Goal: Task Accomplishment & Management: Manage account settings

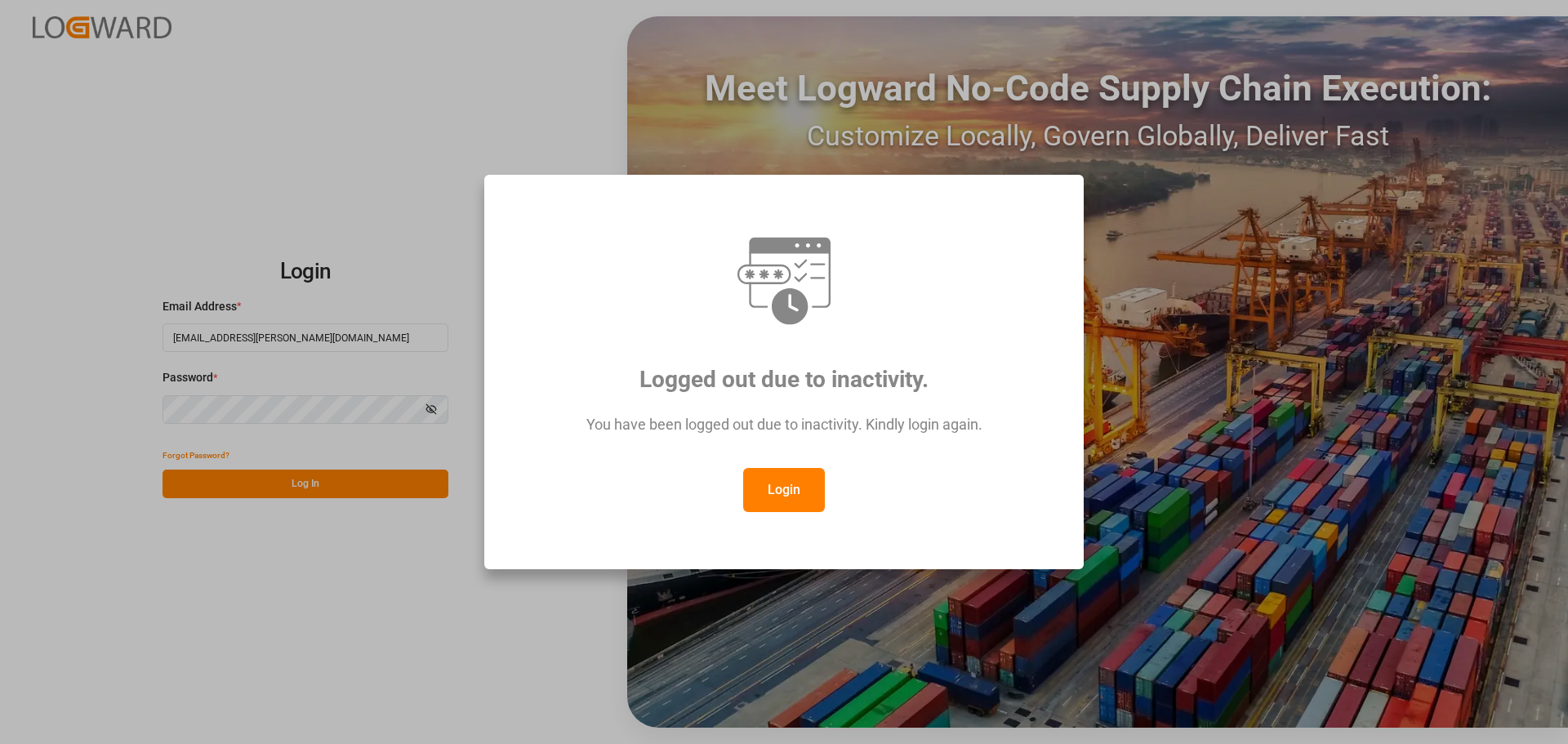
click at [777, 496] on button "Login" at bounding box center [784, 489] width 82 height 44
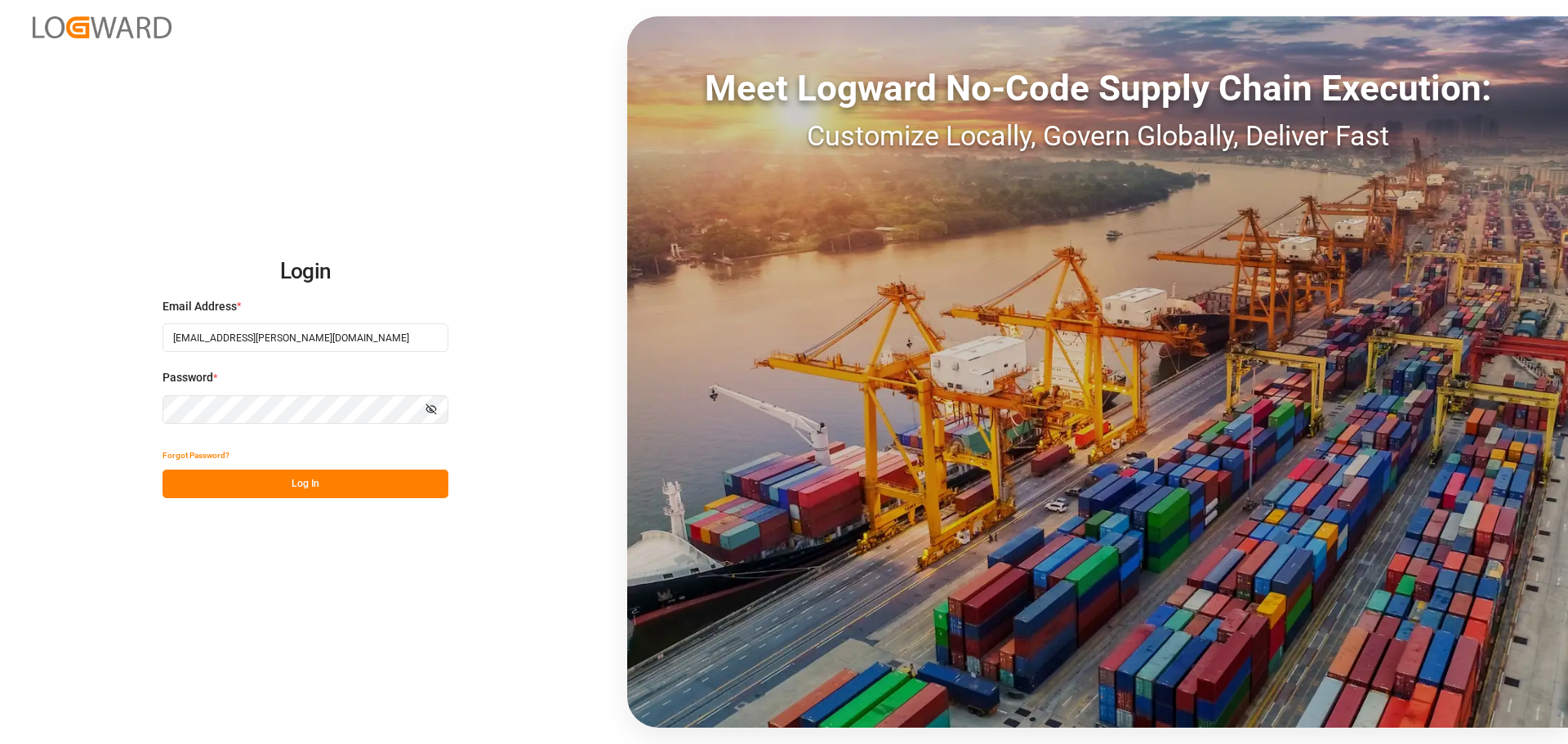
click at [321, 483] on button "Log In" at bounding box center [305, 484] width 286 height 28
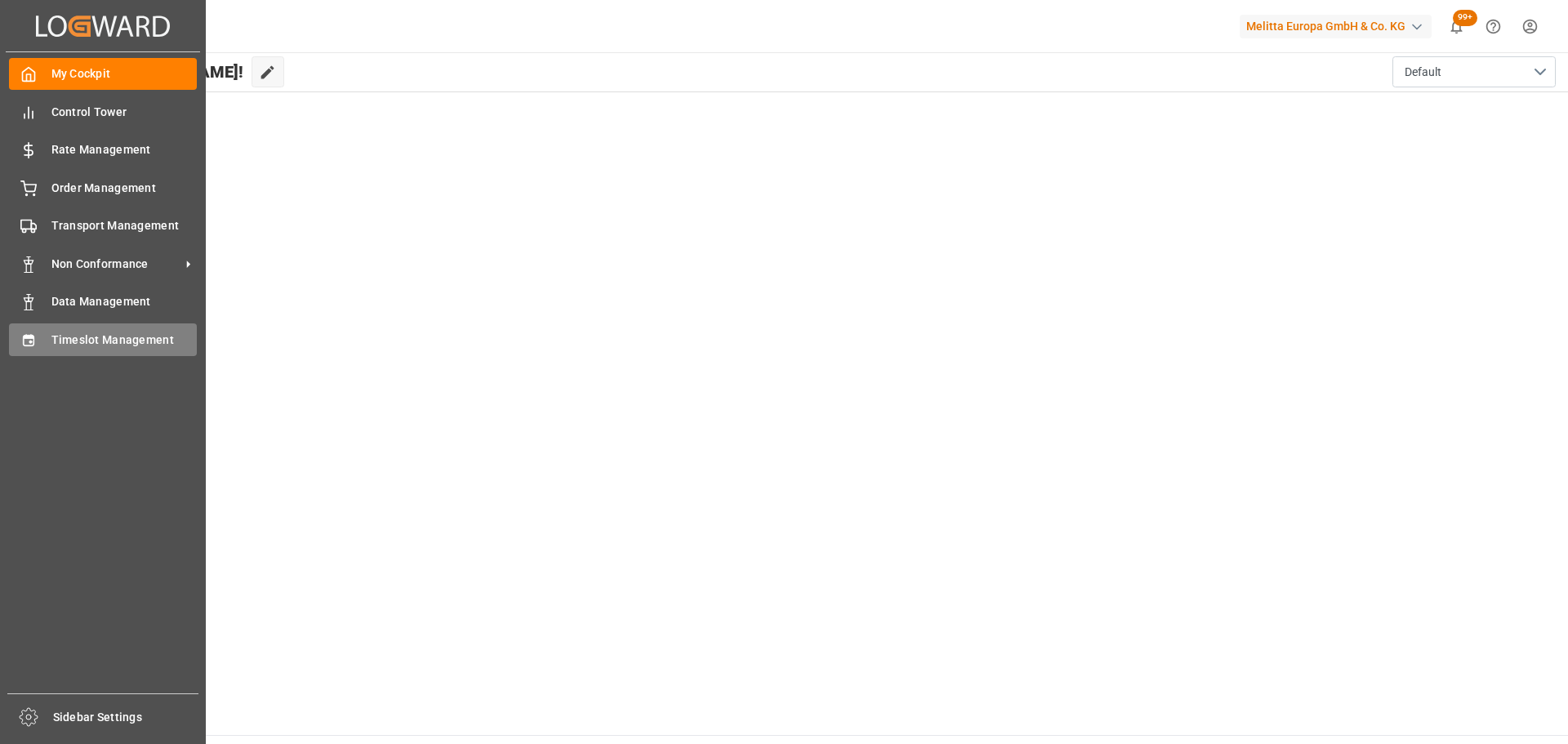
click at [58, 340] on span "Timeslot Management" at bounding box center [124, 340] width 146 height 17
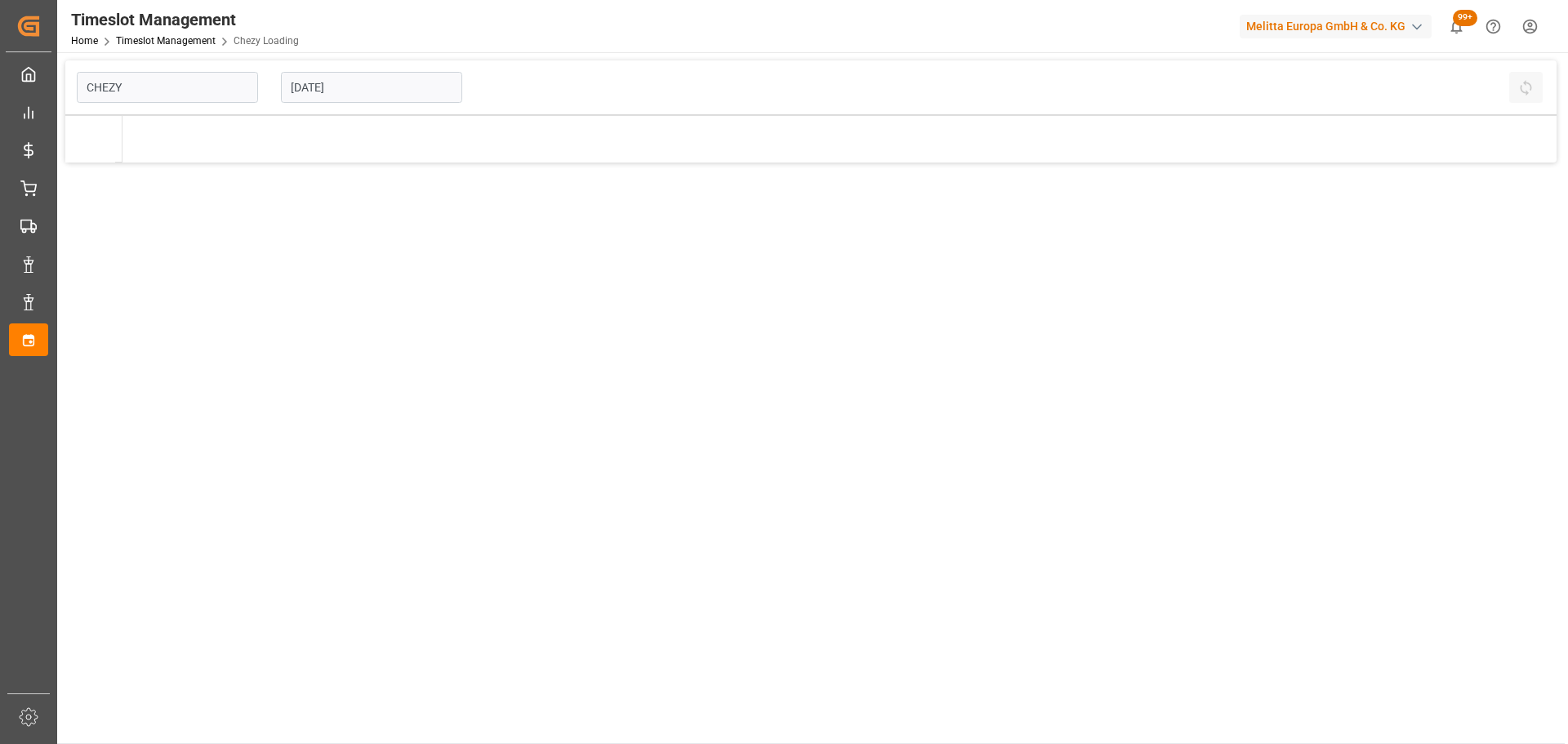
type input "Chezy Loading"
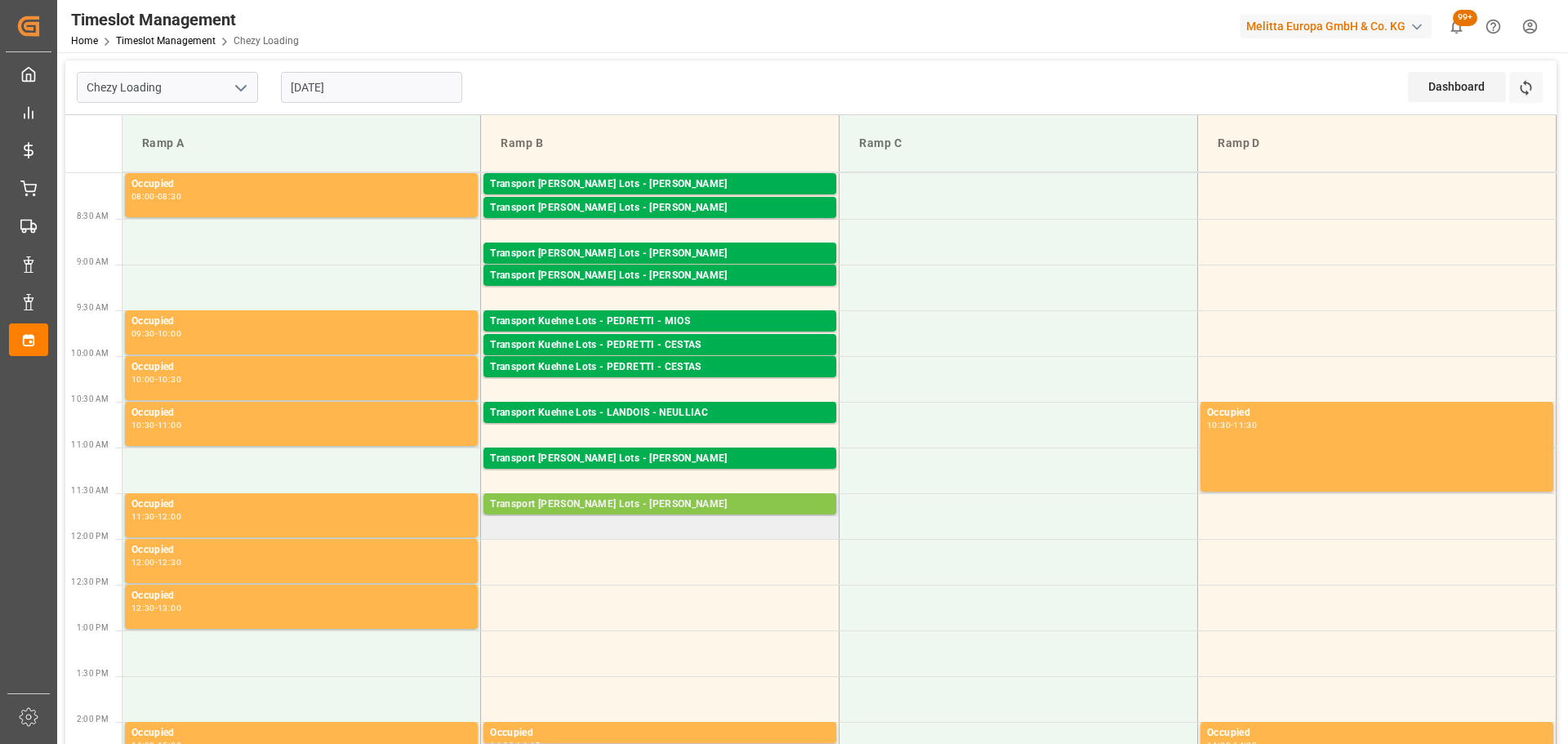
click at [661, 496] on div "Transport Kuehne Lots - MATHIEU - VENDARGUES Pallets: 3,TU: 160,City: VENDARGUE…" at bounding box center [660, 504] width 353 height 22
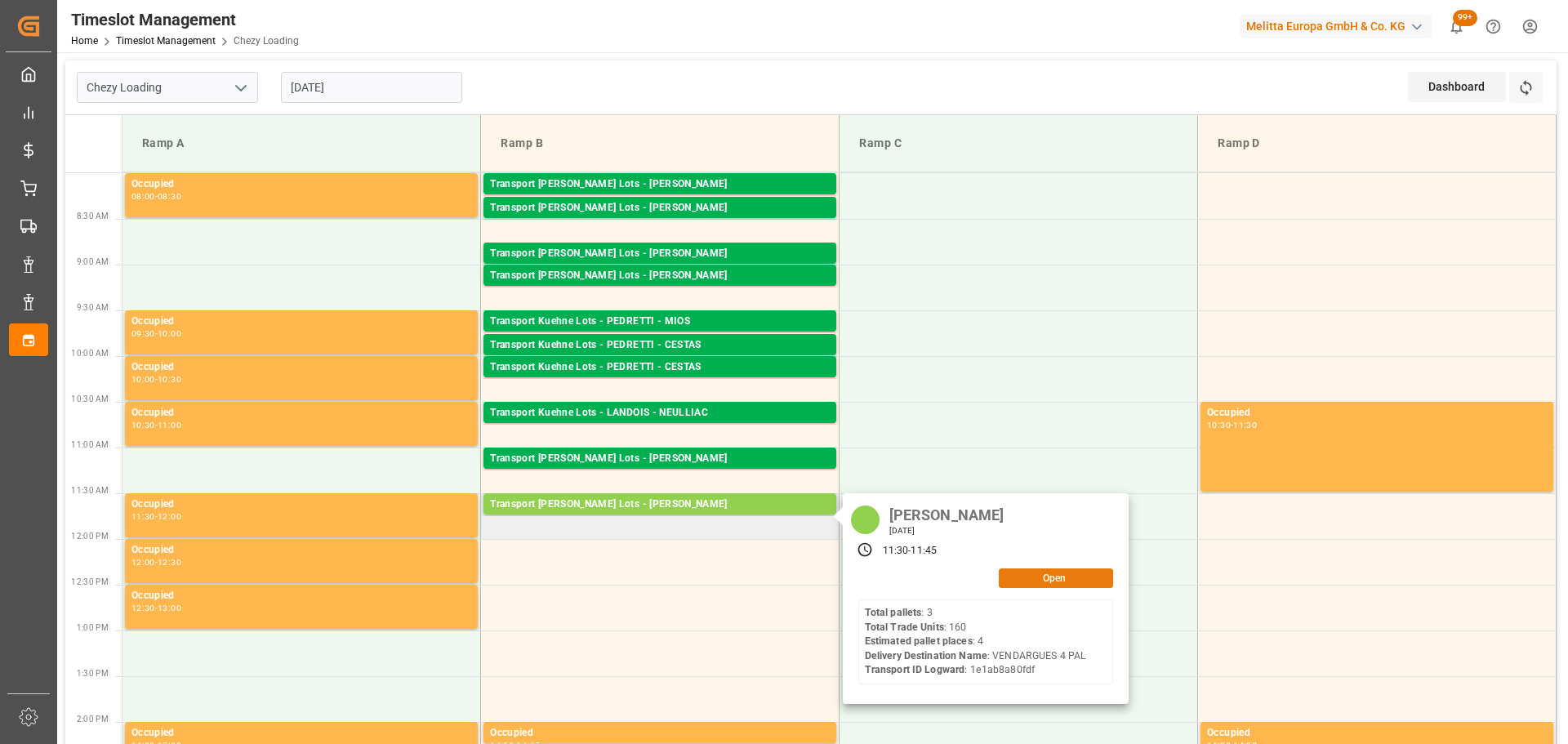
click at [1050, 573] on button "Open" at bounding box center [1055, 578] width 114 height 20
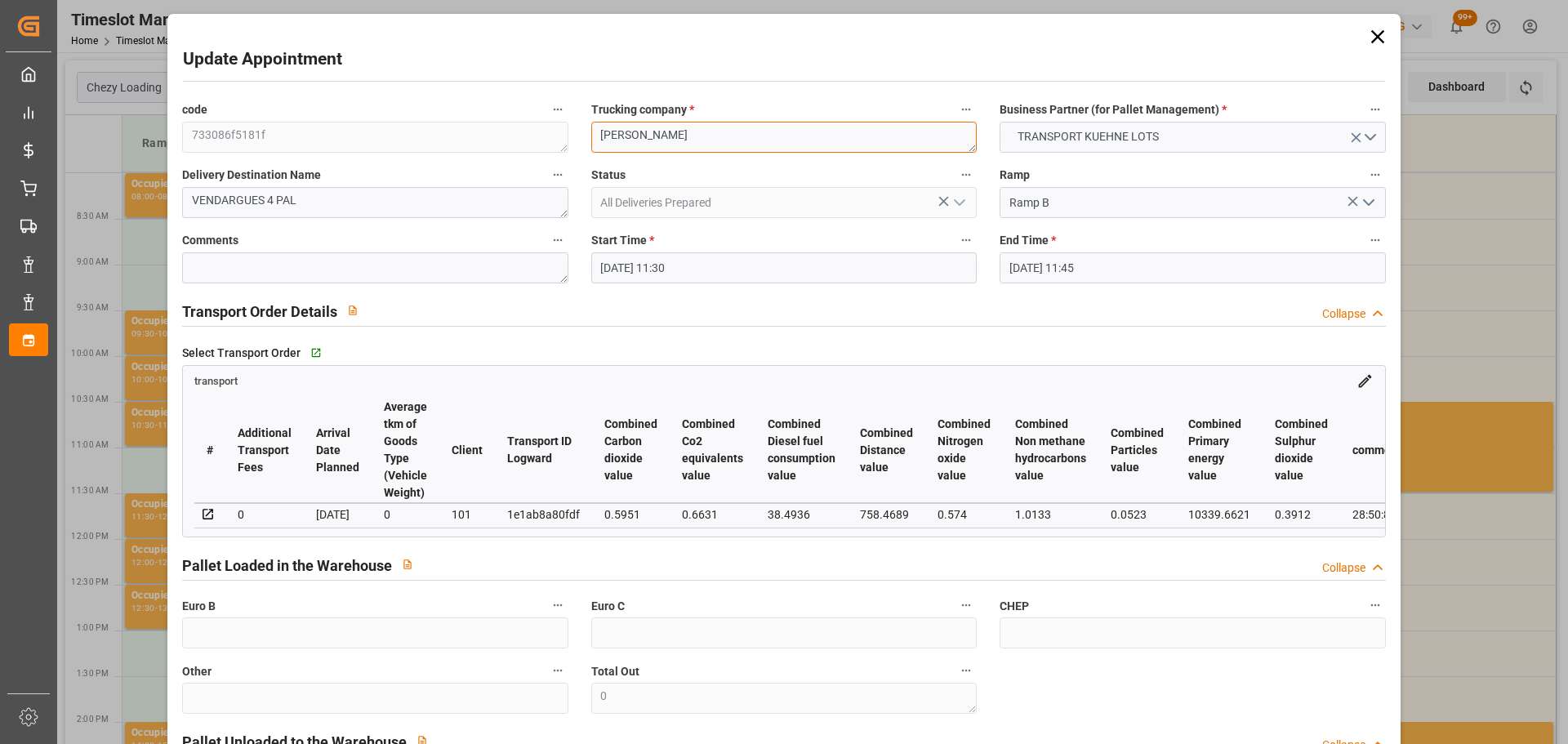
click at [436, 130] on div "code 733086f5181f Trucking company * MATHIEU Business Partner (for Pallet Manag…" at bounding box center [784, 495] width 1226 height 803
type textarea ","
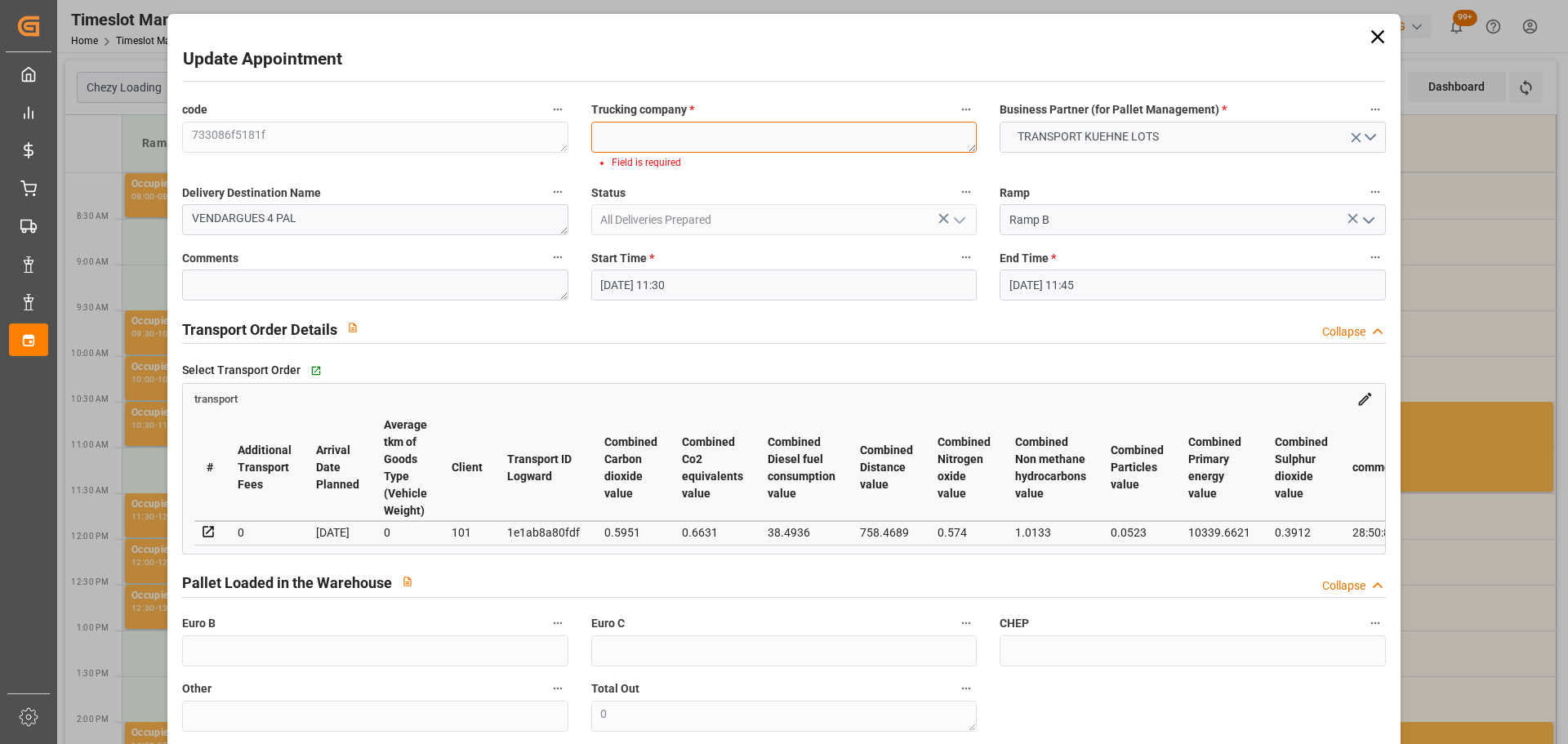
type textarea "J"
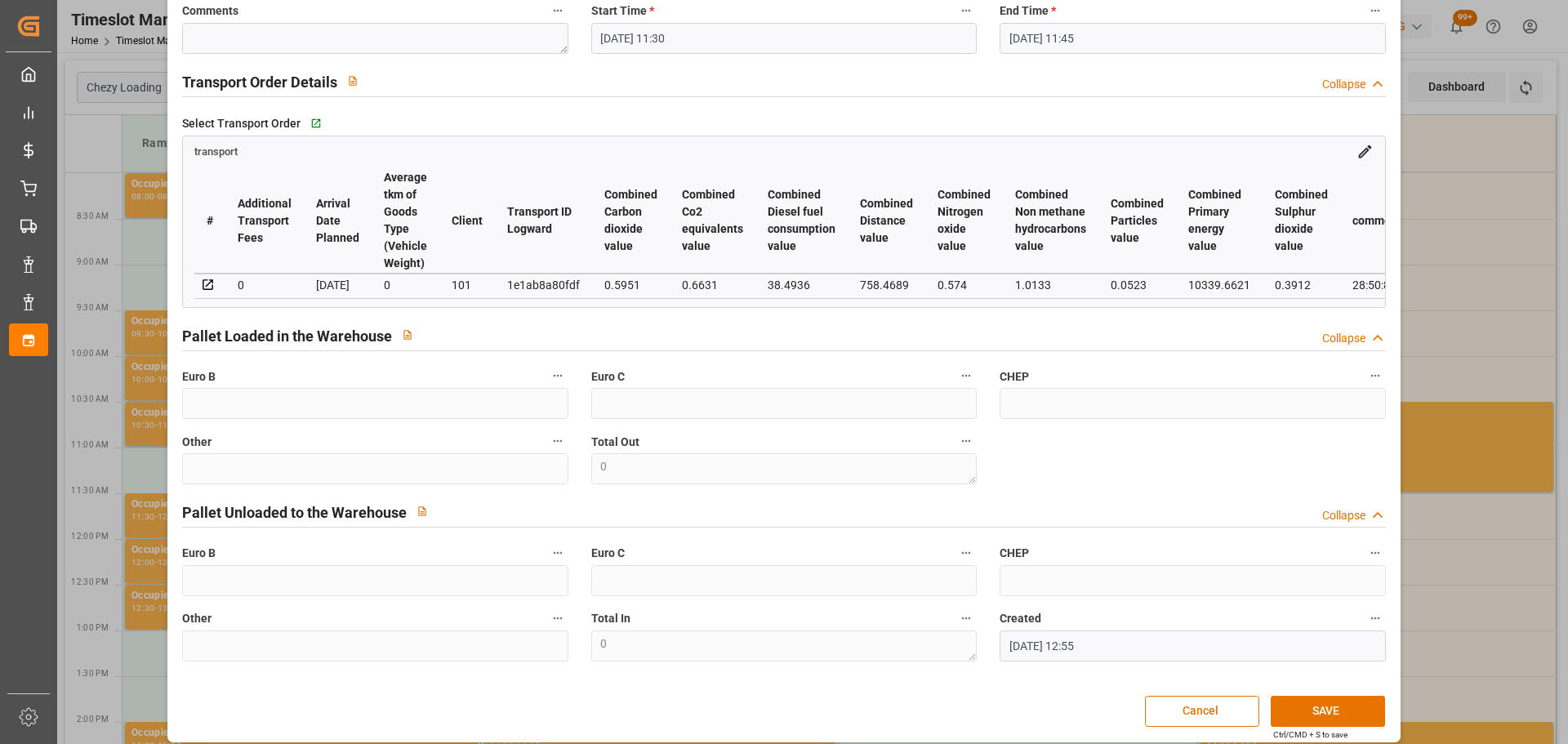
scroll to position [247, 0]
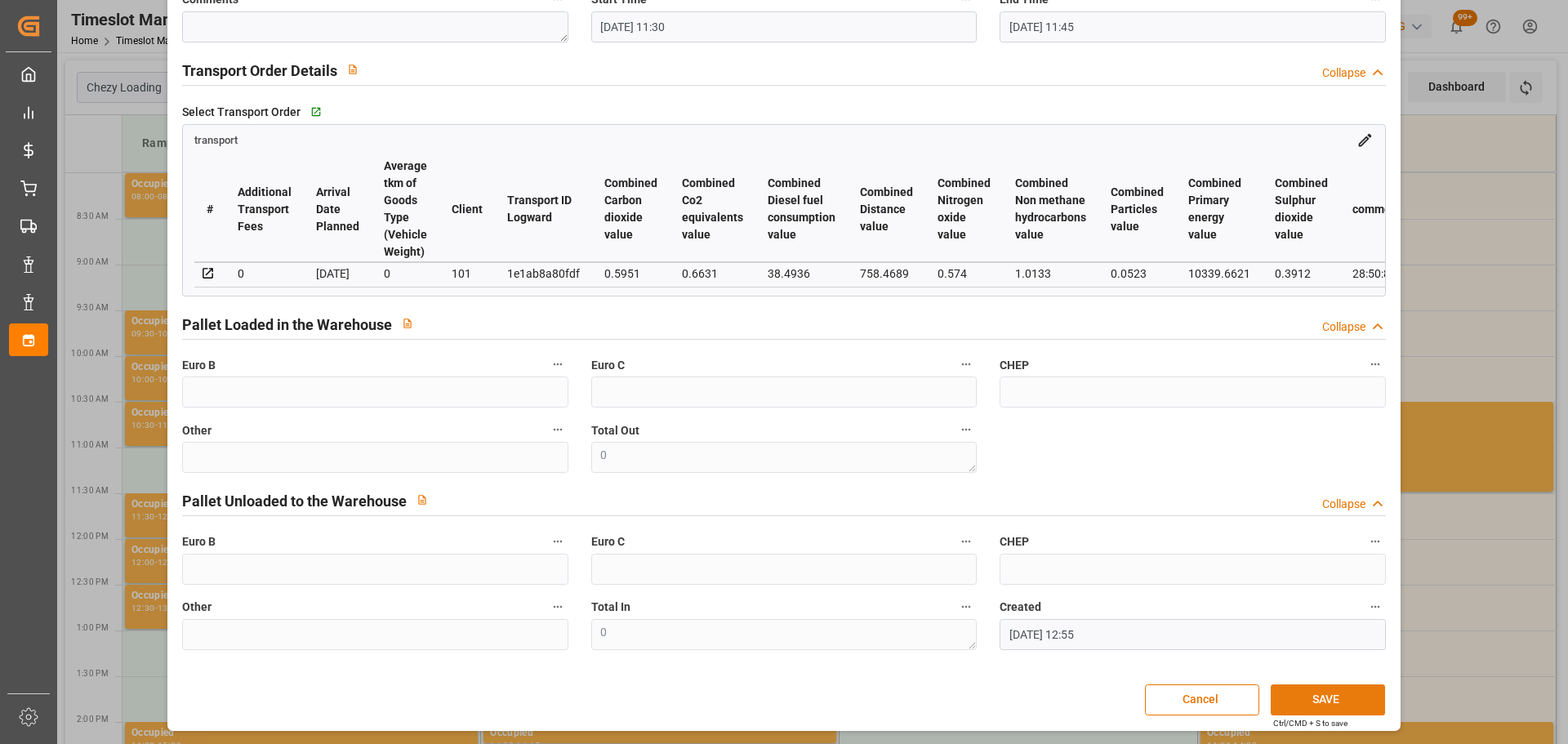
type textarea "?"
click at [1329, 699] on button "SAVE" at bounding box center [1328, 700] width 114 height 31
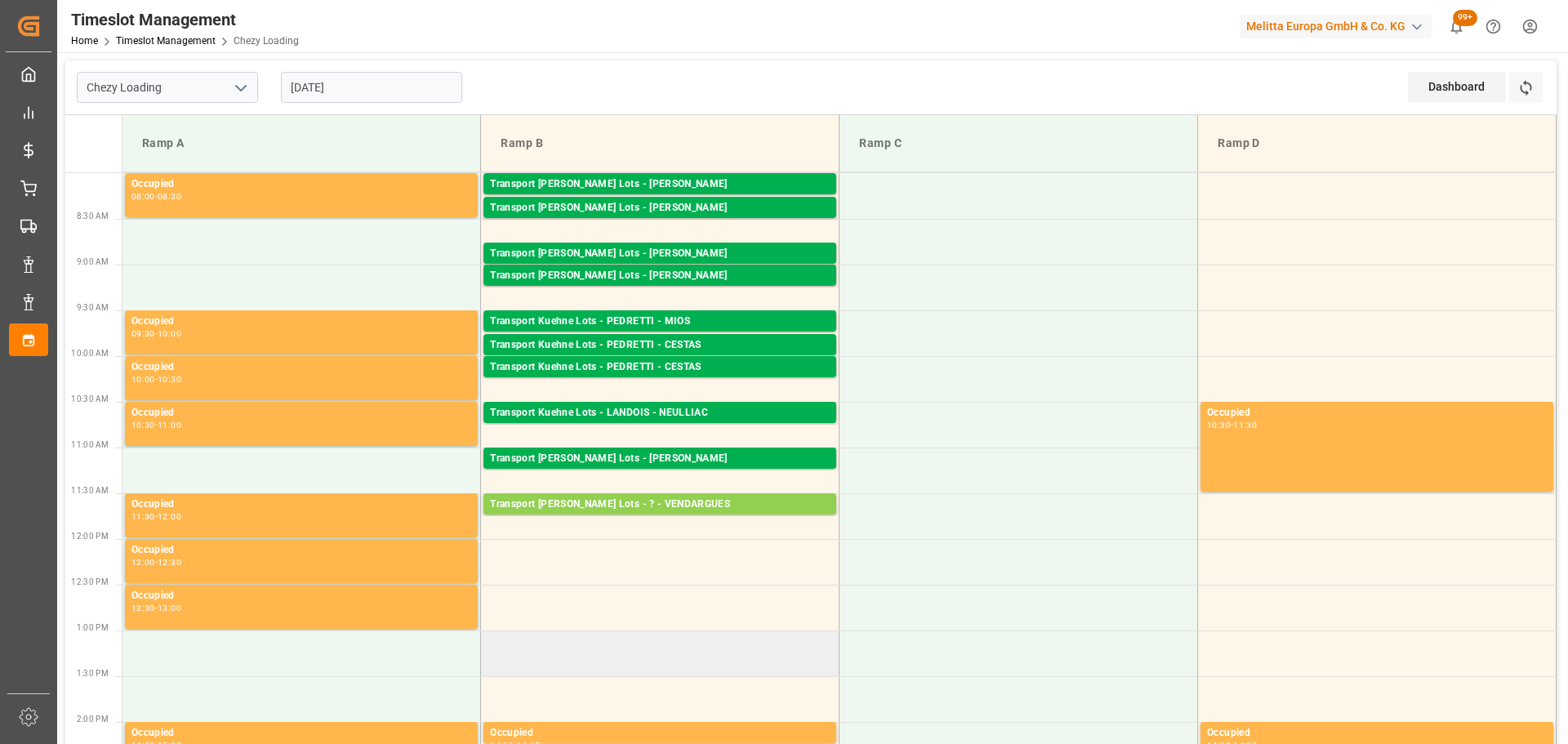
drag, startPoint x: 728, startPoint y: 670, endPoint x: 712, endPoint y: 670, distance: 16.0
click at [728, 670] on td at bounding box center [660, 653] width 358 height 46
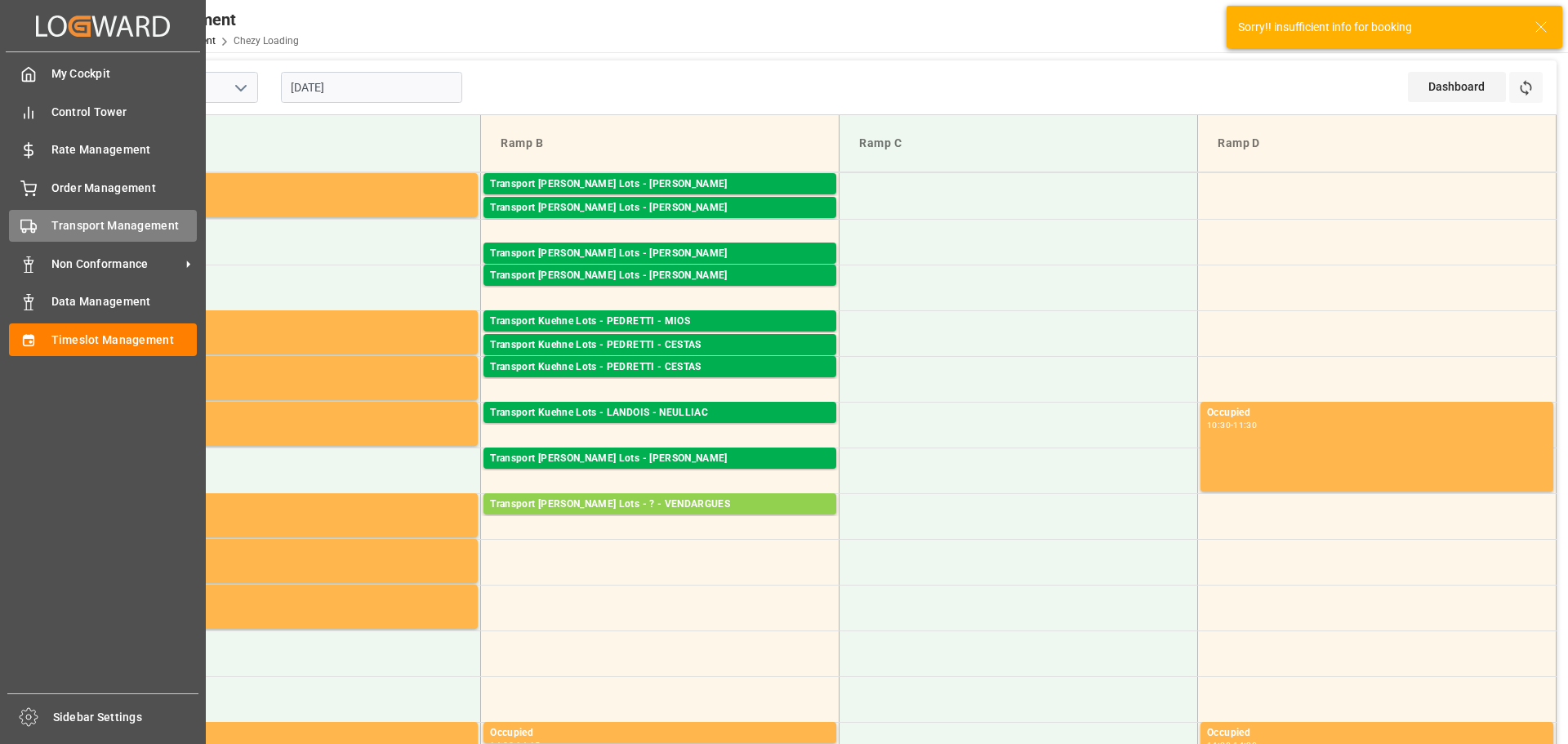
click at [94, 225] on span "Transport Management" at bounding box center [124, 225] width 146 height 17
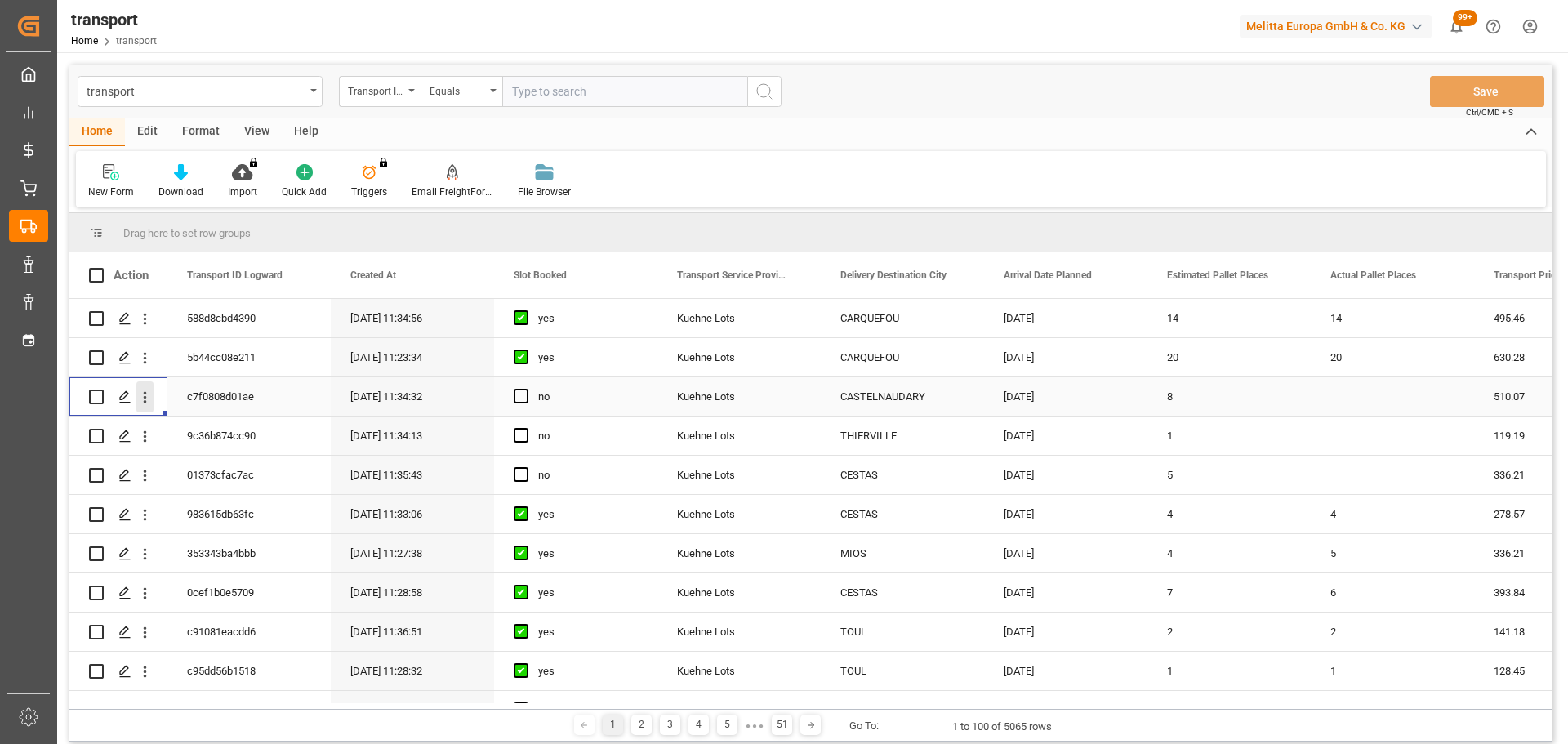
click at [143, 389] on icon "open menu" at bounding box center [145, 397] width 17 height 17
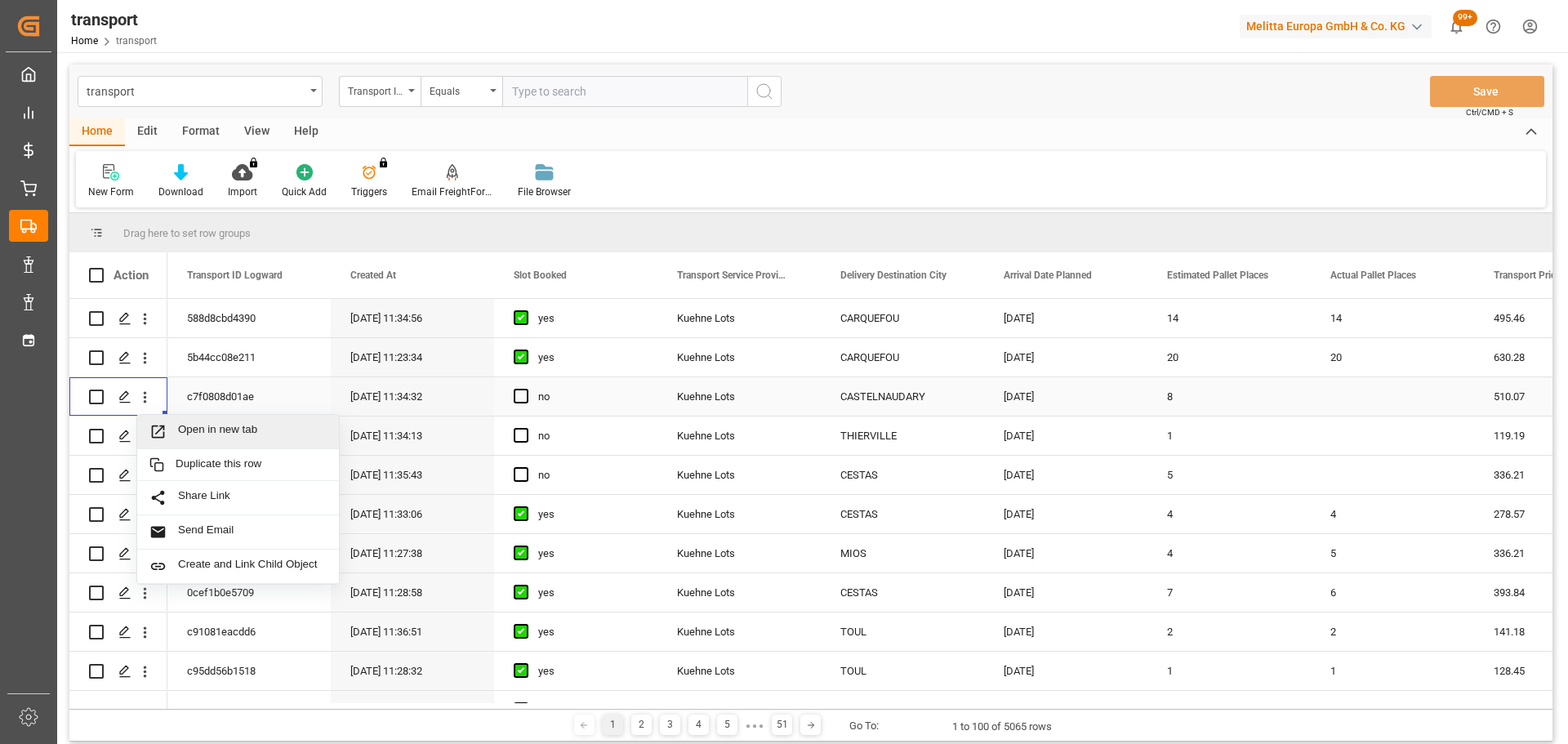
click at [217, 430] on span "Open in new tab" at bounding box center [253, 432] width 149 height 17
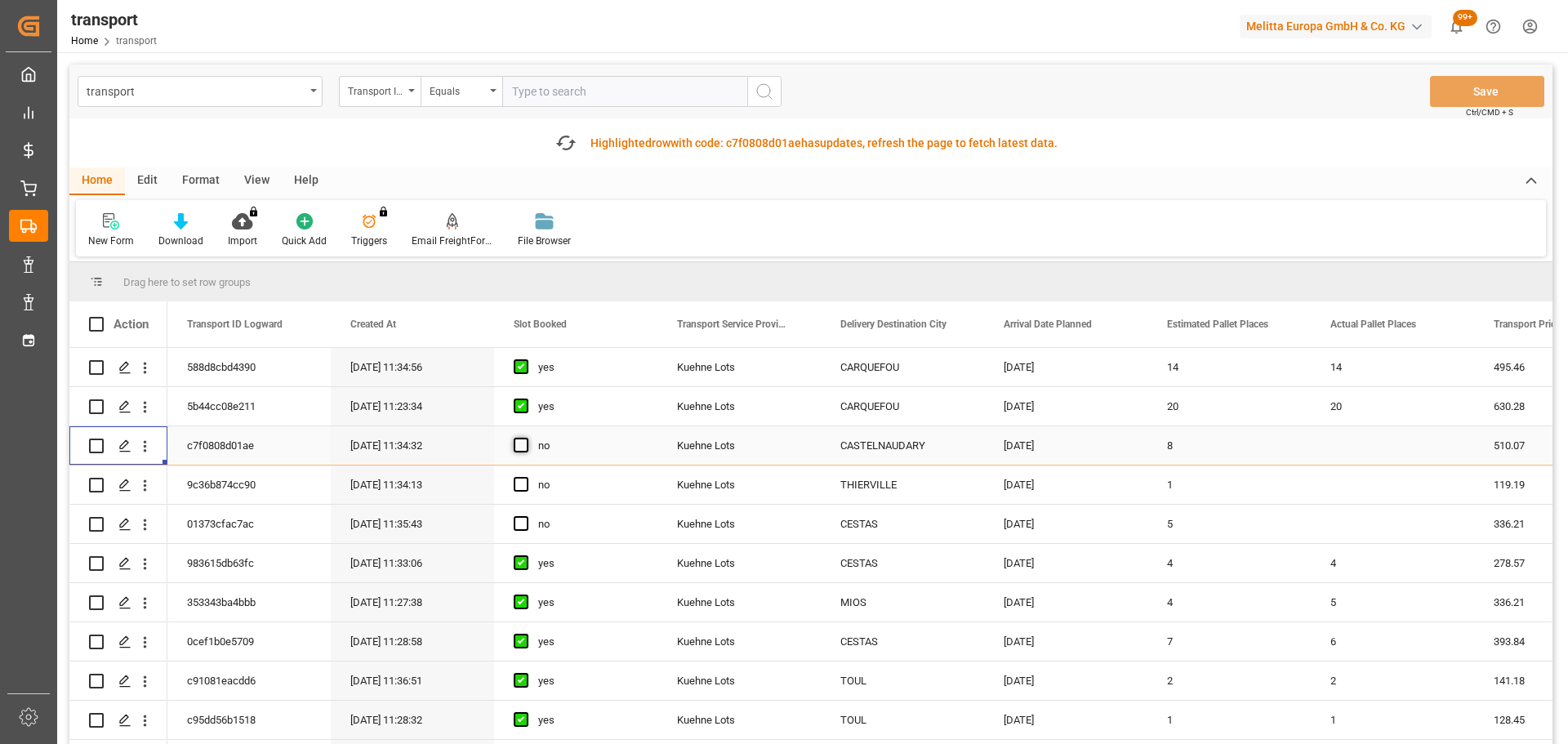
click at [527, 443] on span "Press SPACE to select this row." at bounding box center [521, 445] width 15 height 15
click at [526, 438] on input "Press SPACE to select this row." at bounding box center [526, 438] width 0 height 0
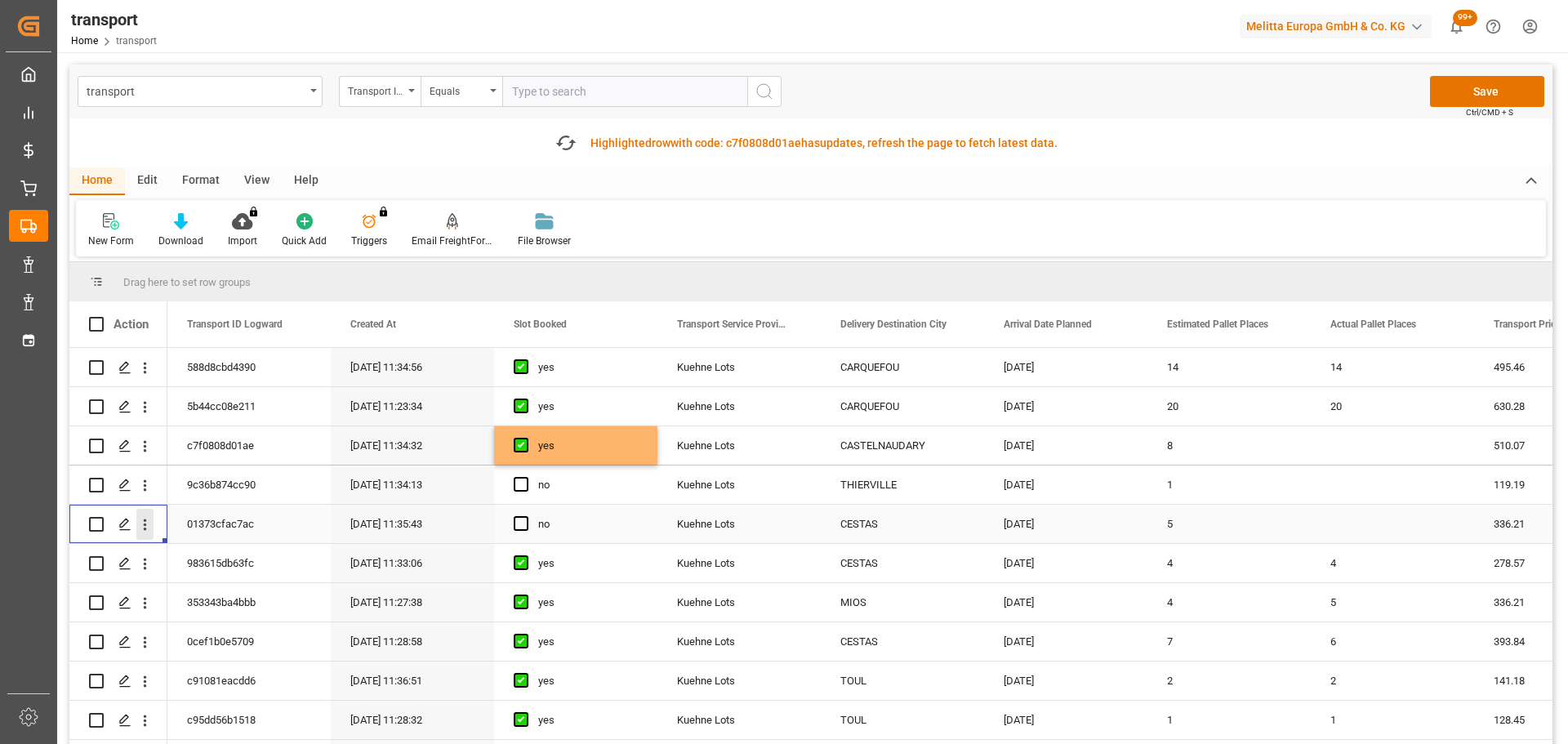
click at [149, 521] on icon "open menu" at bounding box center [145, 524] width 17 height 17
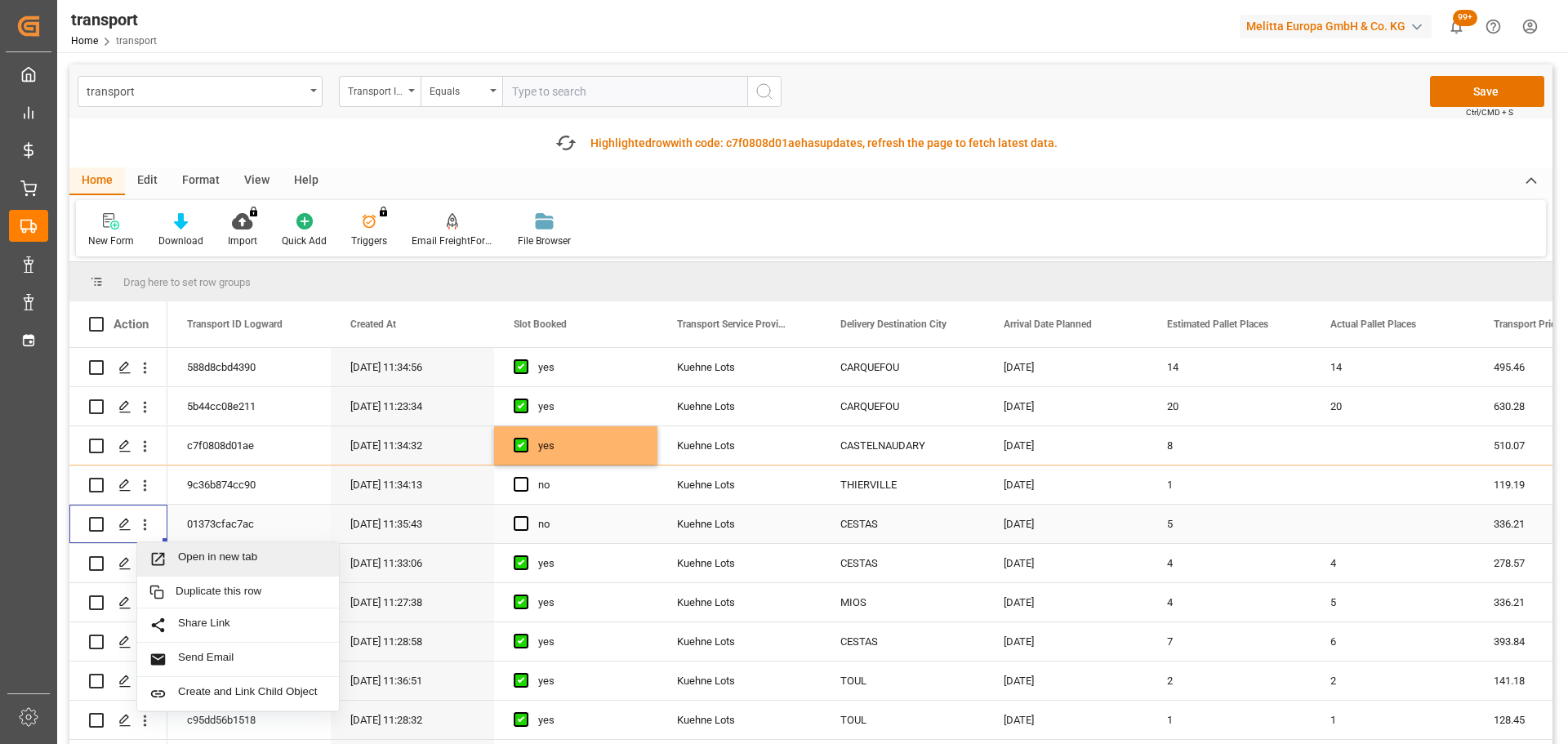
click at [208, 549] on div "Open in new tab" at bounding box center [239, 559] width 202 height 34
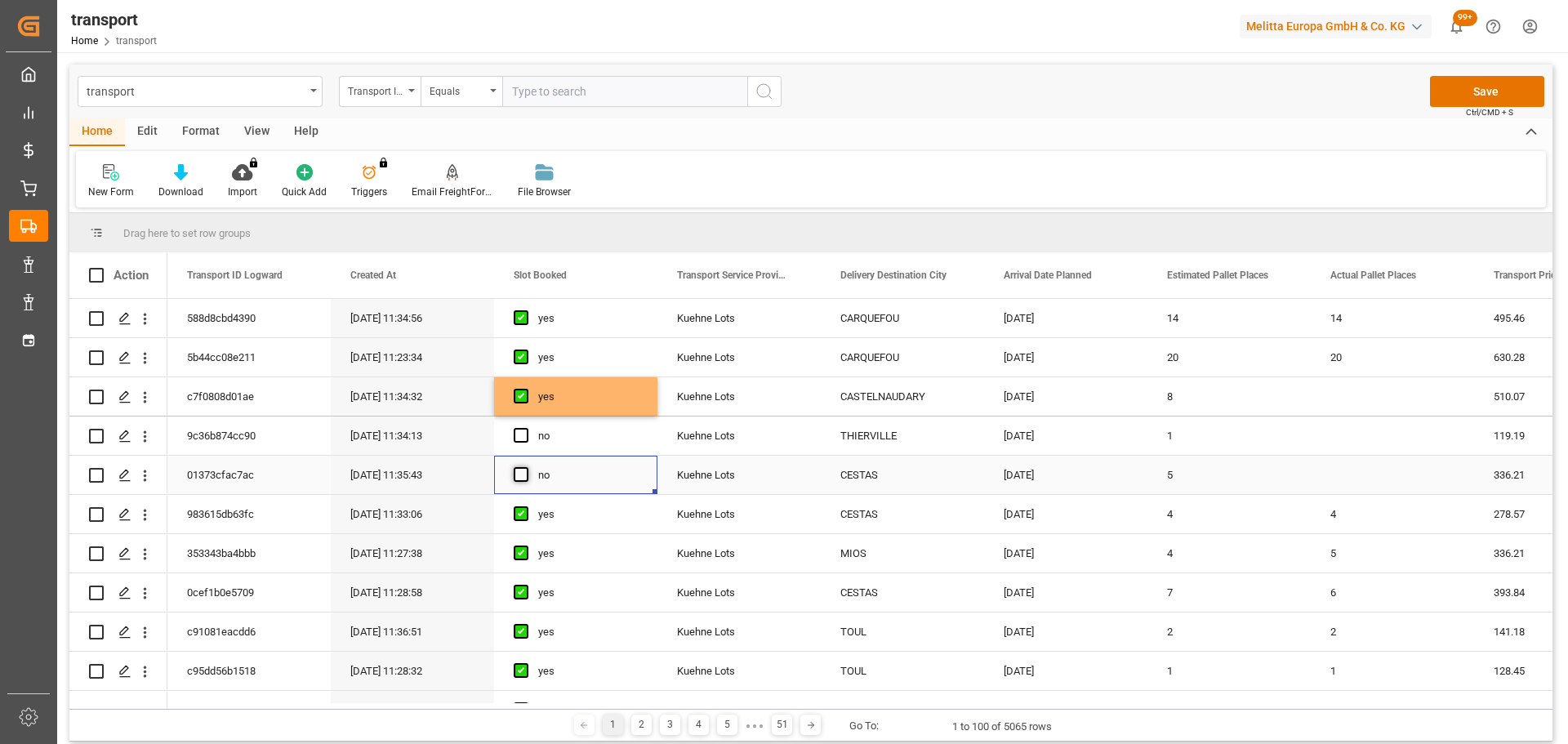
click at [520, 482] on span "Press SPACE to select this row." at bounding box center [521, 474] width 15 height 15
click at [526, 467] on input "Press SPACE to select this row." at bounding box center [526, 467] width 0 height 0
click at [149, 436] on icon "open menu" at bounding box center [145, 437] width 17 height 17
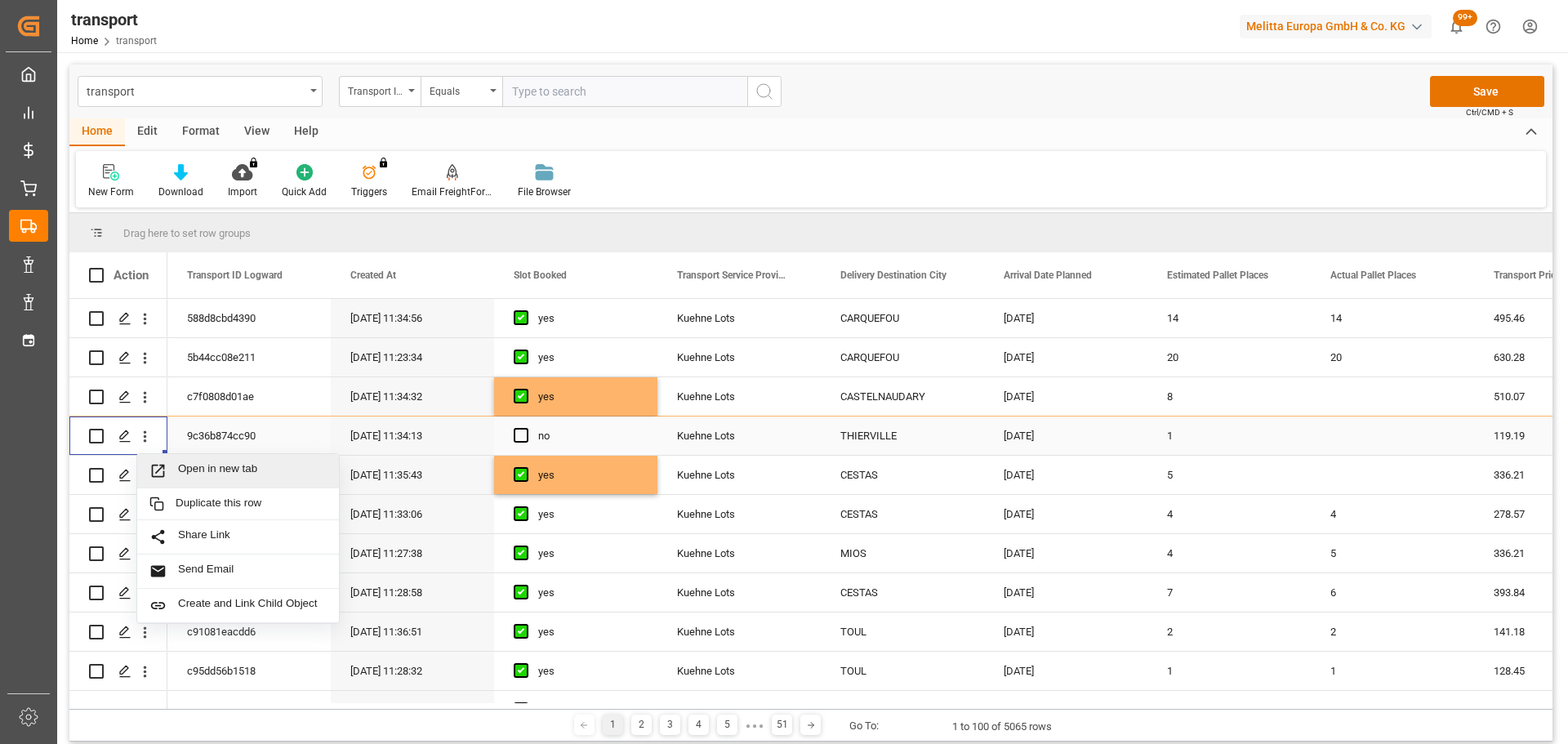
click at [205, 467] on span "Open in new tab" at bounding box center [253, 471] width 149 height 17
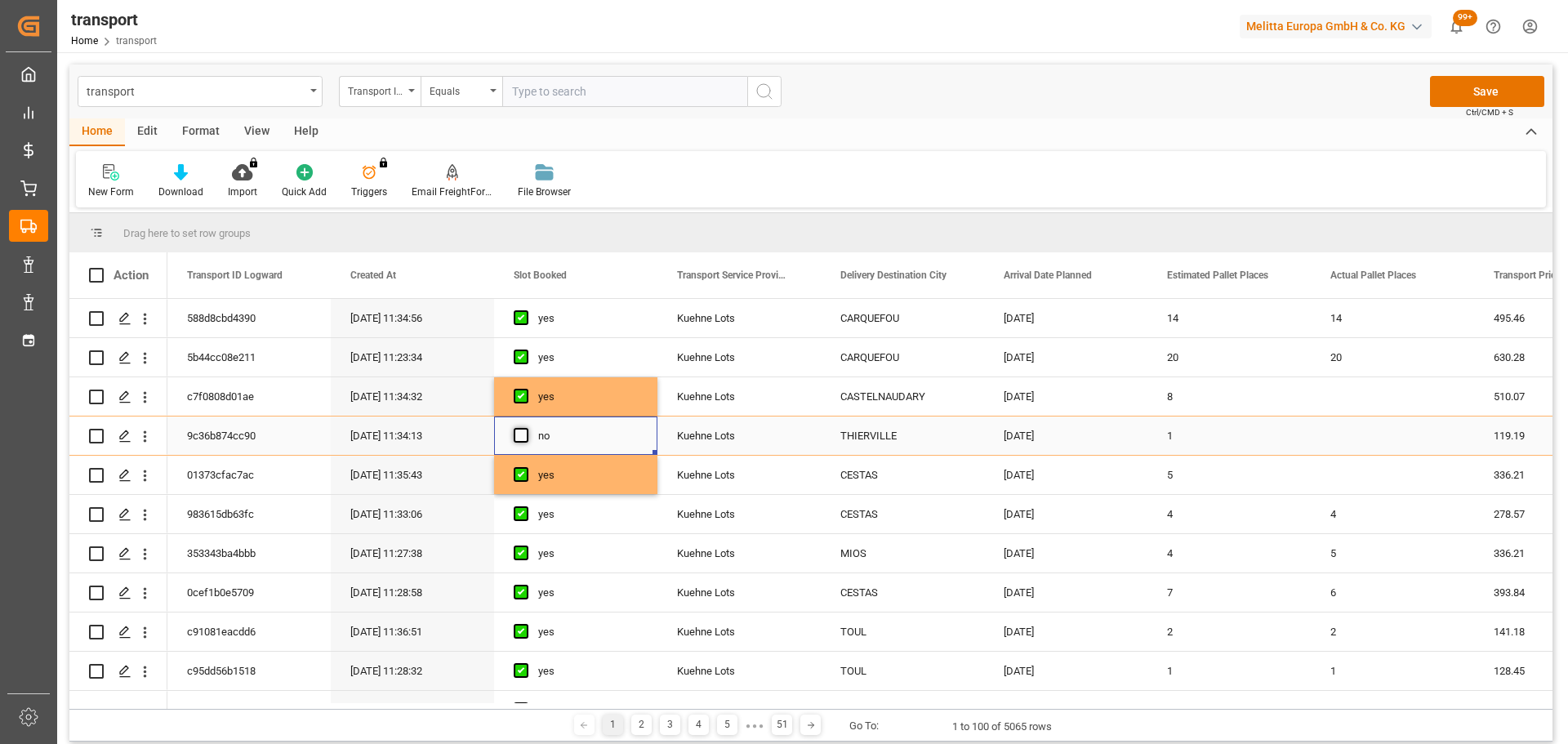
click at [521, 436] on span "Press SPACE to select this row." at bounding box center [521, 436] width 15 height 15
click at [526, 428] on input "Press SPACE to select this row." at bounding box center [526, 428] width 0 height 0
click at [1490, 88] on button "Save" at bounding box center [1487, 91] width 114 height 31
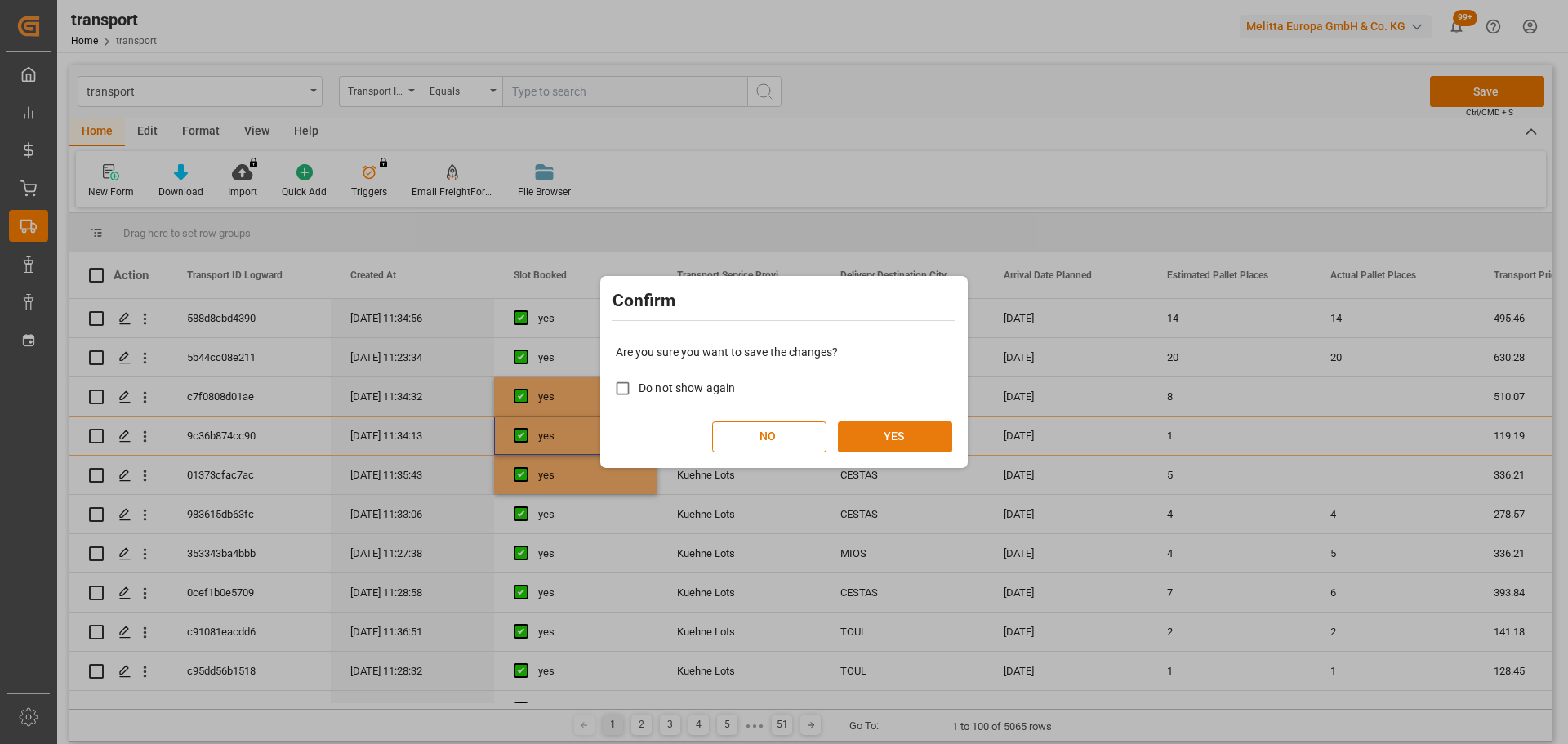
click at [916, 435] on button "YES" at bounding box center [895, 437] width 114 height 31
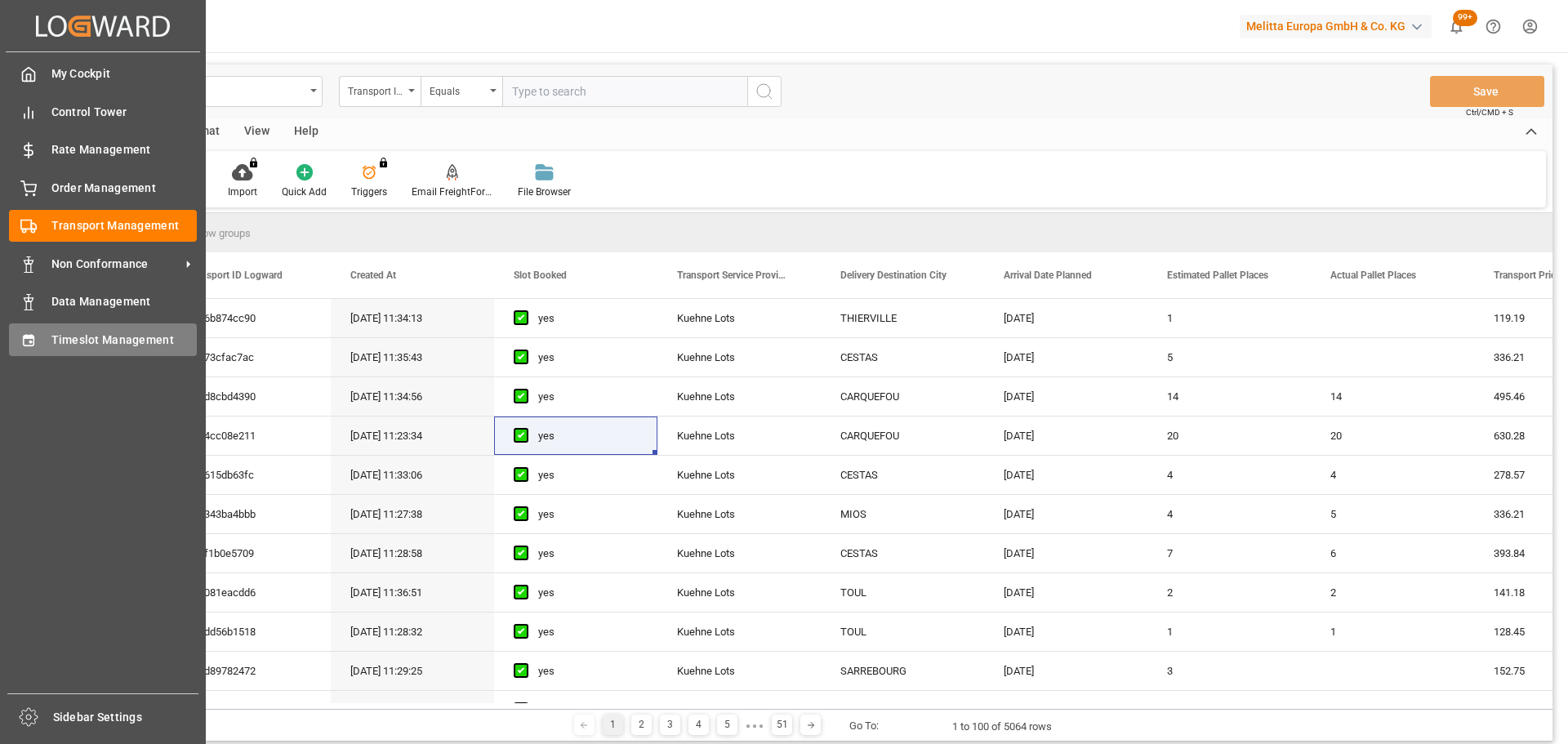
click at [134, 340] on span "Timeslot Management" at bounding box center [124, 340] width 146 height 17
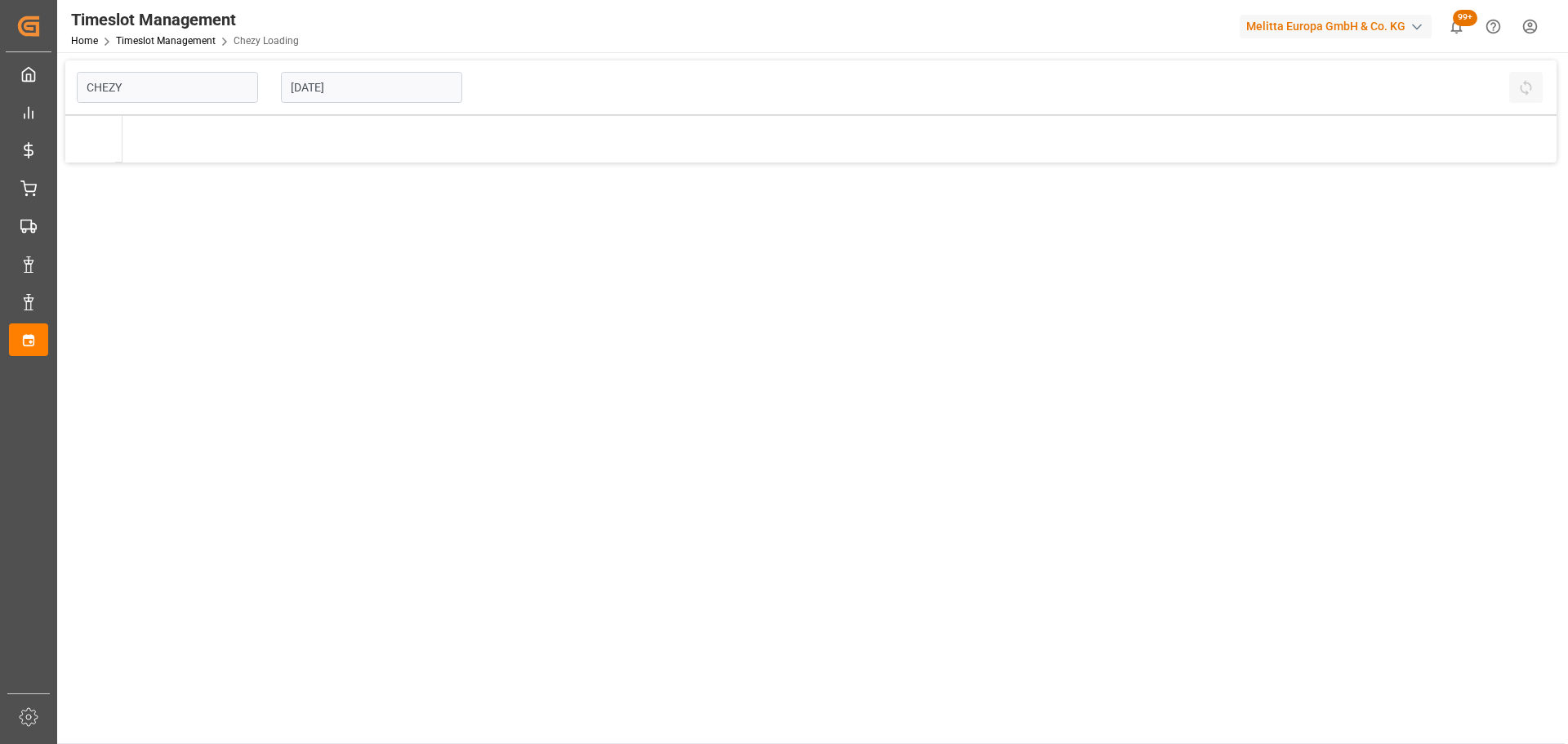
type input "Chezy Loading"
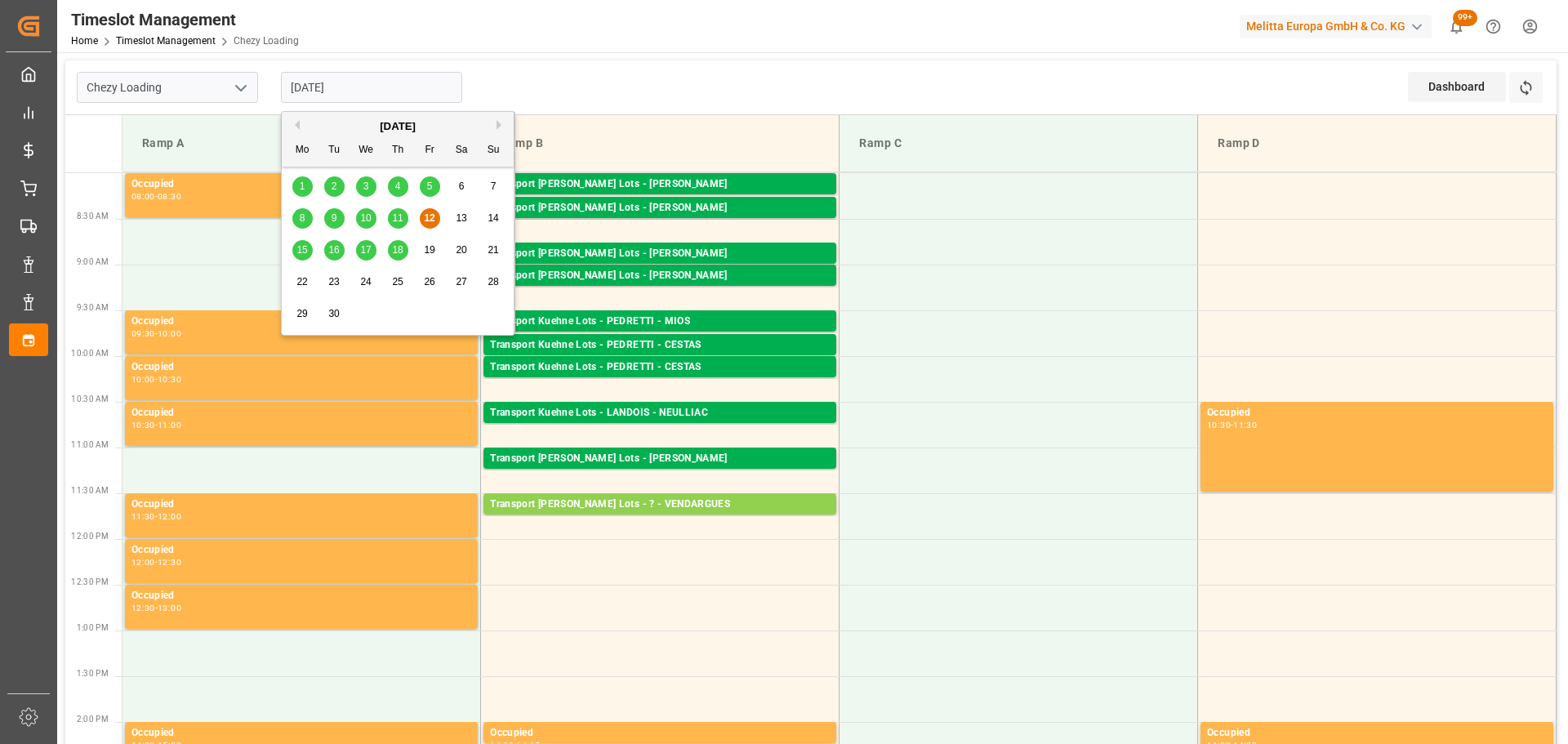
click at [341, 91] on input "12-09-2025" at bounding box center [371, 87] width 181 height 31
click at [303, 248] on span "15" at bounding box center [301, 250] width 10 height 11
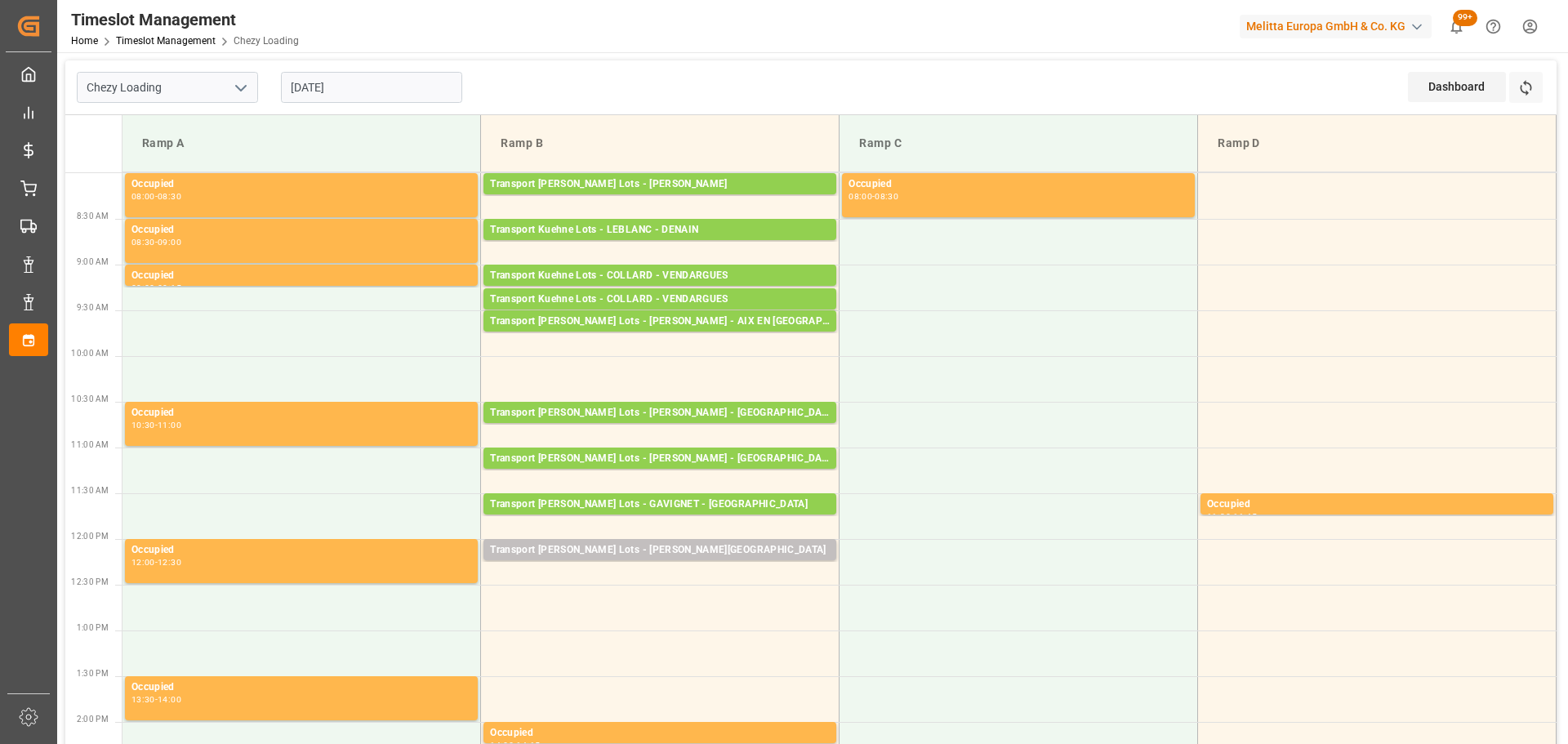
click at [322, 83] on input "[DATE]" at bounding box center [371, 87] width 181 height 31
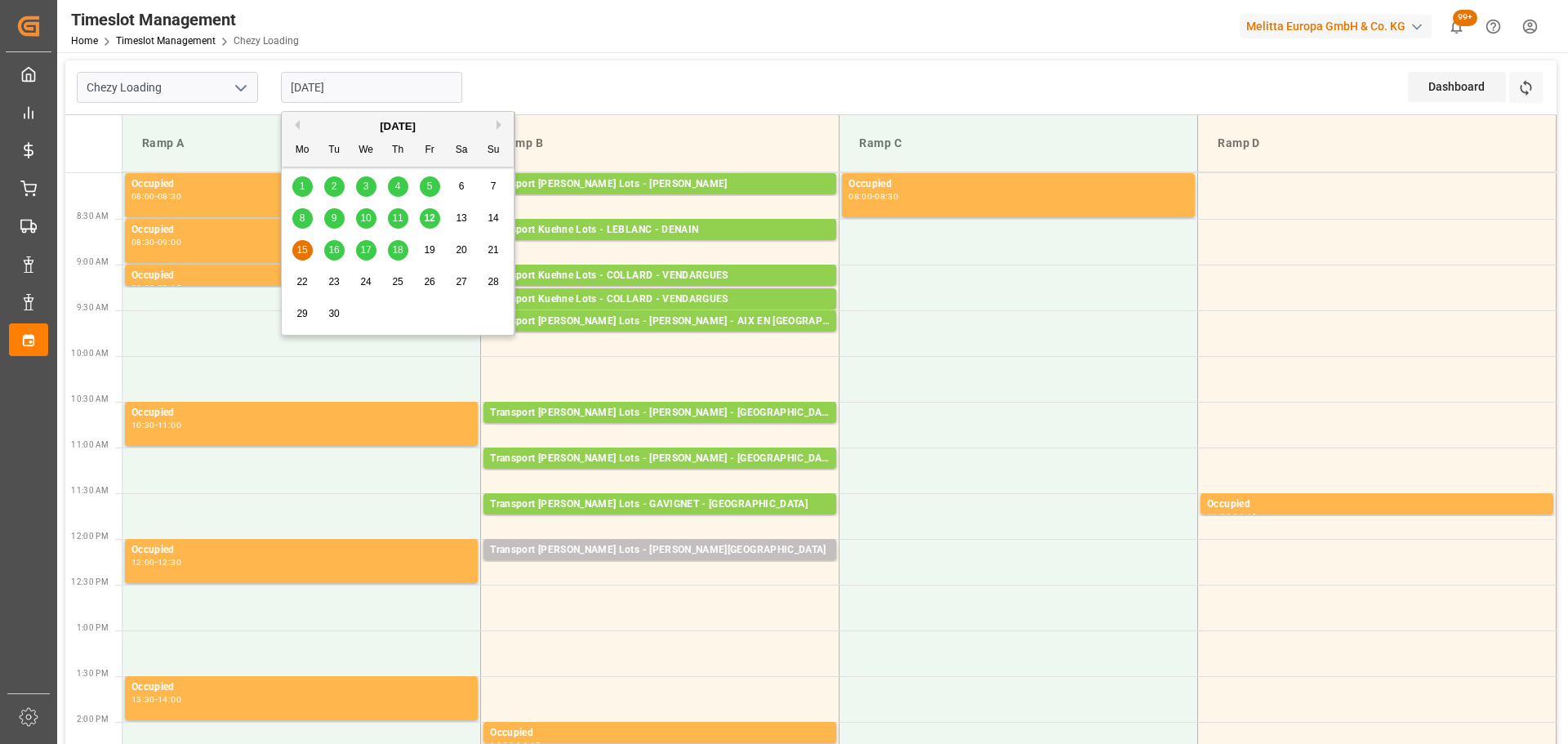
click at [424, 213] on span "12" at bounding box center [429, 218] width 10 height 11
type input "12-09-2025"
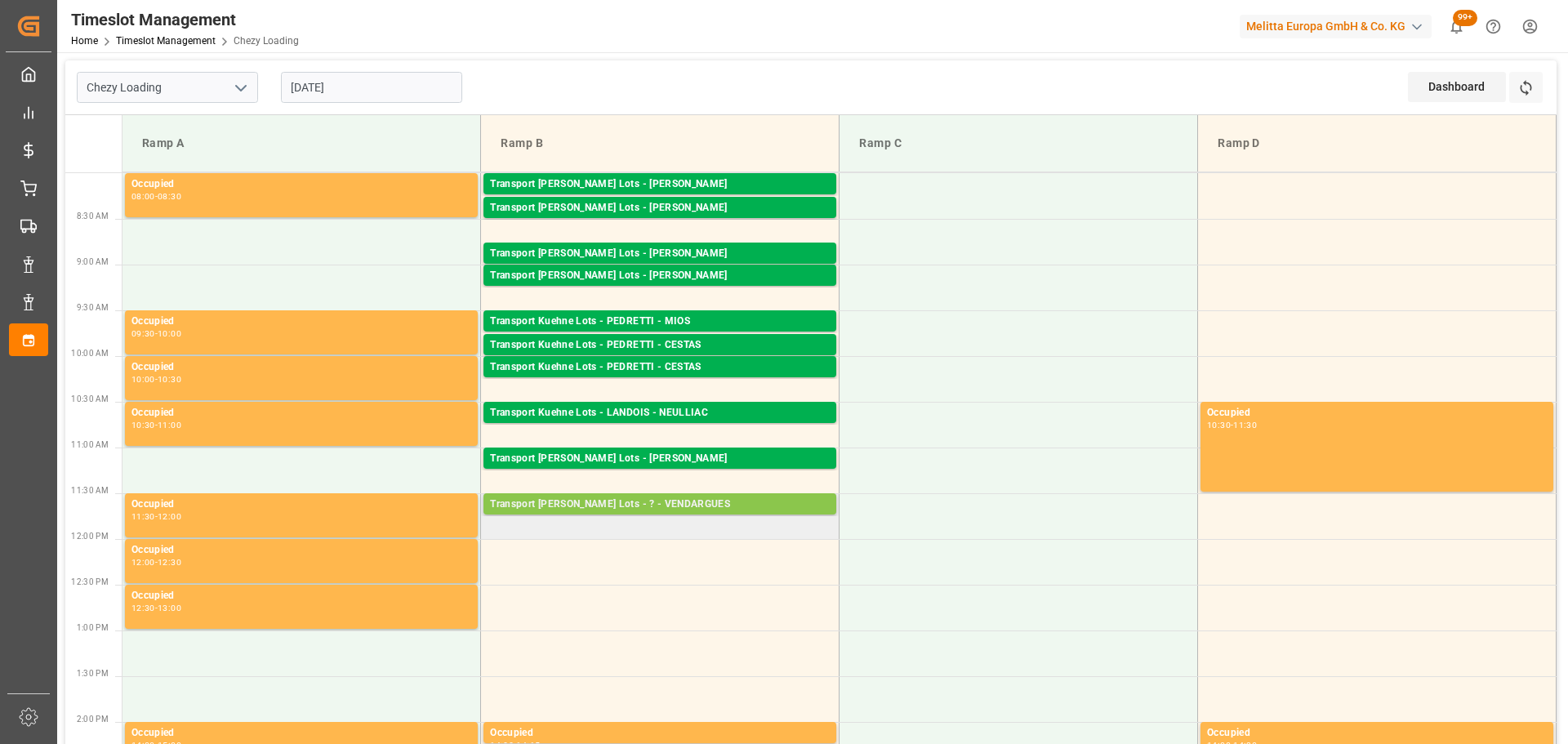
click at [577, 504] on div "Transport Kuehne Lots - ? - VENDARGUES" at bounding box center [660, 504] width 339 height 16
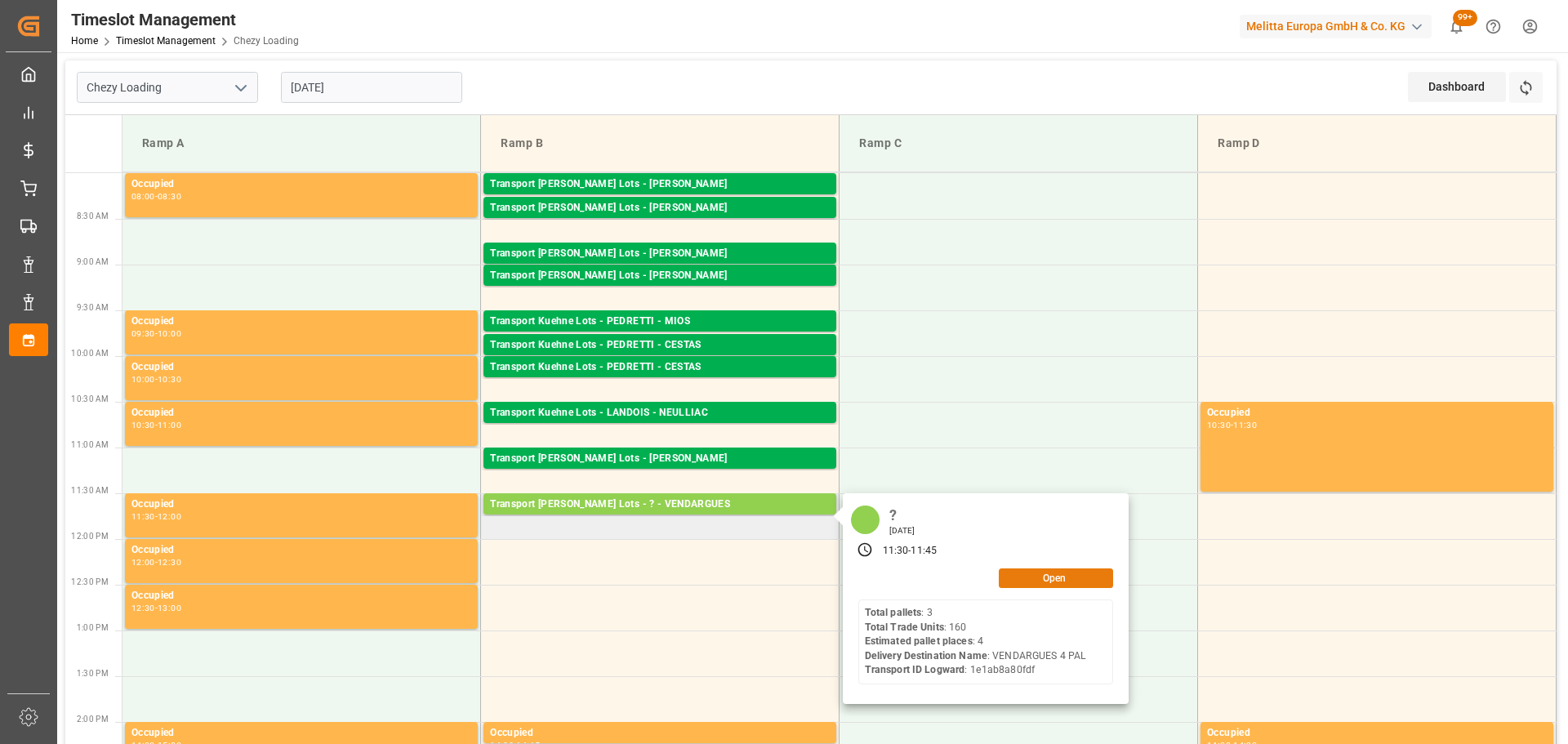
click at [1037, 575] on button "Open" at bounding box center [1055, 578] width 114 height 20
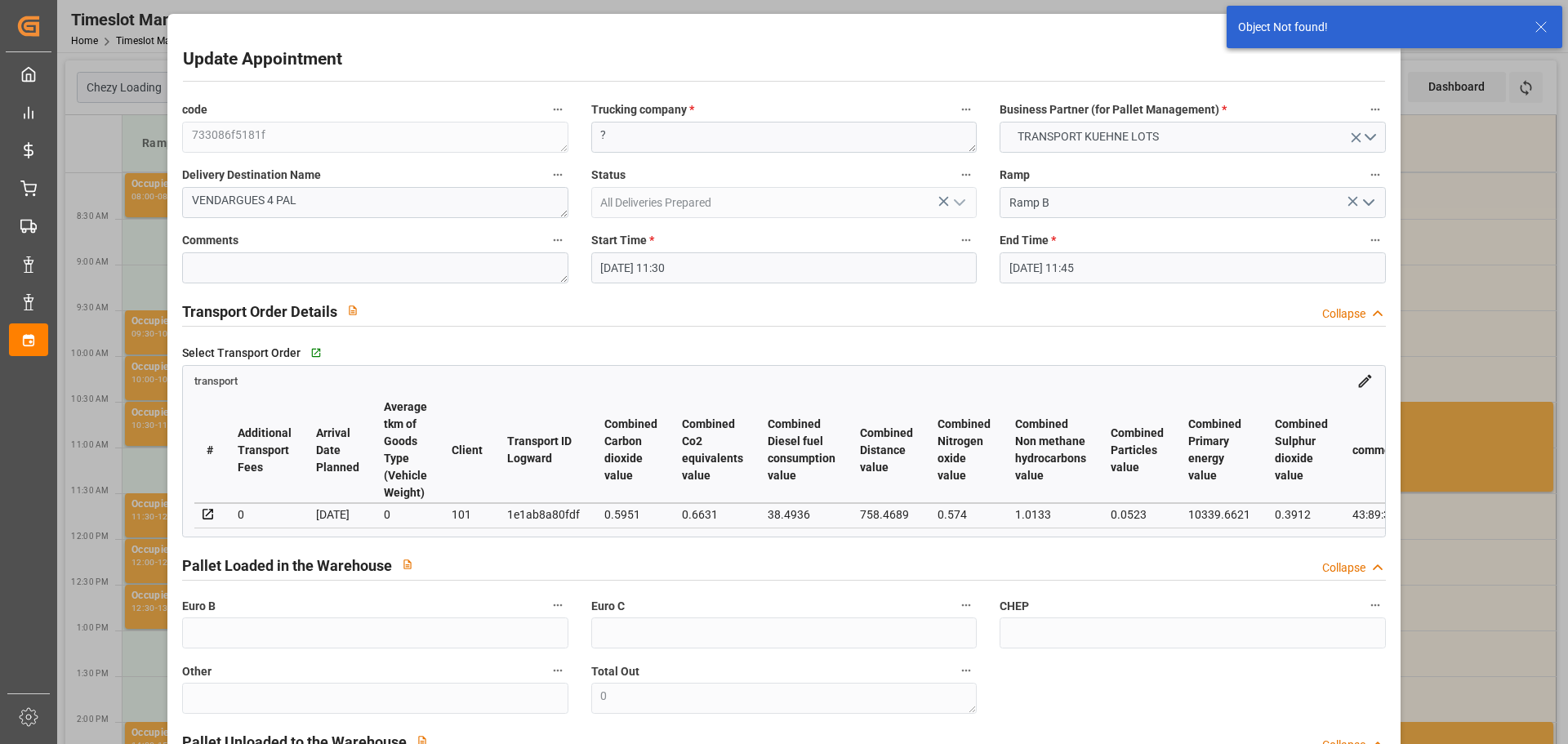
click at [622, 259] on input "12-09-2025 11:30" at bounding box center [784, 268] width 386 height 31
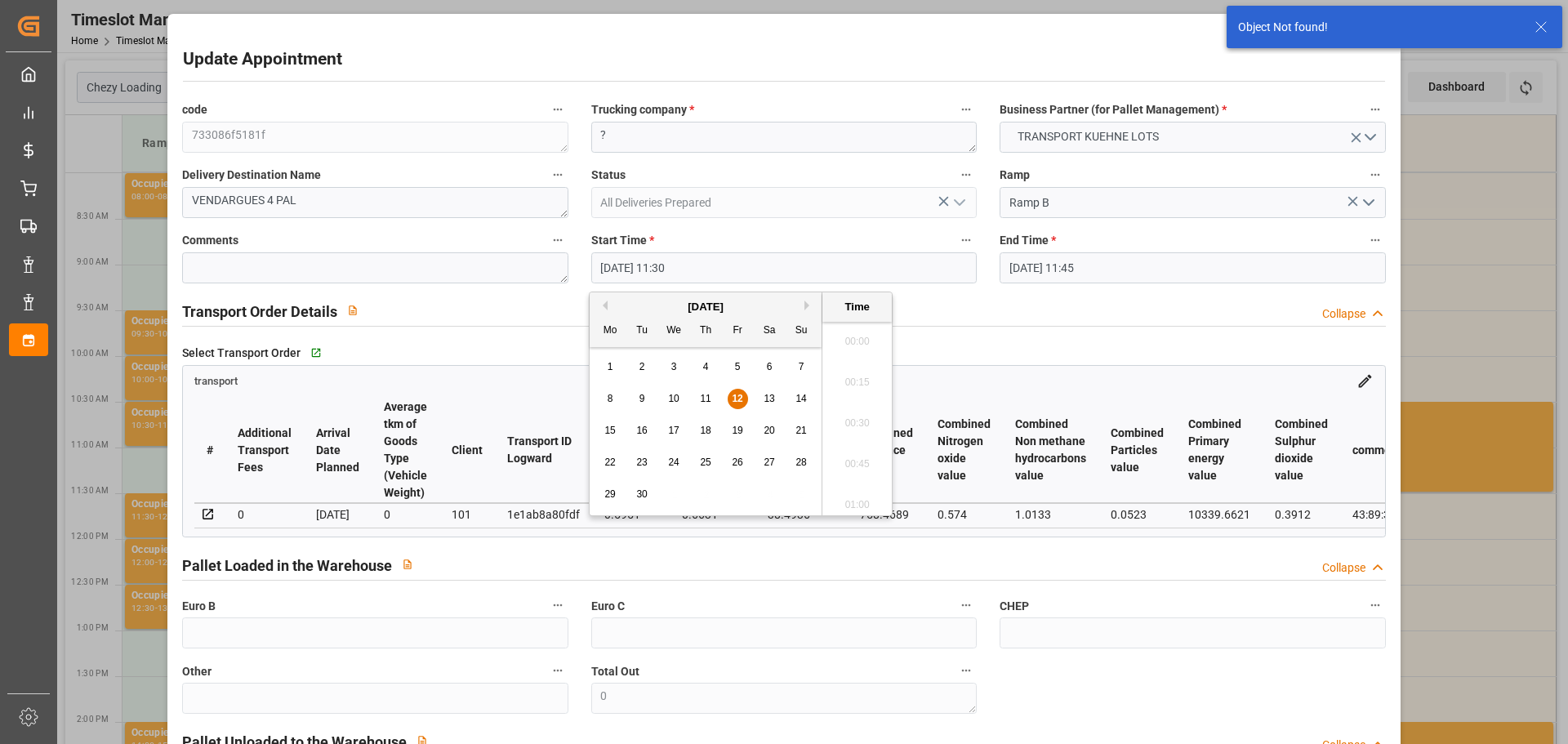
scroll to position [1802, 0]
click at [607, 424] on div "15" at bounding box center [611, 431] width 21 height 20
click at [861, 413] on li "10:00" at bounding box center [857, 418] width 70 height 41
type input "[DATE] 10:00"
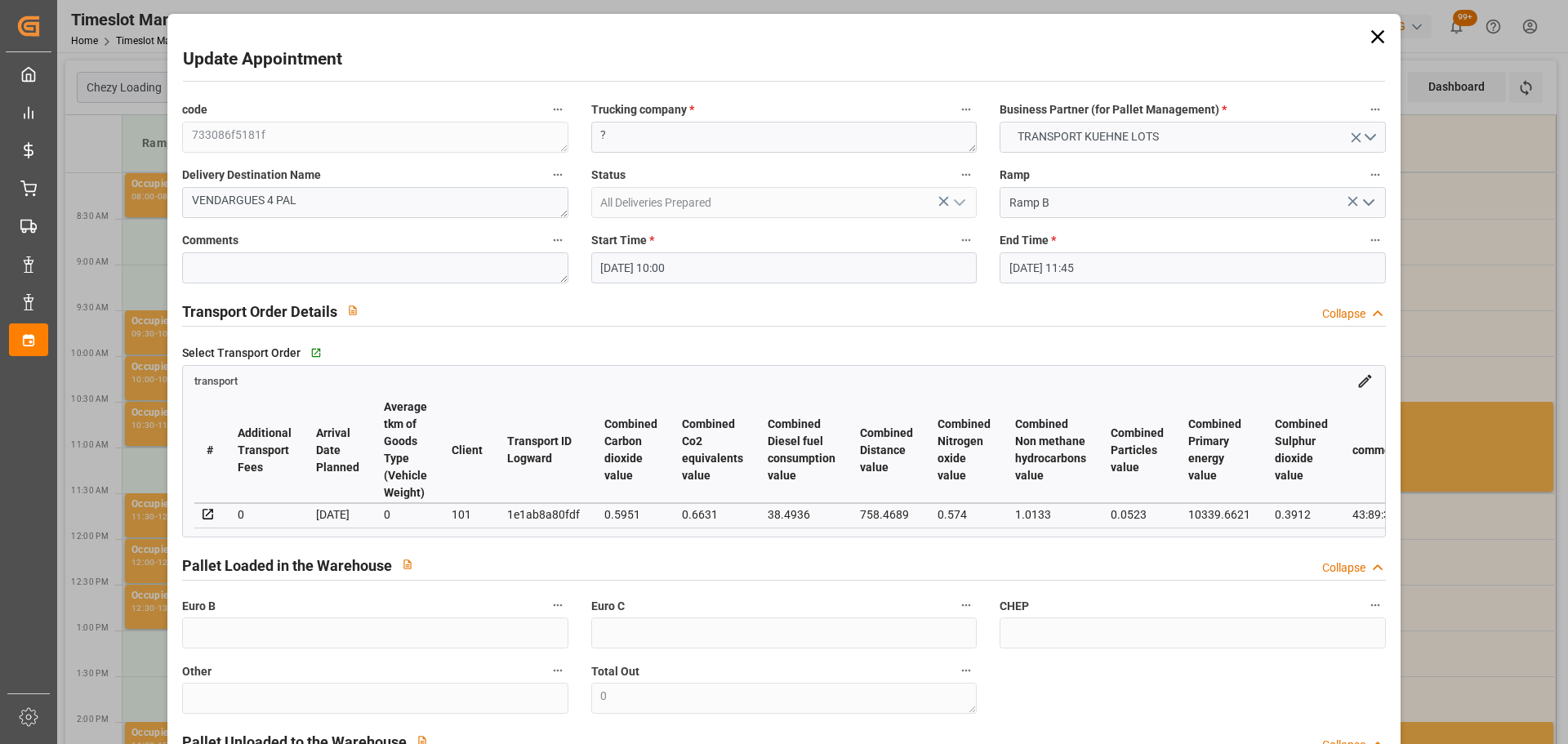
click at [1068, 267] on input "12-09-2025 11:45" at bounding box center [1192, 268] width 386 height 31
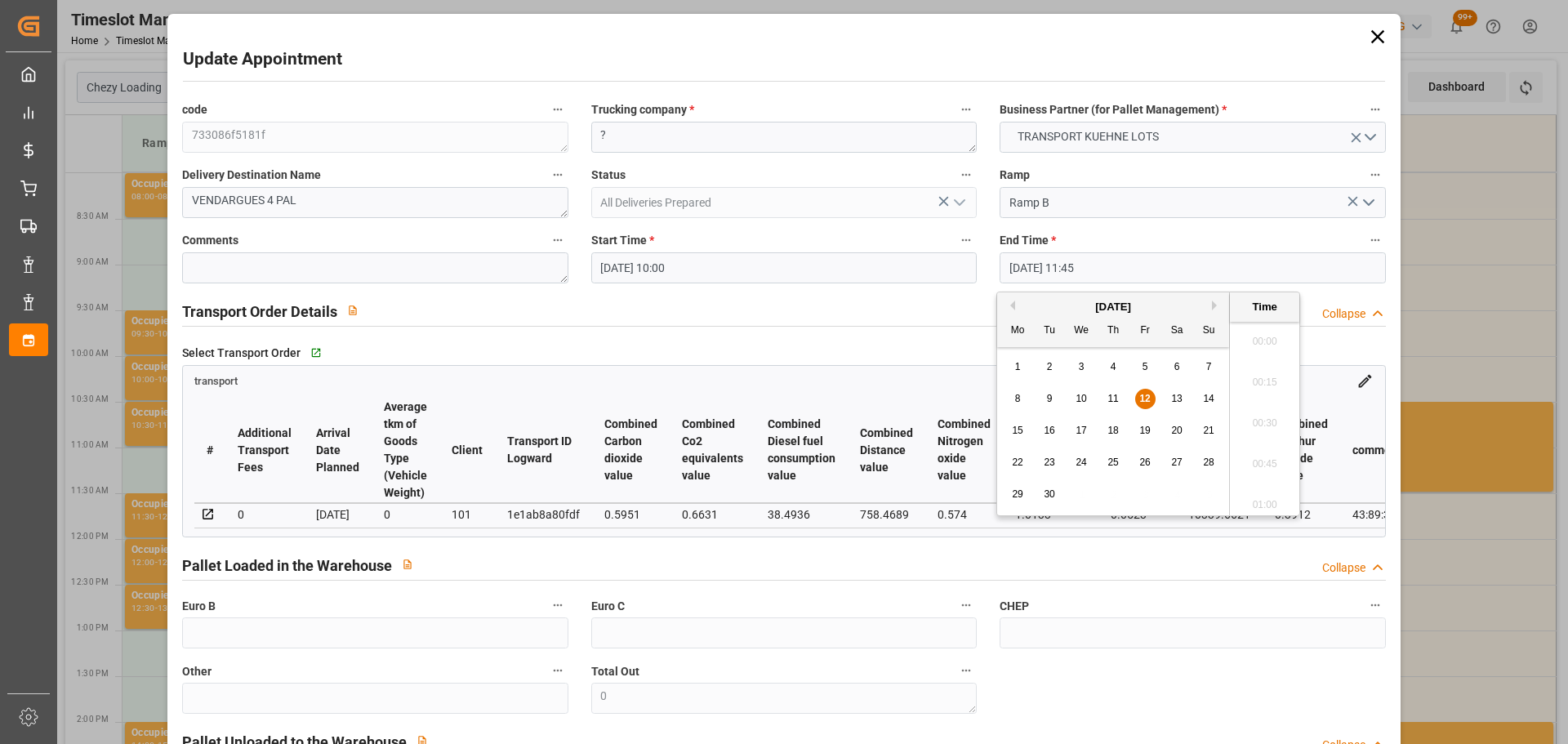
scroll to position [1843, 0]
click at [1016, 429] on span "15" at bounding box center [1016, 430] width 10 height 11
click at [1255, 335] on li "10:15" at bounding box center [1264, 336] width 70 height 41
type input "[DATE] 10:15"
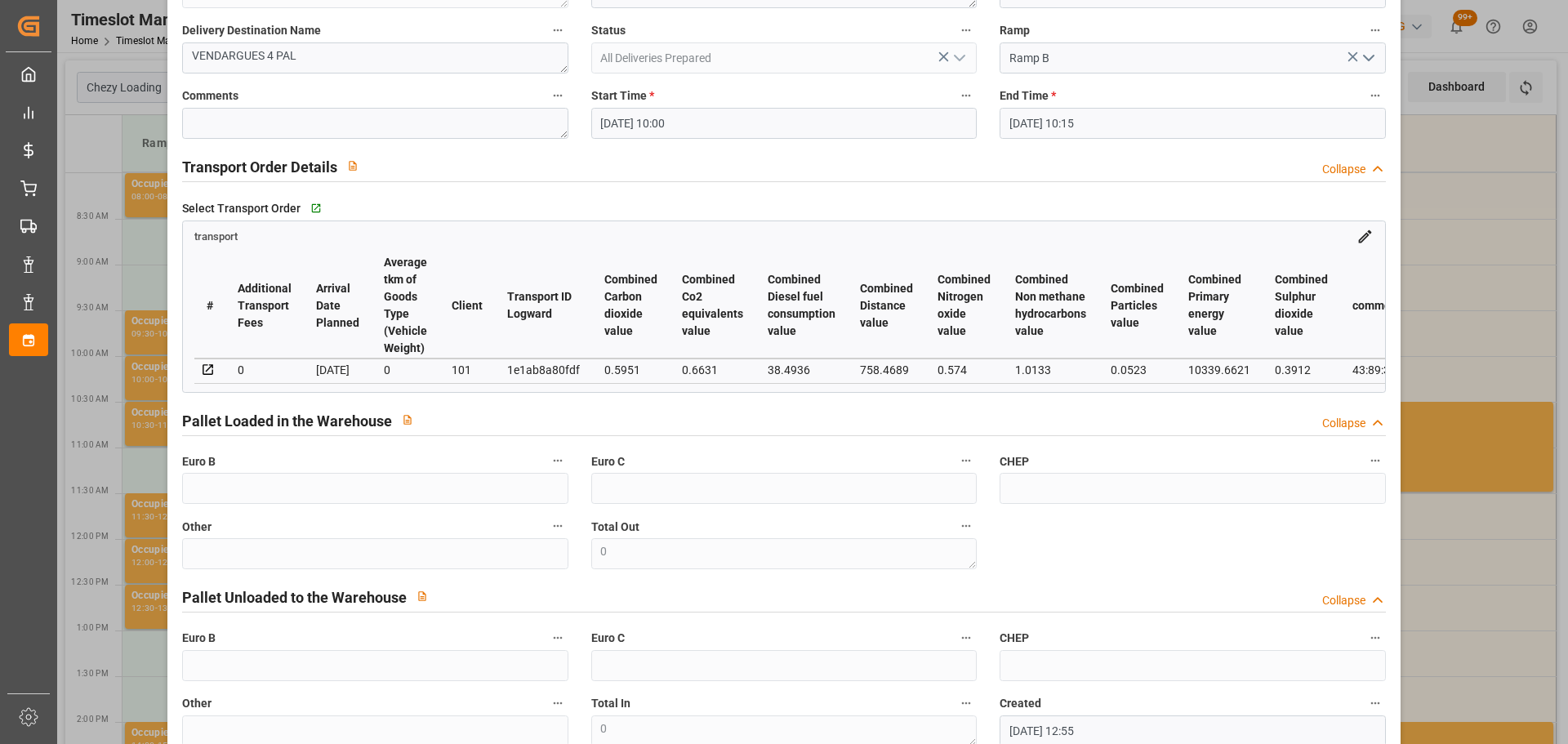
scroll to position [247, 0]
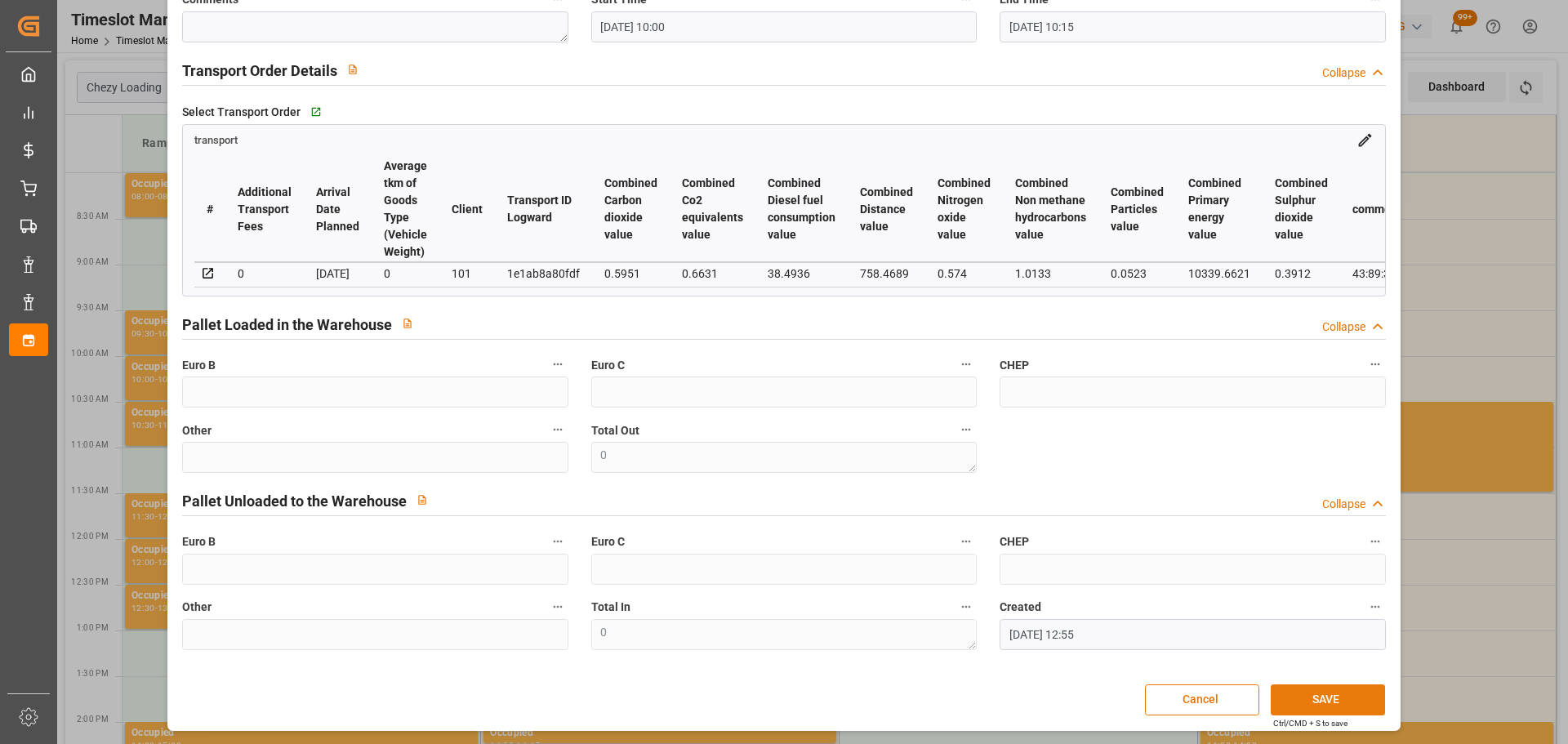
click at [1343, 689] on button "SAVE" at bounding box center [1328, 700] width 114 height 31
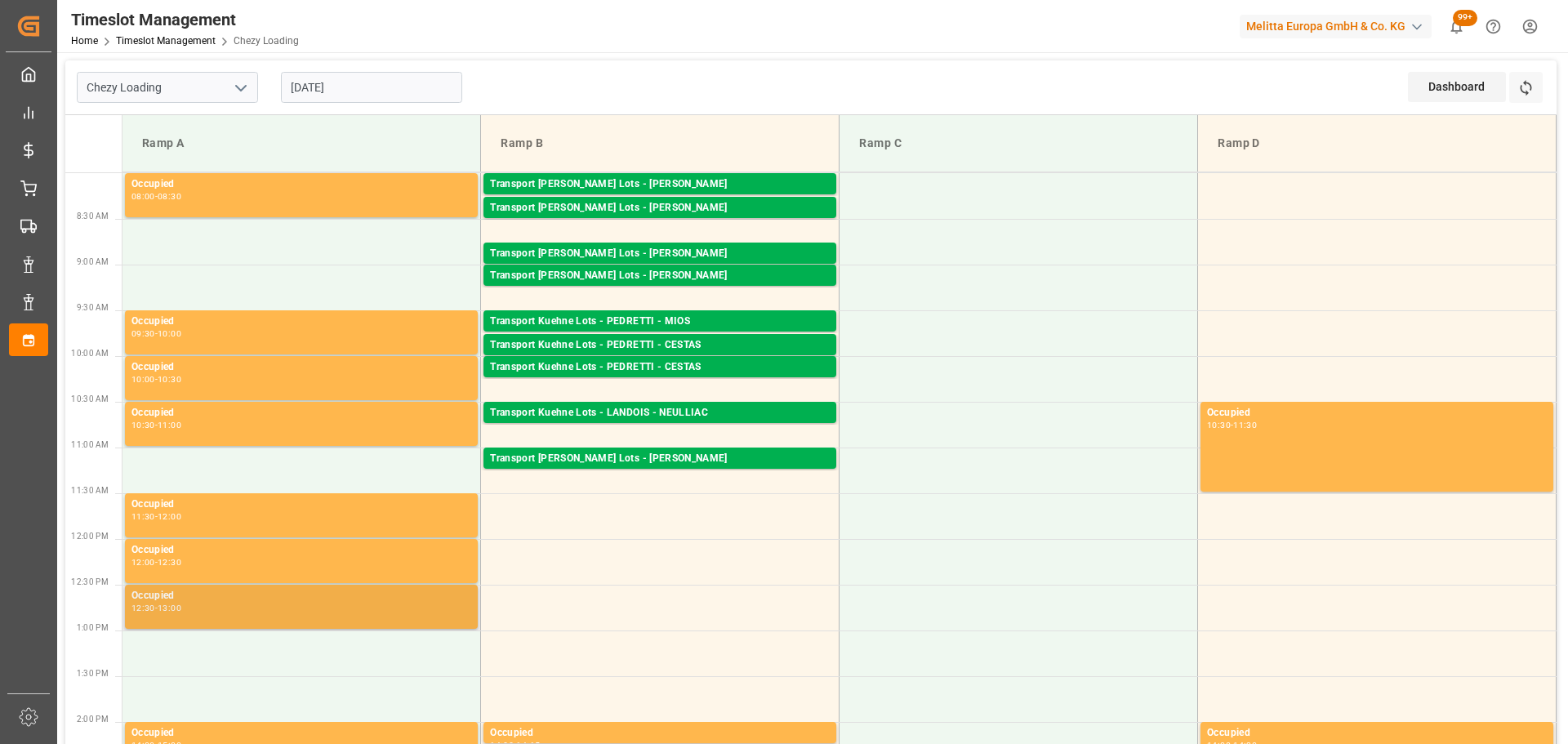
click at [241, 625] on div "Occupied 12:30 - 13:00" at bounding box center [302, 606] width 353 height 44
click at [331, 76] on input "12-09-2025" at bounding box center [371, 87] width 181 height 31
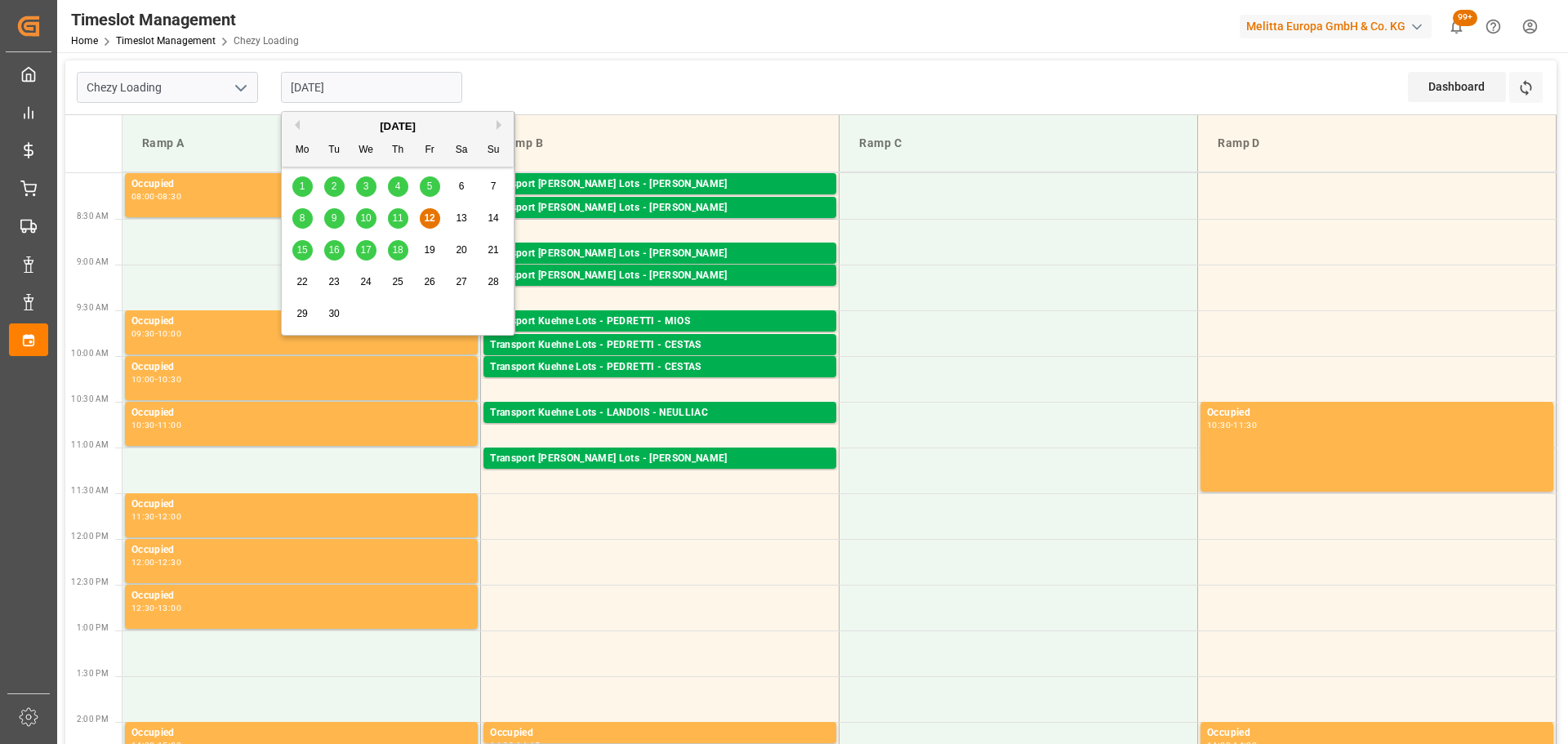
click at [303, 251] on span "15" at bounding box center [301, 250] width 10 height 11
type input "[DATE]"
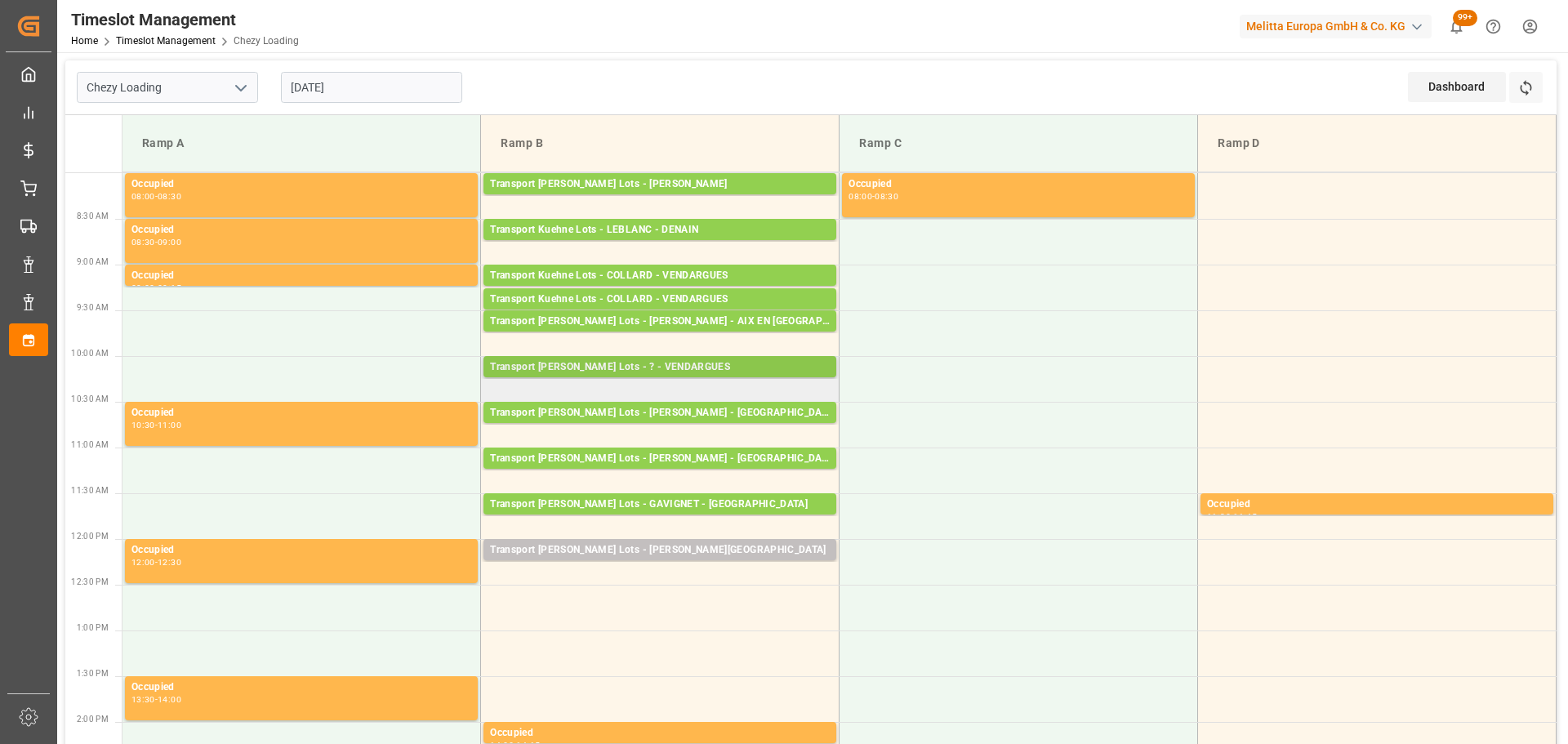
click at [619, 365] on div "Transport Kuehne Lots - ? - VENDARGUES" at bounding box center [660, 367] width 339 height 16
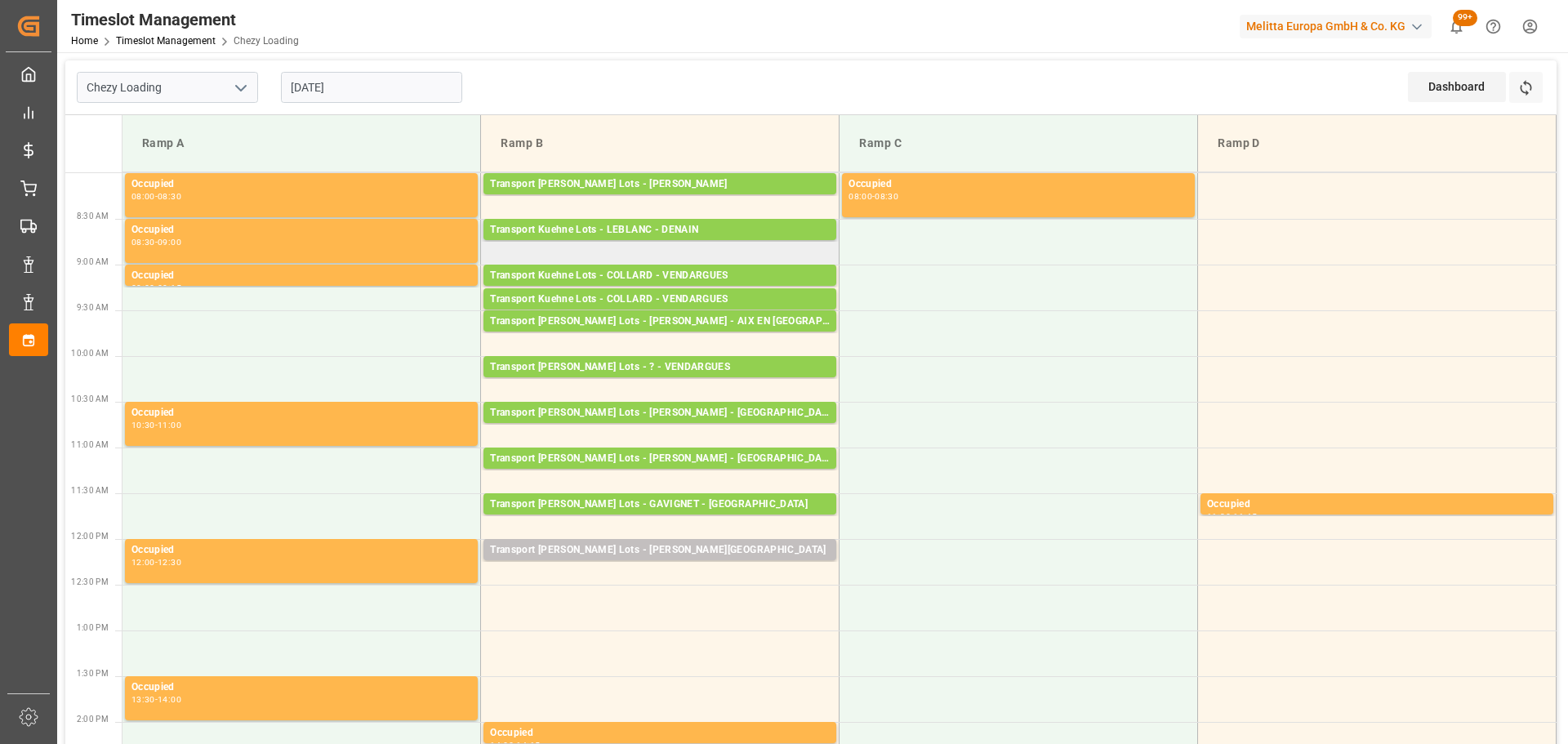
click at [721, 264] on td "Transport Kuehne Lots - LEBLANC - DENAIN Pallets: 8,TU: 413,City: DENAIN,Arriva…" at bounding box center [660, 241] width 358 height 46
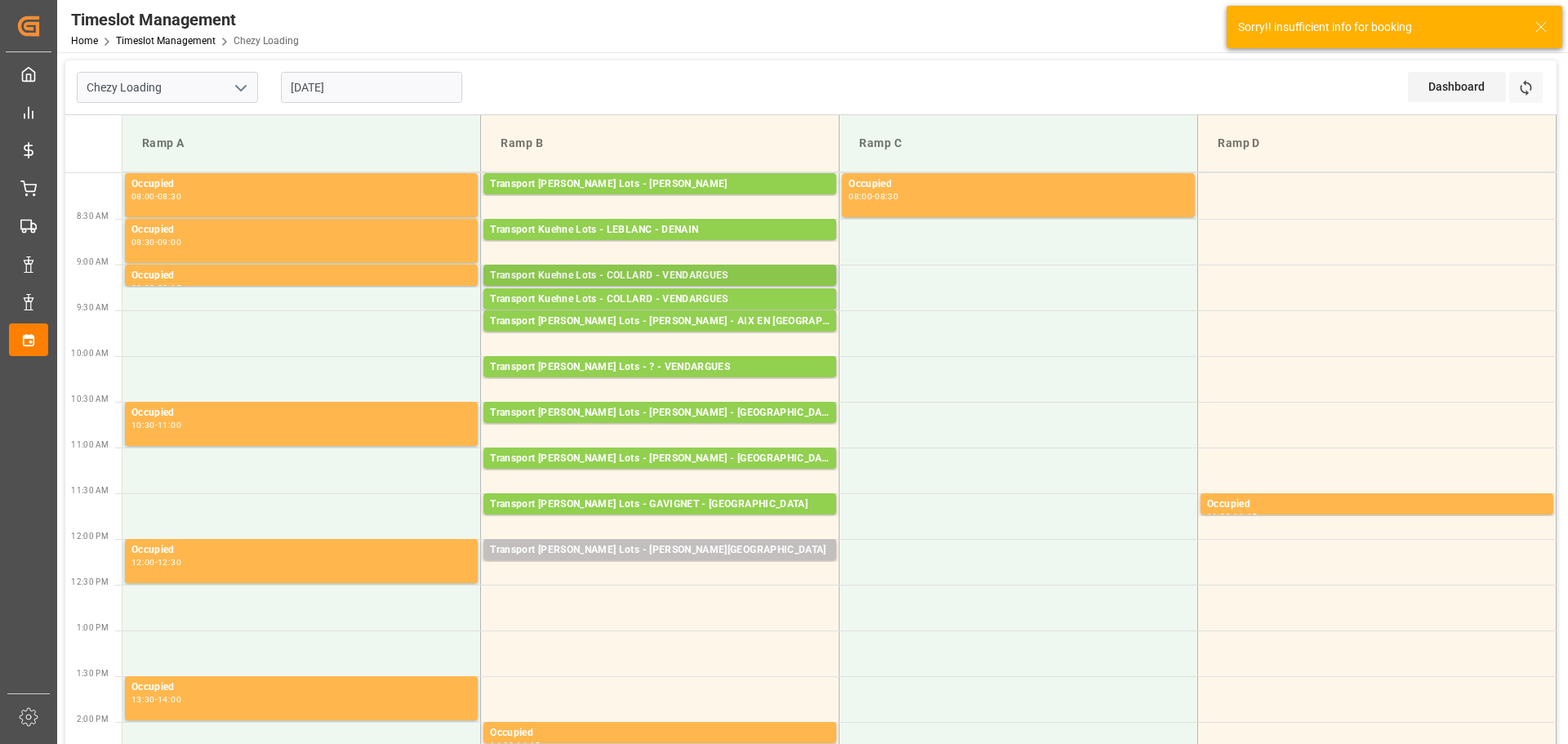
click at [715, 273] on div "Transport Kuehne Lots - COLLARD - VENDARGUES" at bounding box center [660, 275] width 339 height 16
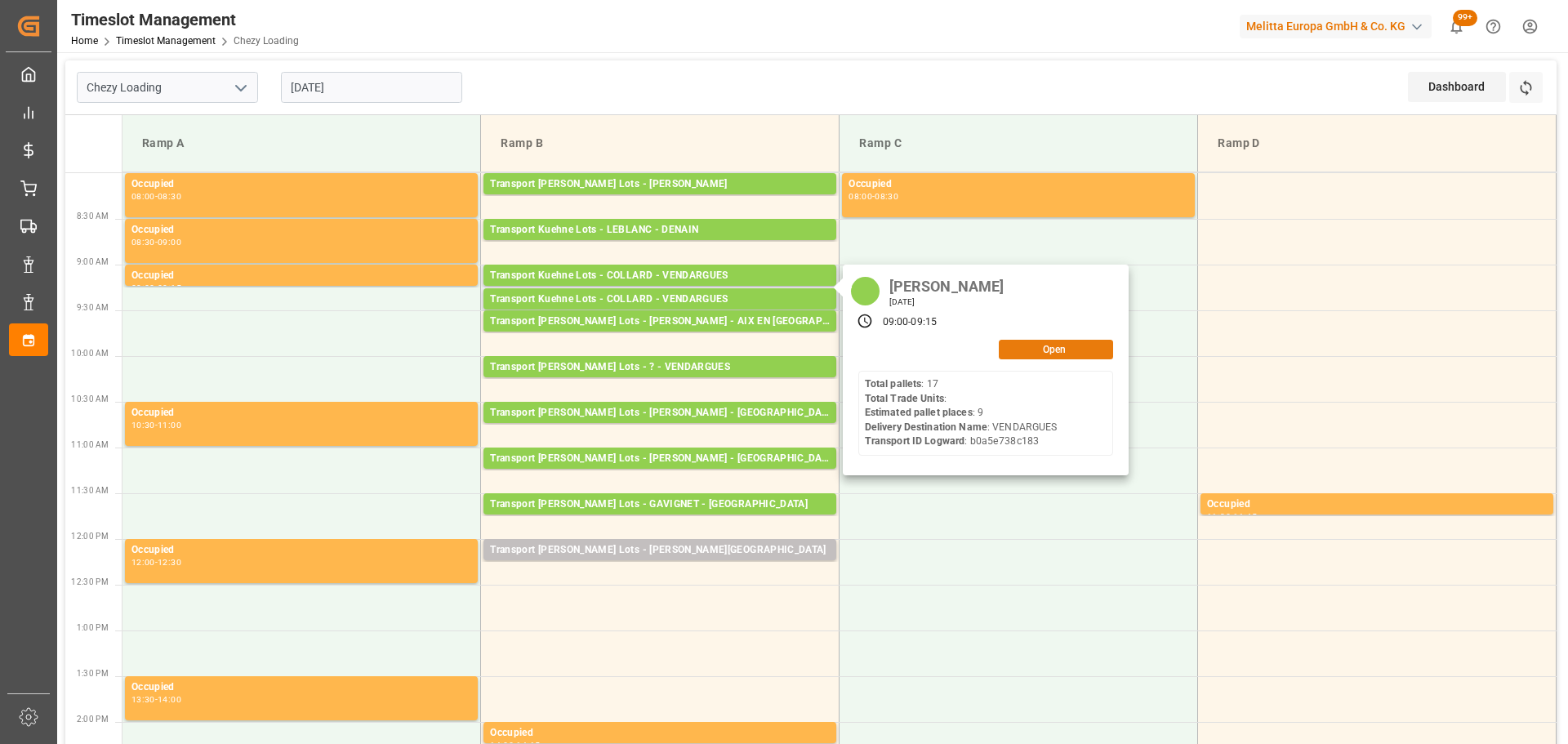
click at [1024, 339] on button "Open" at bounding box center [1055, 349] width 114 height 20
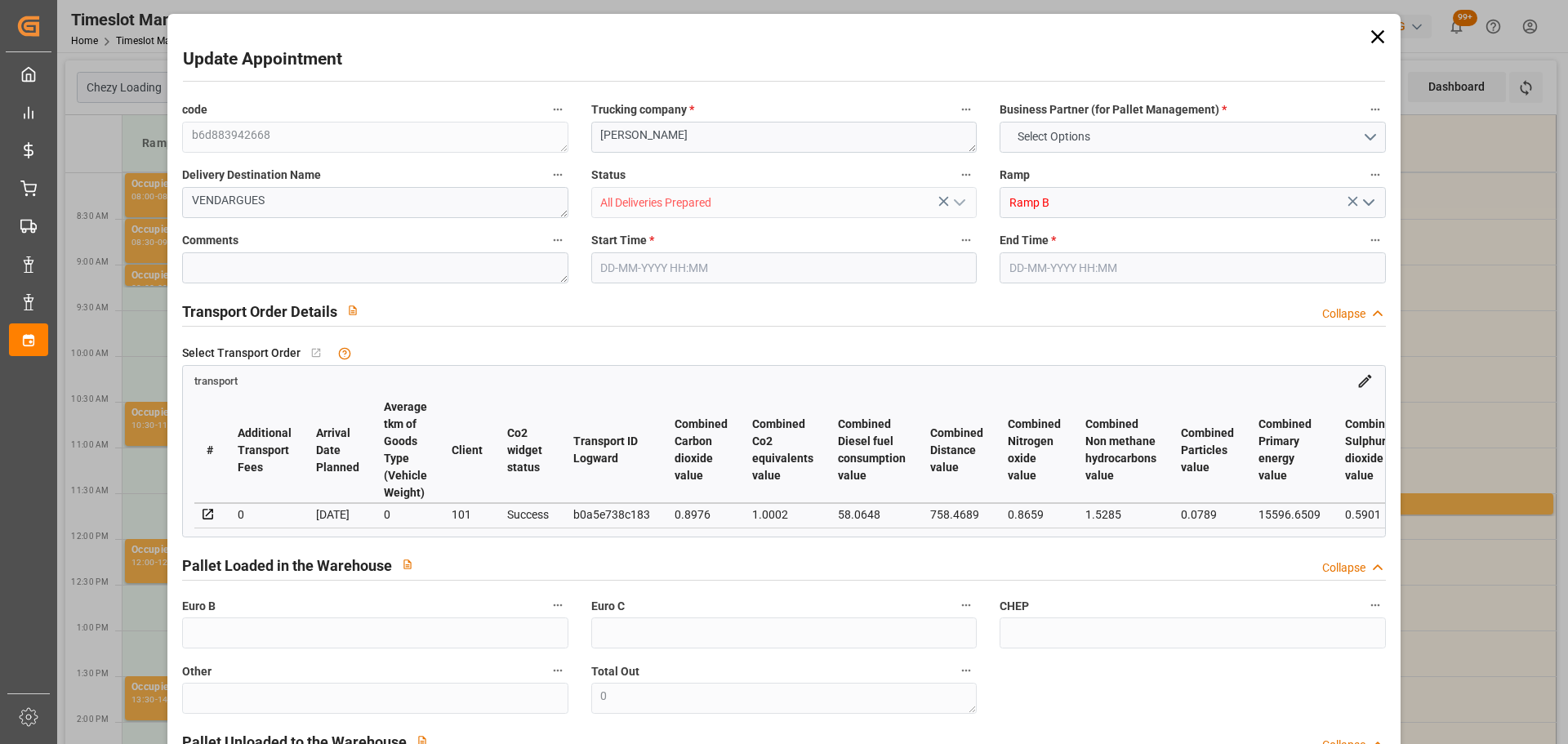
type input "9"
type input "537.93"
type input "0"
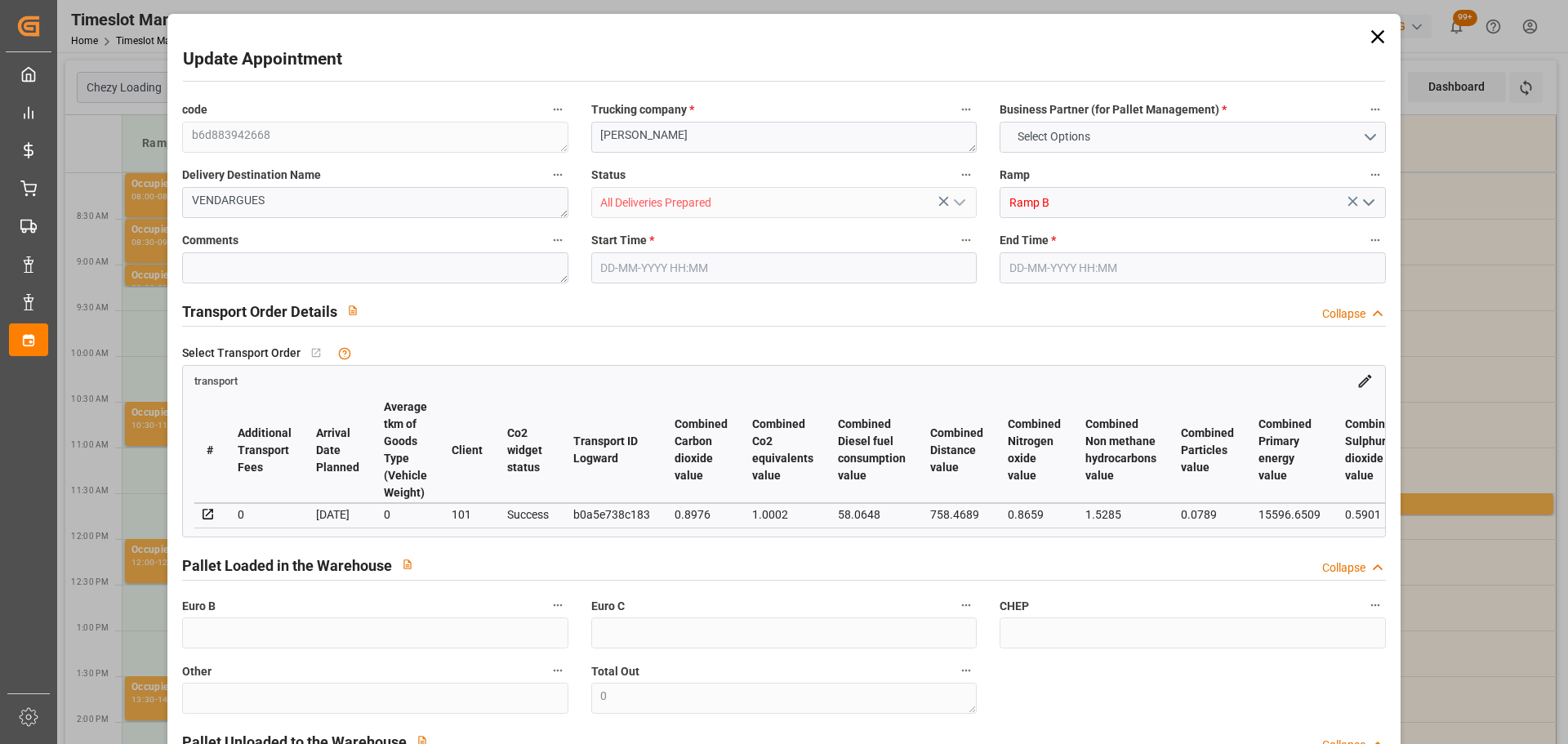
type input "537.93"
type input "0"
type input "1632"
type input "2839"
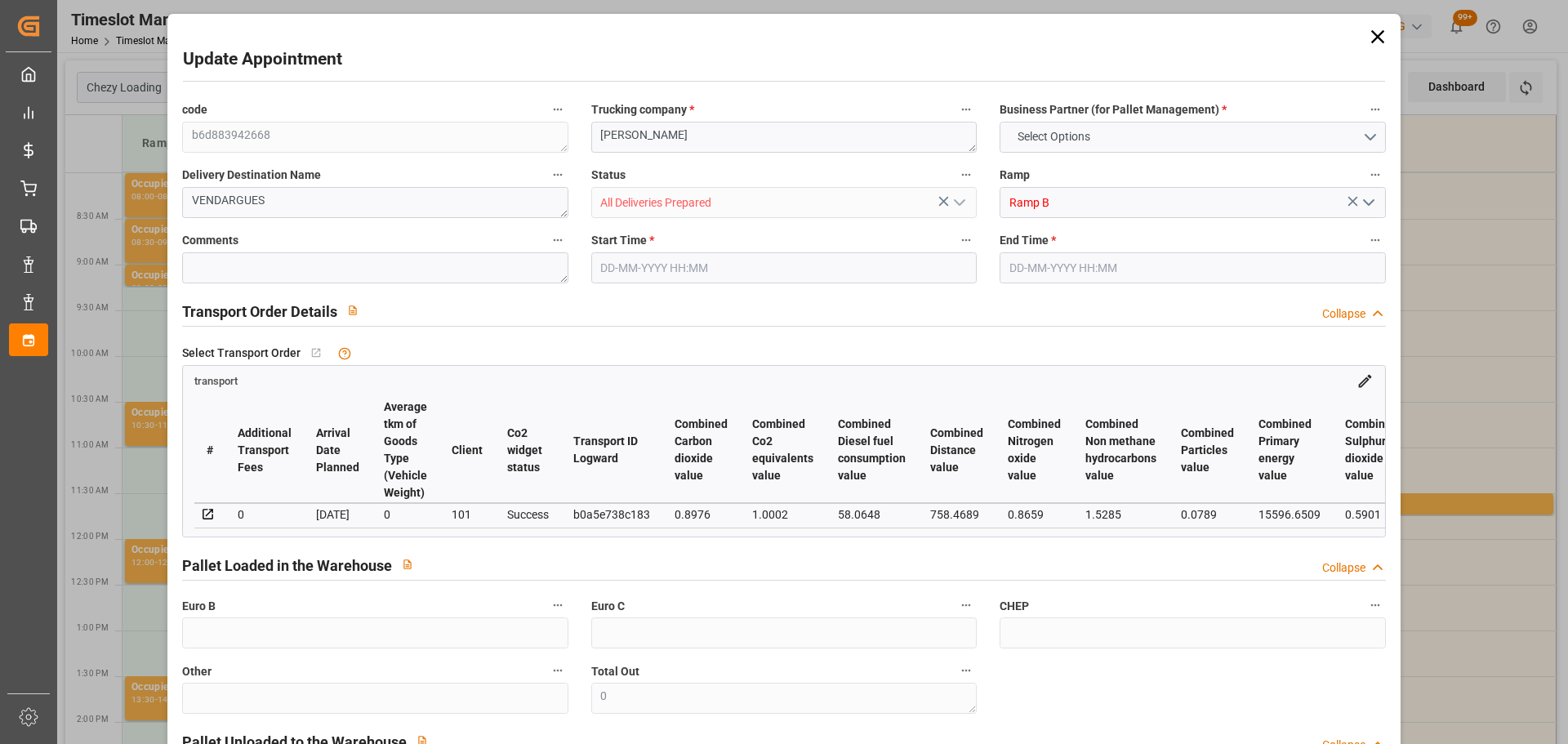
type input "10880"
type input "34"
type input "17"
type input "0"
type input "17"
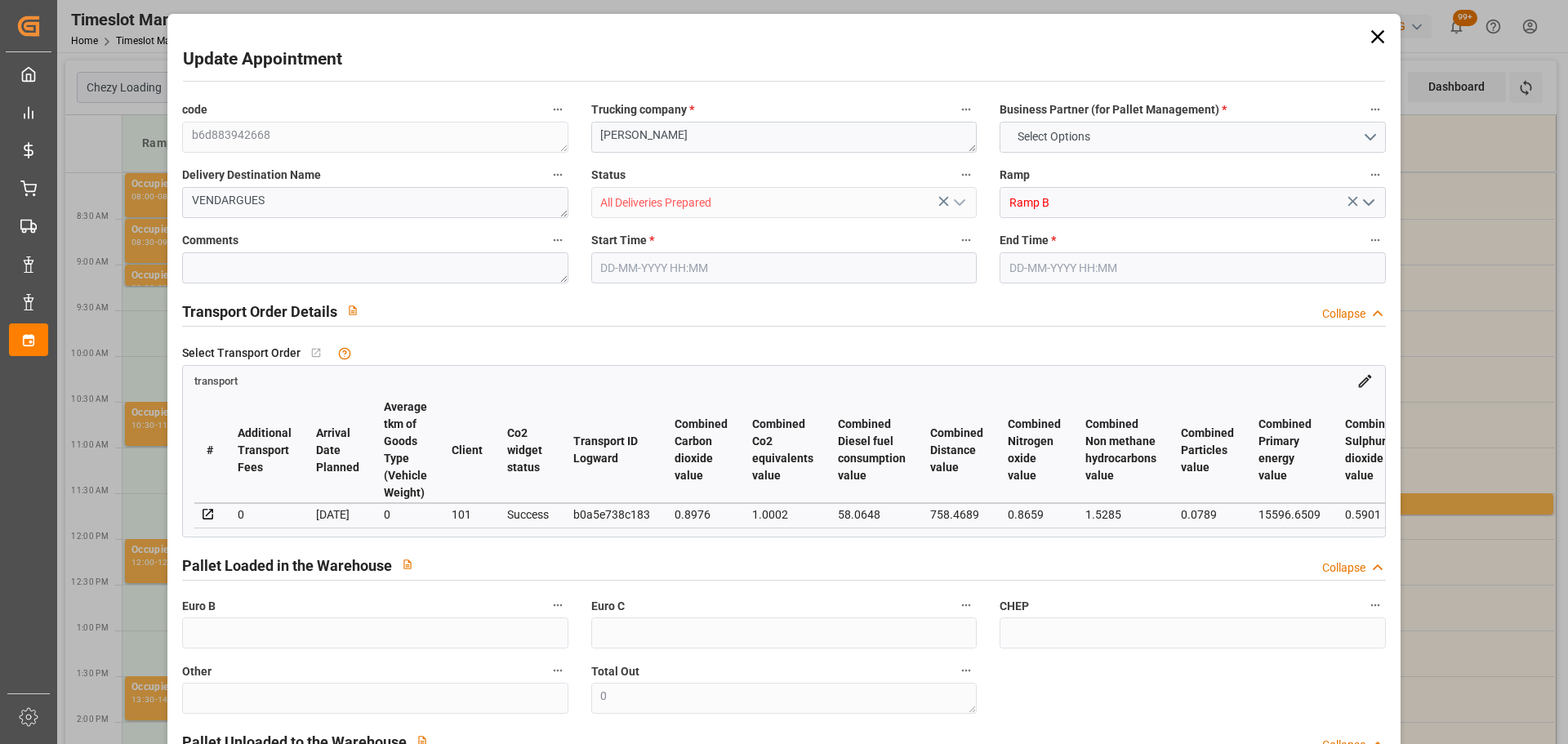
type input "101"
type input "2284.8"
type input "0"
type input "4710.8598"
type input "0"
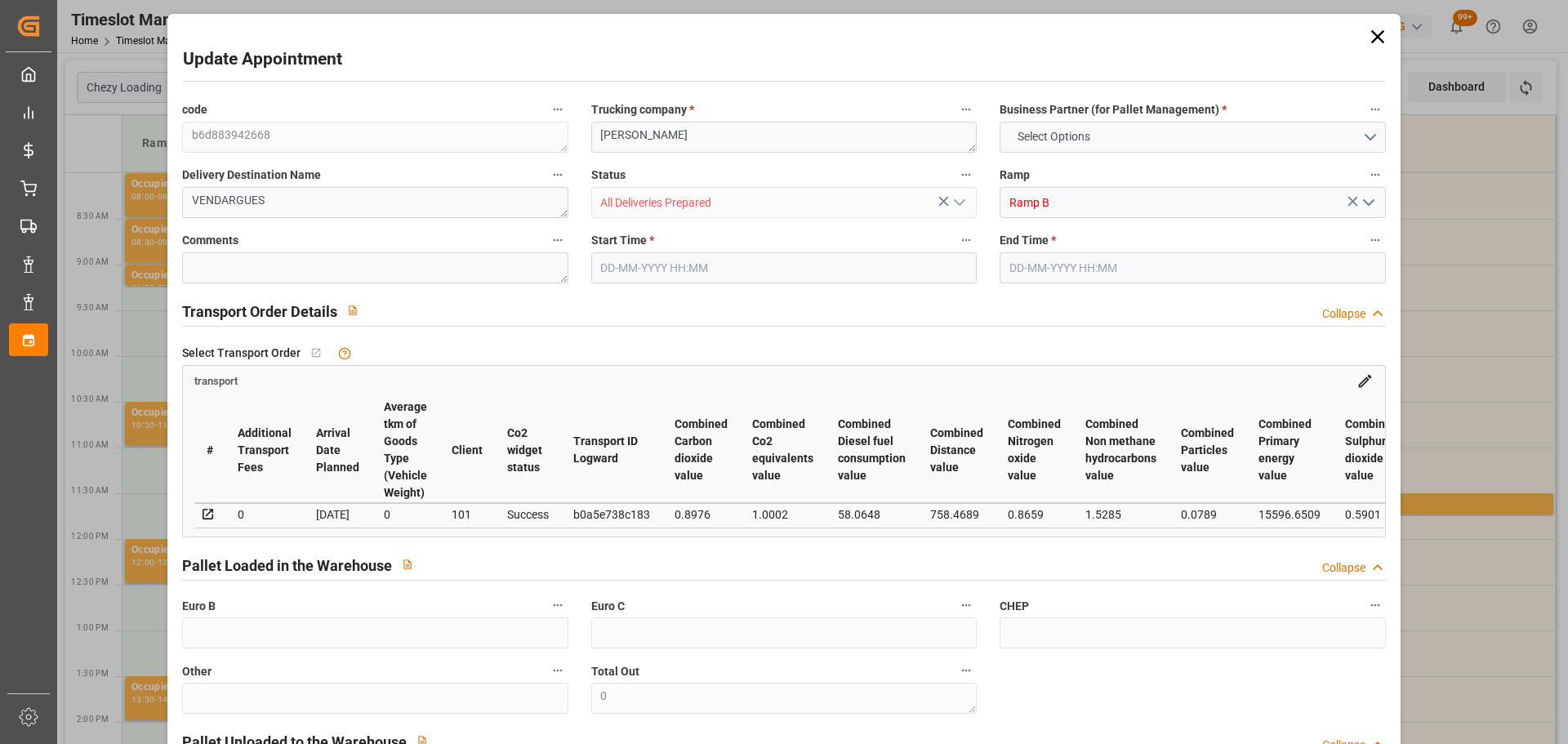
type input "0"
type input "21"
type input "35"
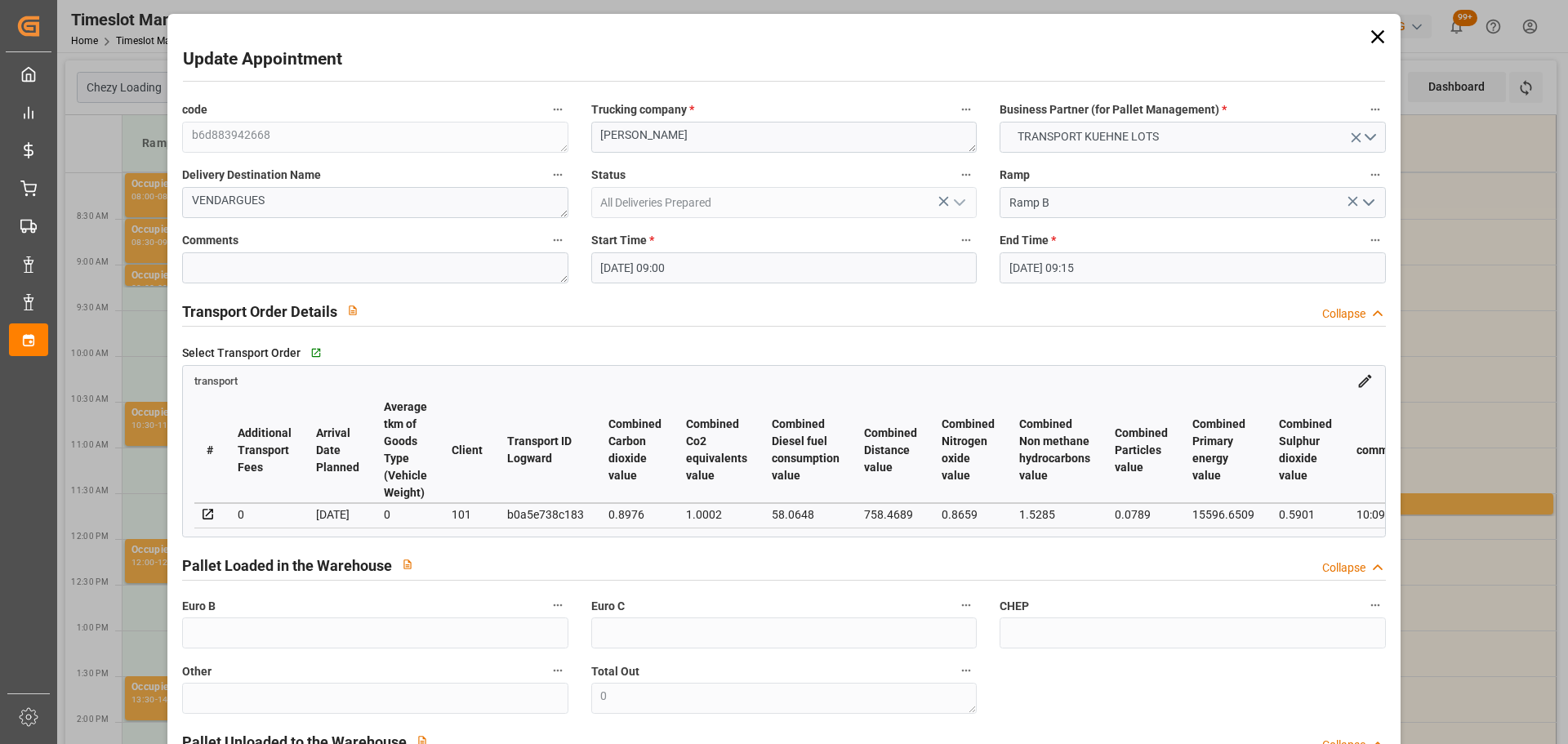
type input "15-09-2025 09:00"
type input "15-09-2025 09:15"
type input "10-09-2025 12:54"
type input "10-09-2025 11:27"
type input "16-09-2025"
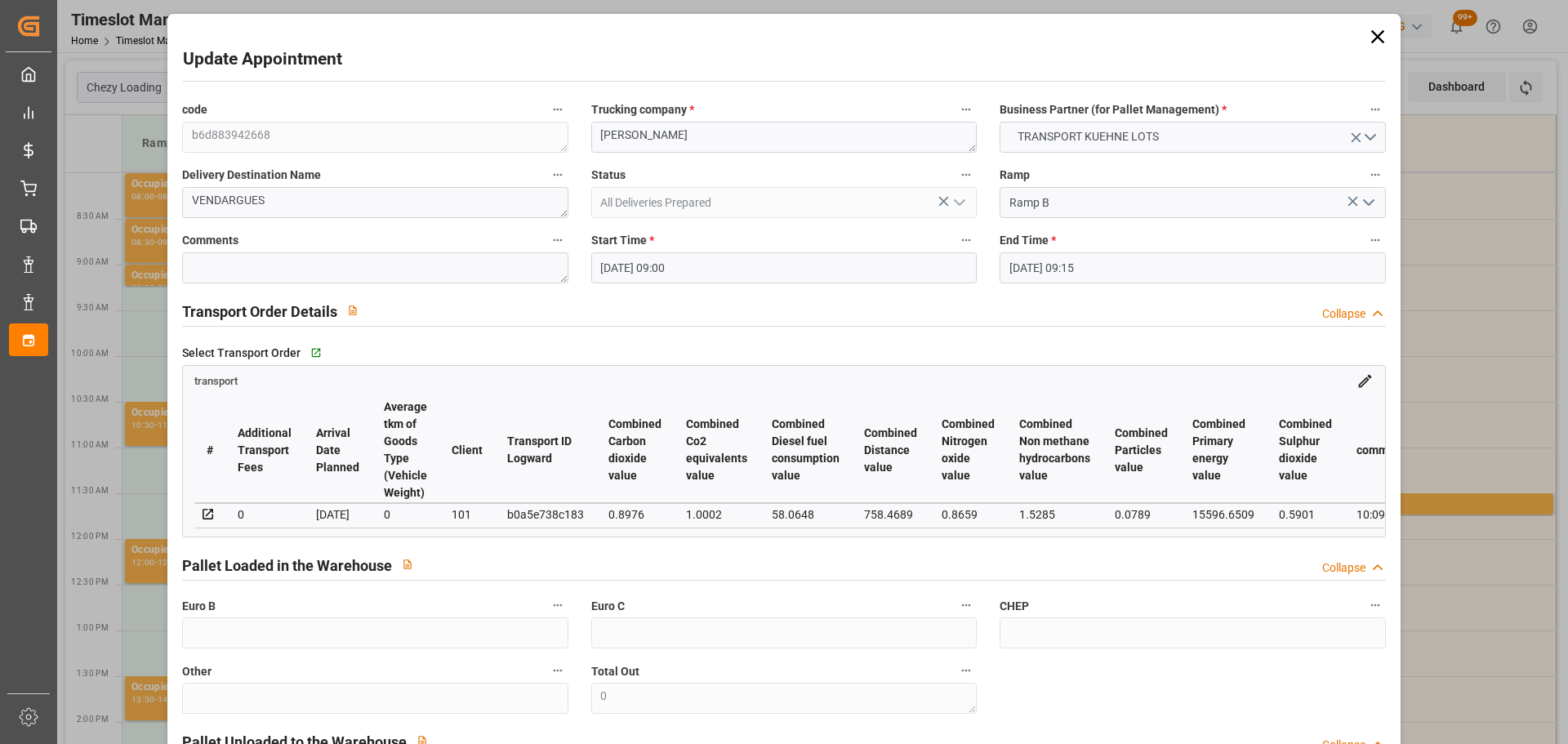
type input "12-09-2025"
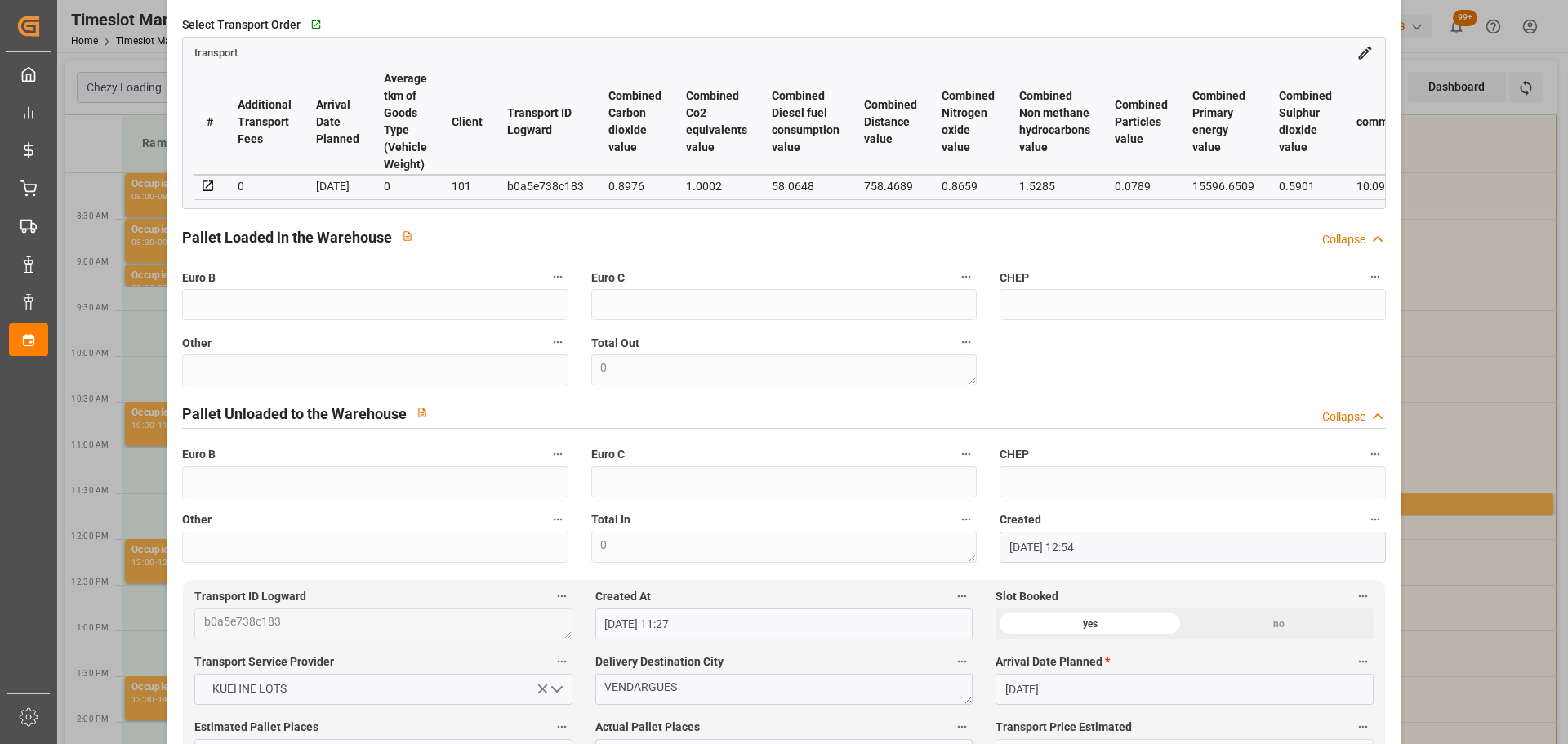
scroll to position [326, 0]
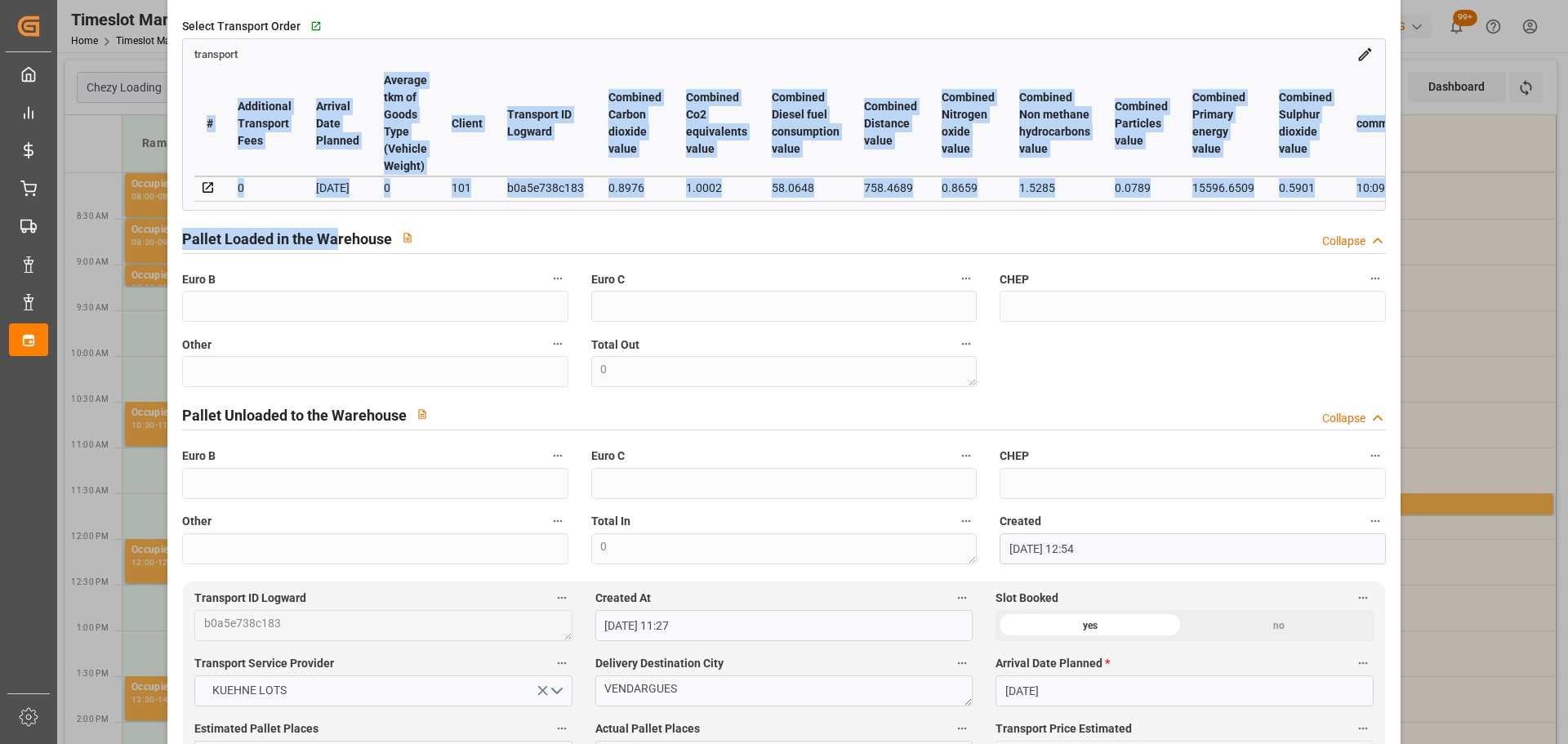
drag, startPoint x: 284, startPoint y: 216, endPoint x: 305, endPoint y: 213, distance: 21.2
click at [315, 216] on div "Select Transport Order   Go to transport Grid transport # Additional Transport …" at bounding box center [784, 112] width 1226 height 207
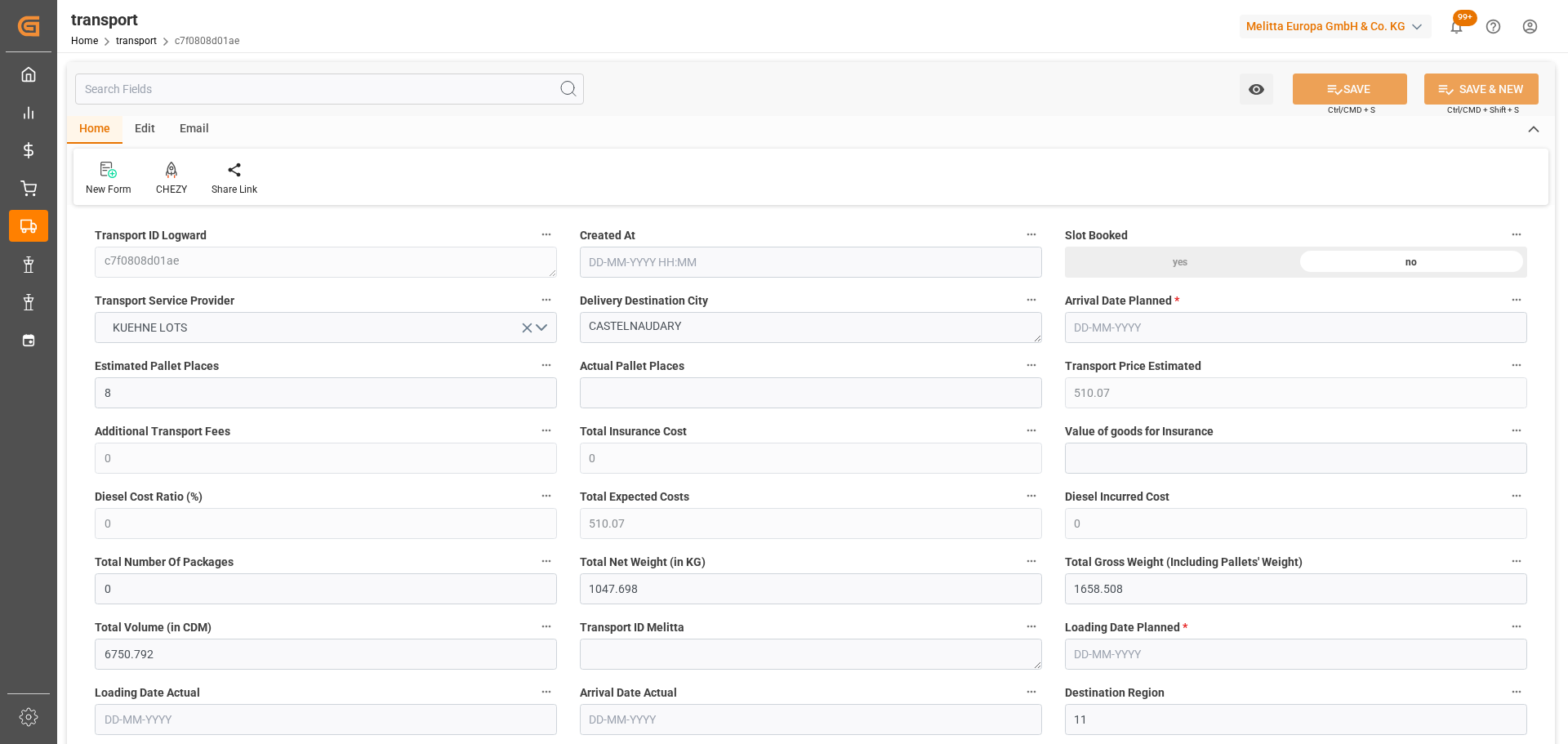
type input "[DATE] 11:34"
type input "[DATE]"
click at [156, 175] on div at bounding box center [171, 170] width 31 height 17
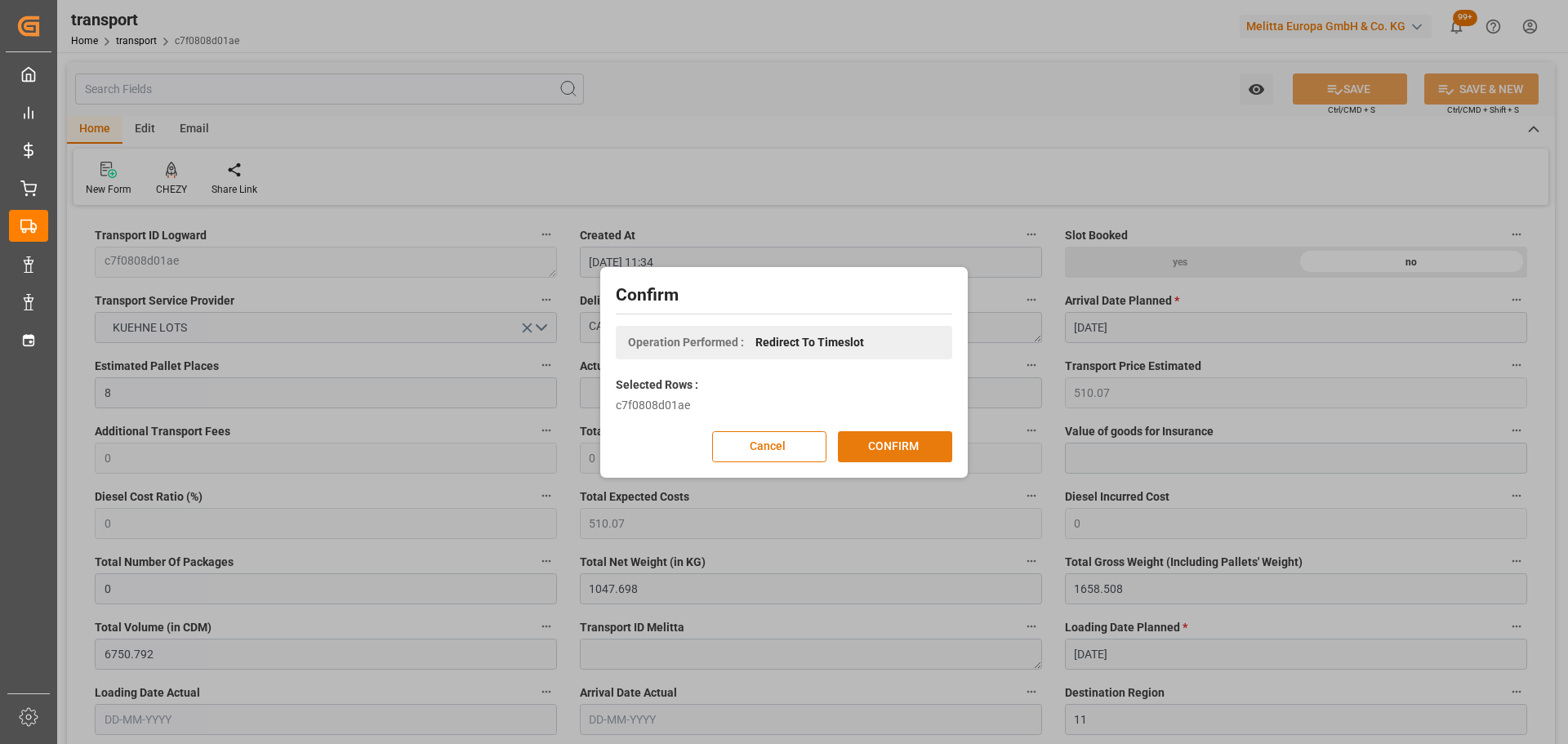
click at [881, 442] on button "CONFIRM" at bounding box center [895, 446] width 114 height 31
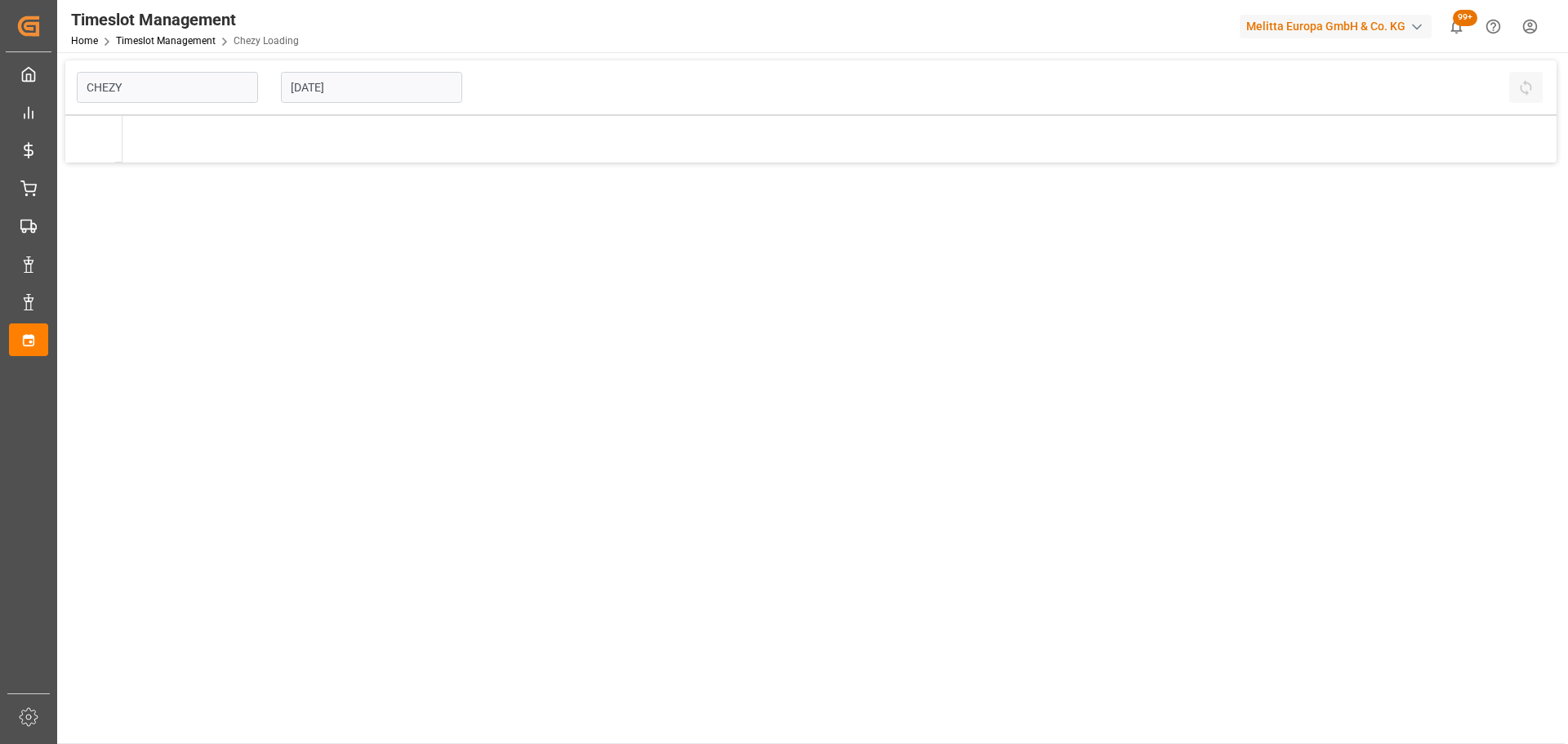
type input "Chezy Loading"
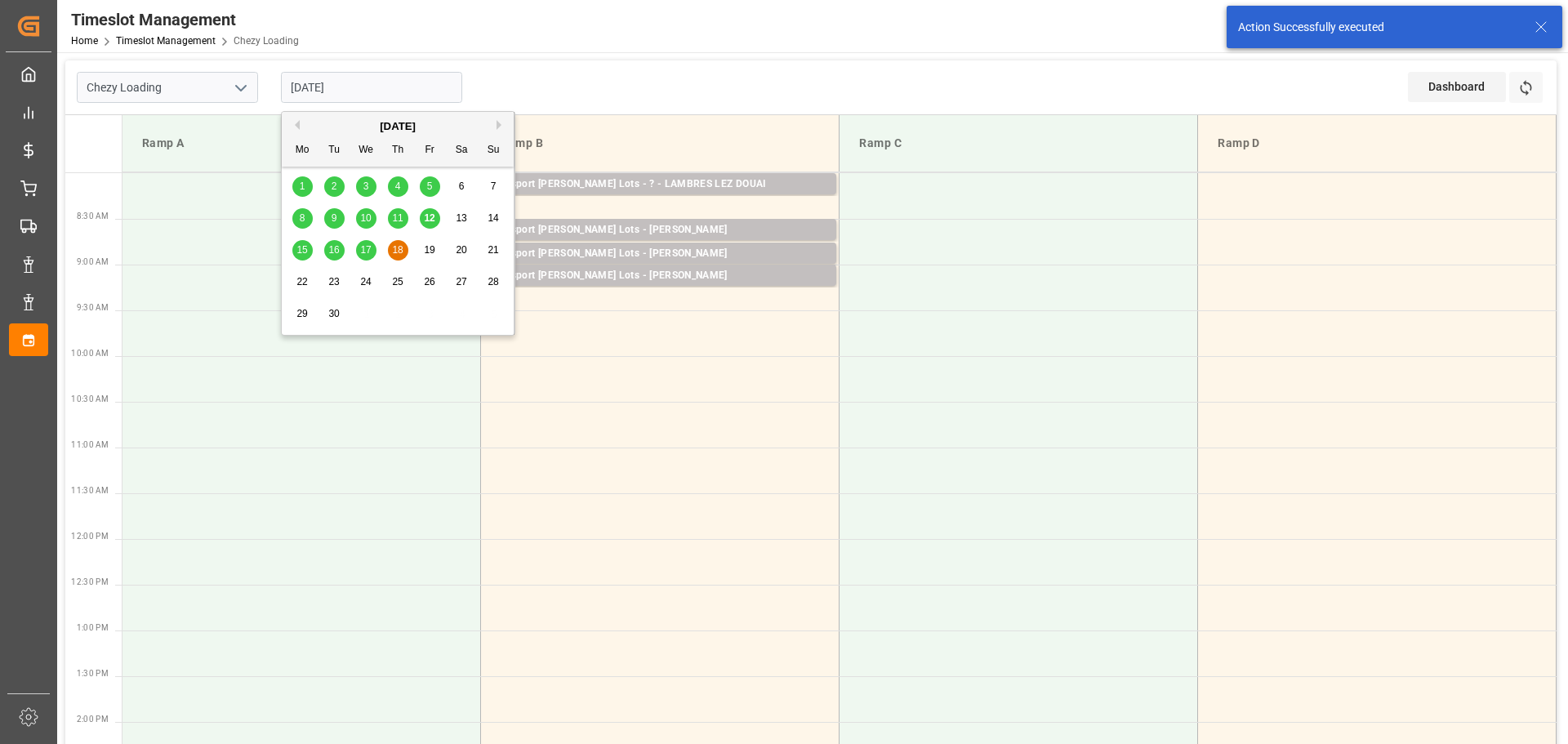
click at [339, 84] on input "[DATE]" at bounding box center [371, 87] width 181 height 31
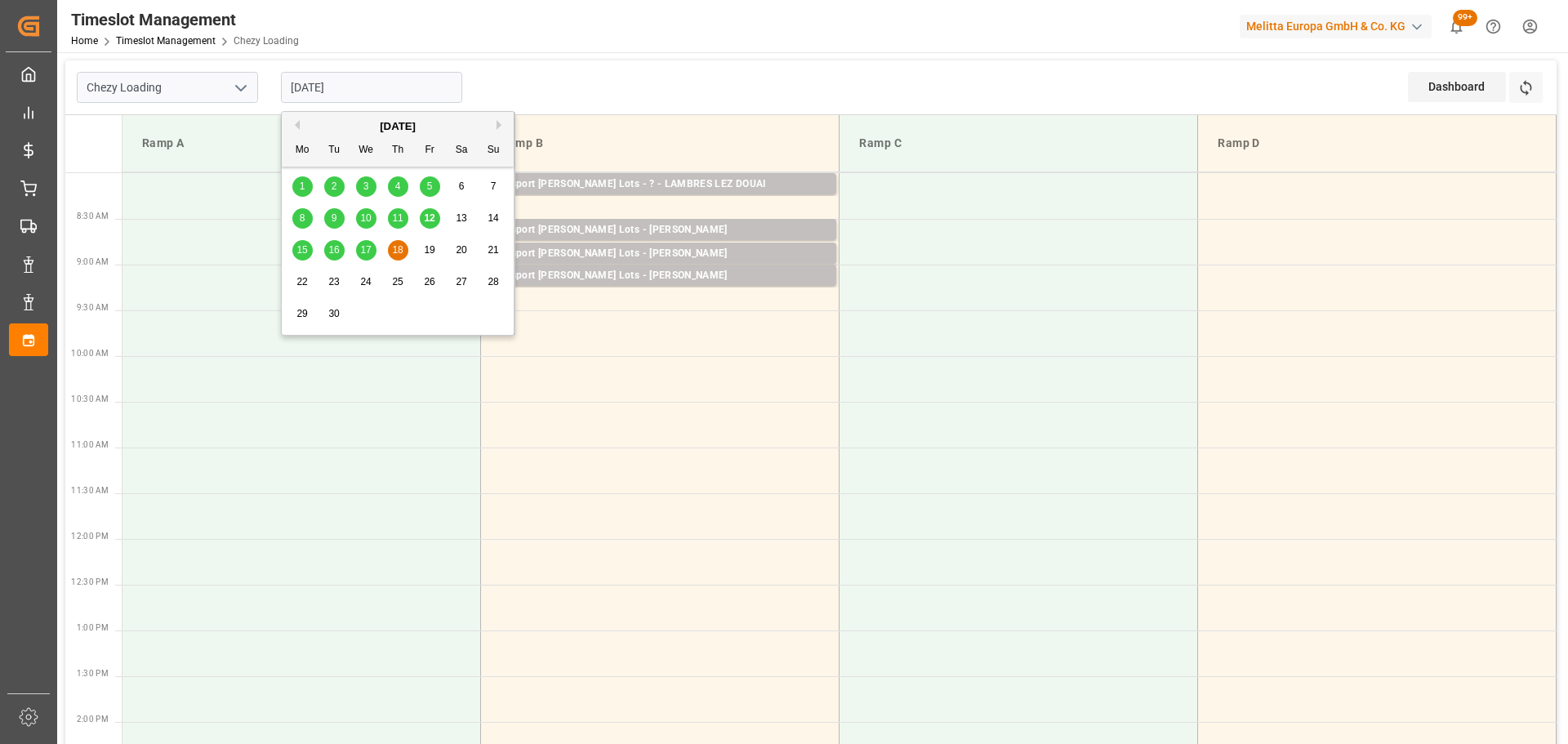
click at [363, 243] on div "17" at bounding box center [367, 251] width 21 height 20
type input "17-09-2025"
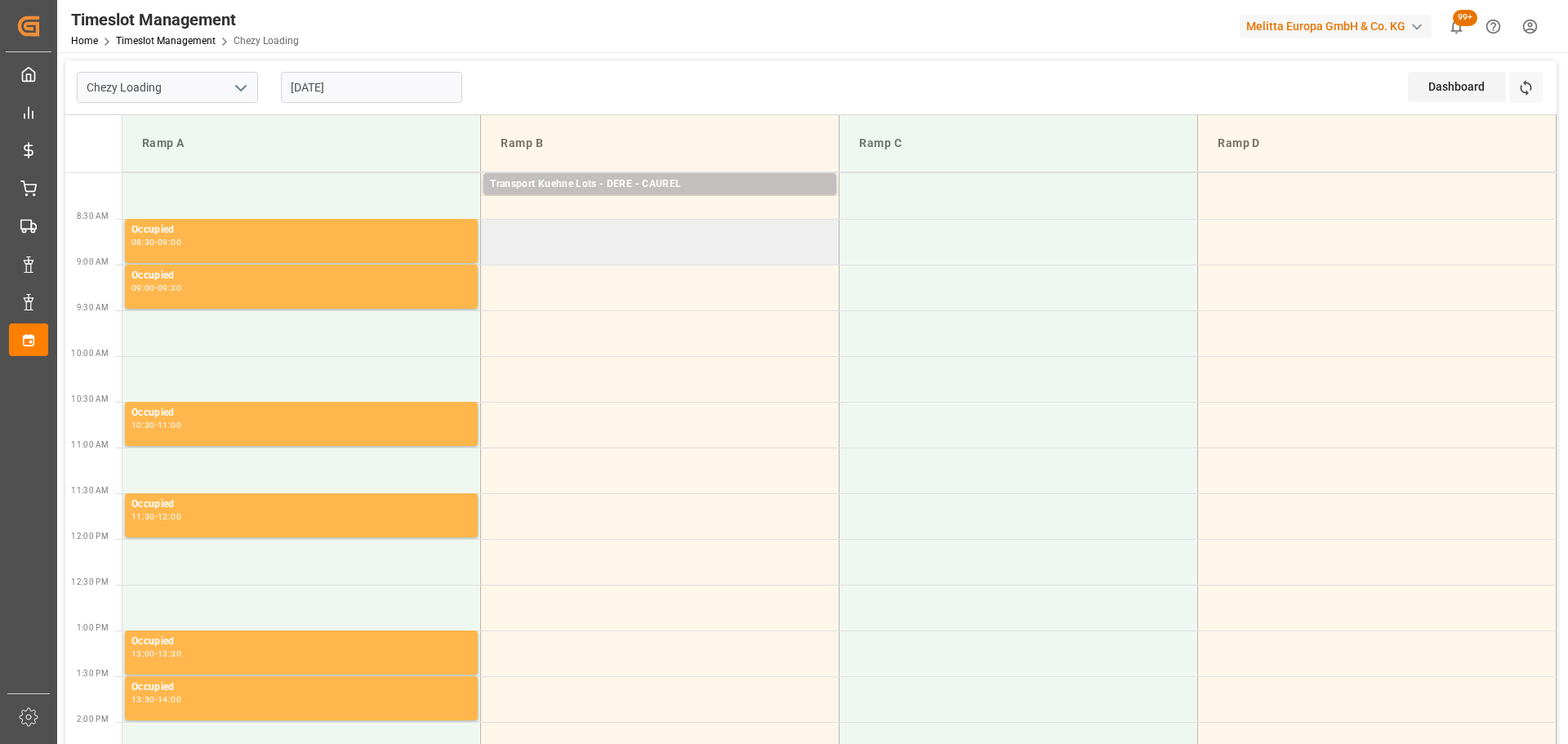
click at [489, 233] on td at bounding box center [660, 241] width 358 height 46
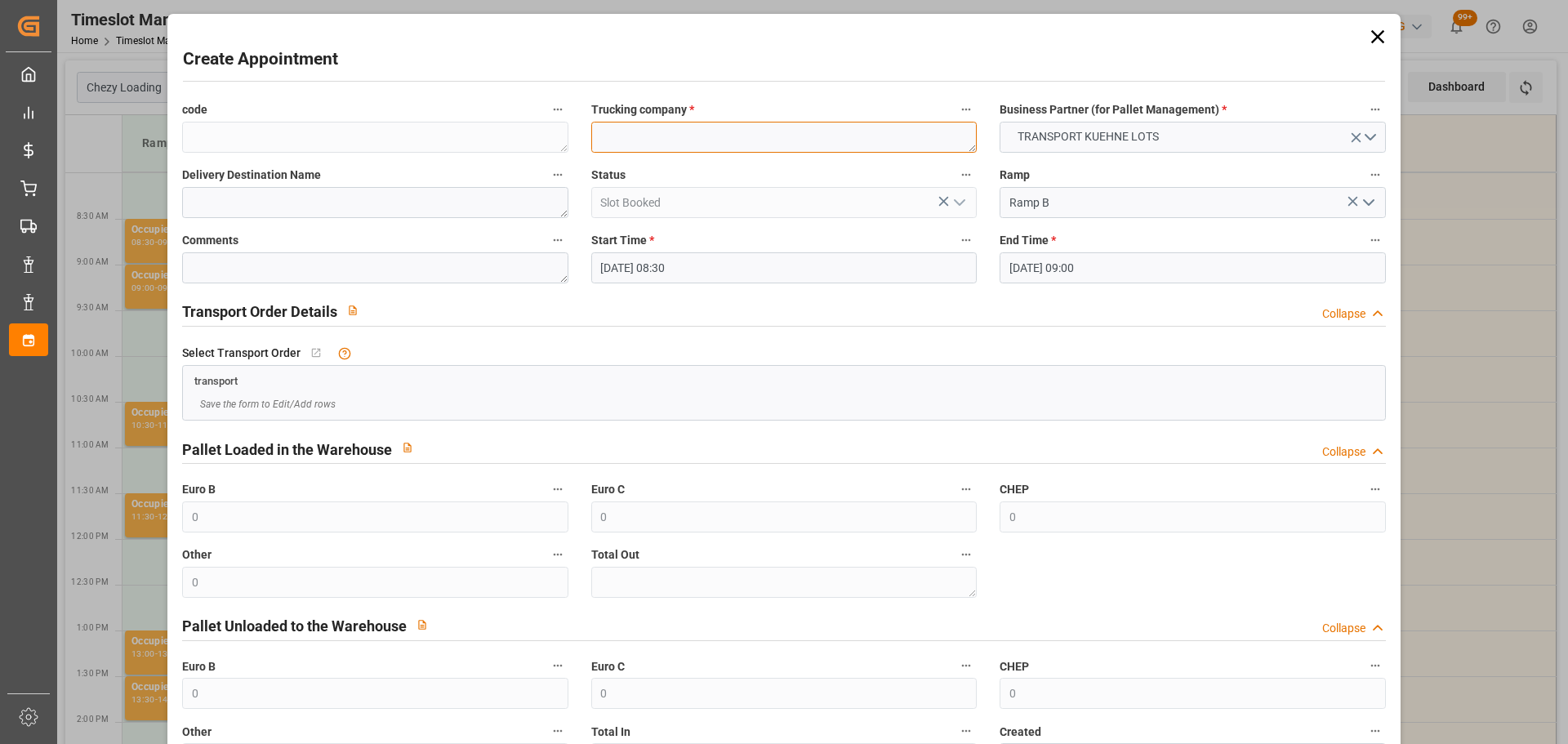
click at [632, 138] on textarea at bounding box center [784, 137] width 386 height 31
type textarea "FOURNIE"
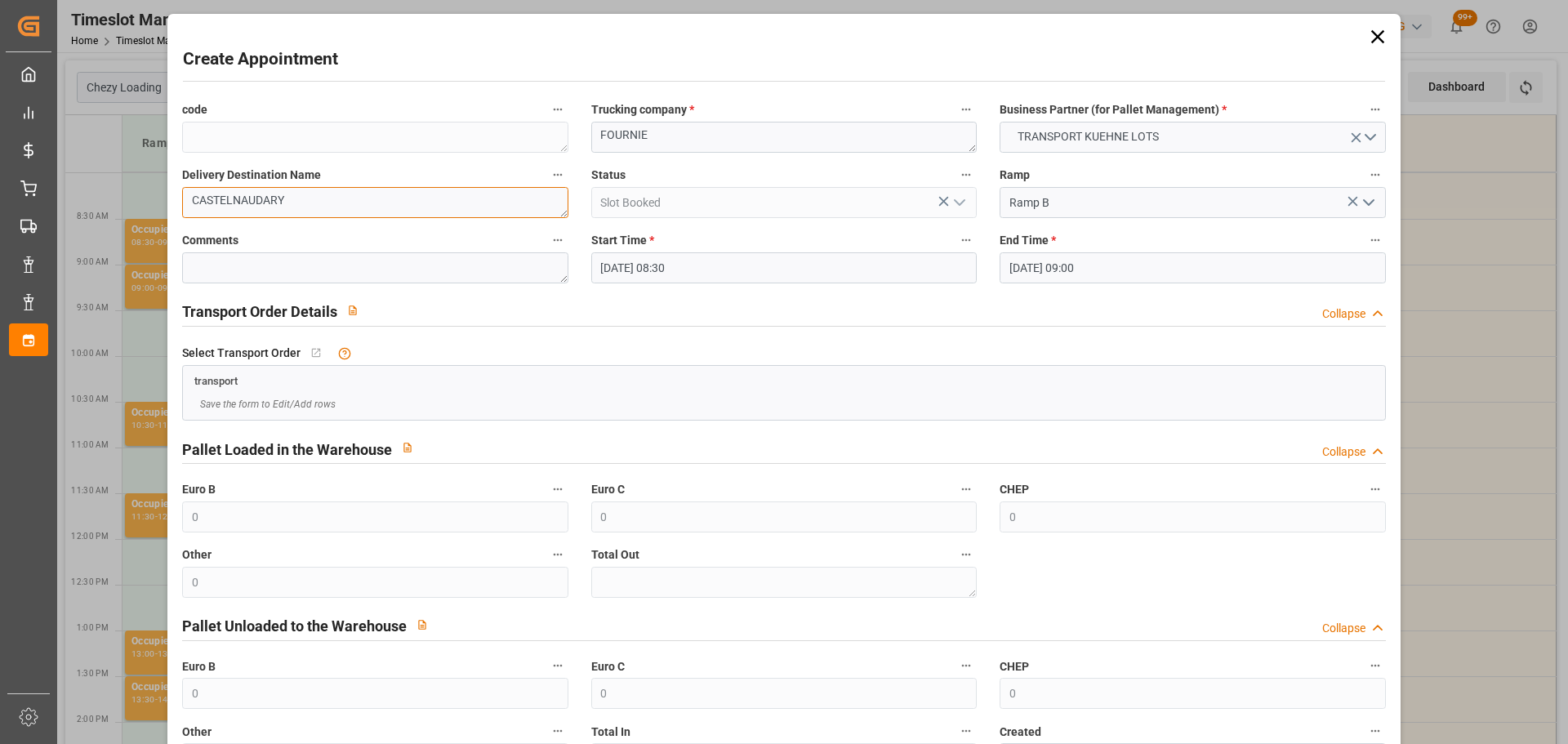
type textarea "CASTELNAUDARY"
click at [1032, 262] on input "17-09-2025 09:00" at bounding box center [1192, 268] width 386 height 31
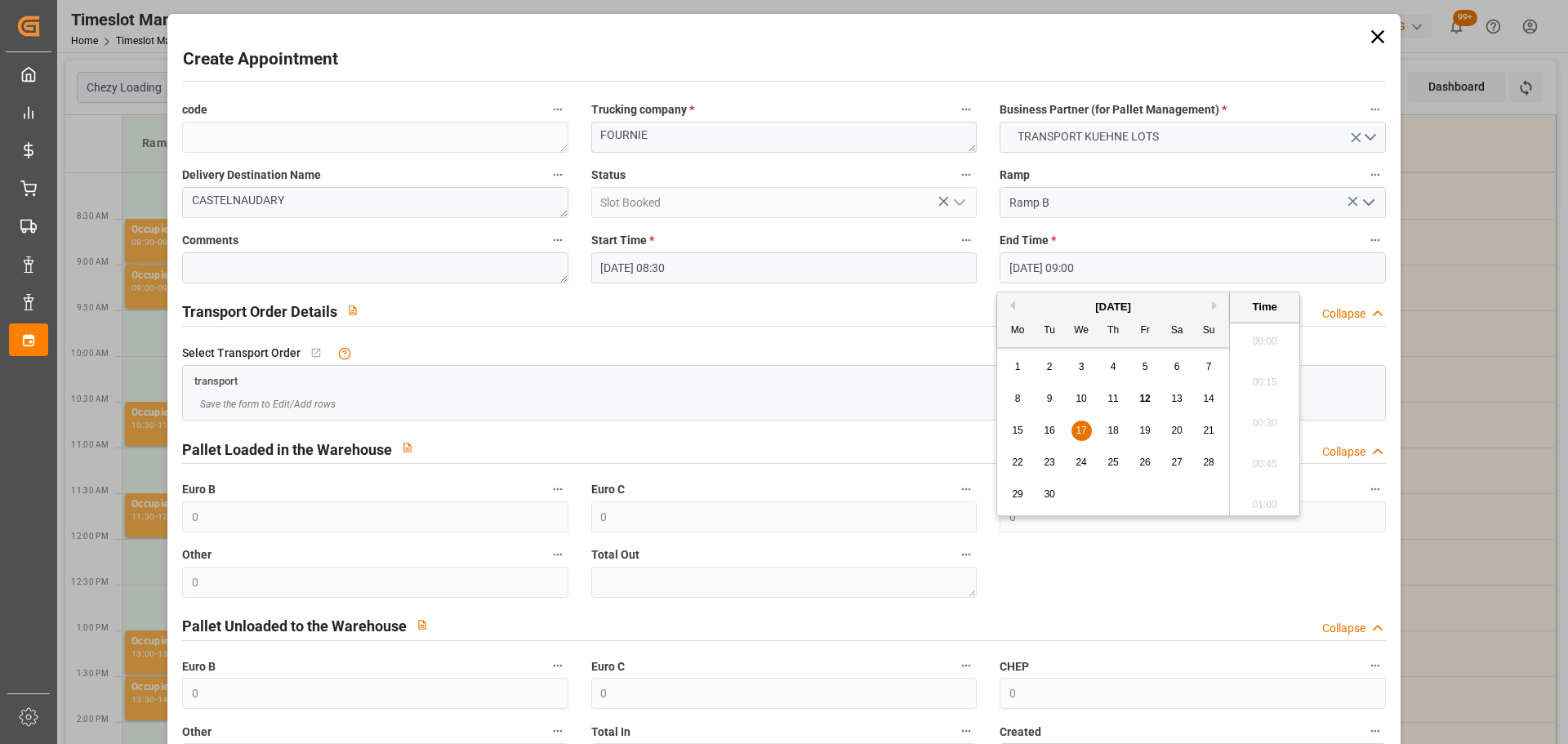
scroll to position [1394, 0]
click at [1082, 427] on span "17" at bounding box center [1081, 430] width 10 height 11
click at [1262, 371] on li "08:45" at bounding box center [1264, 376] width 70 height 41
type input "17-09-2025 08:45"
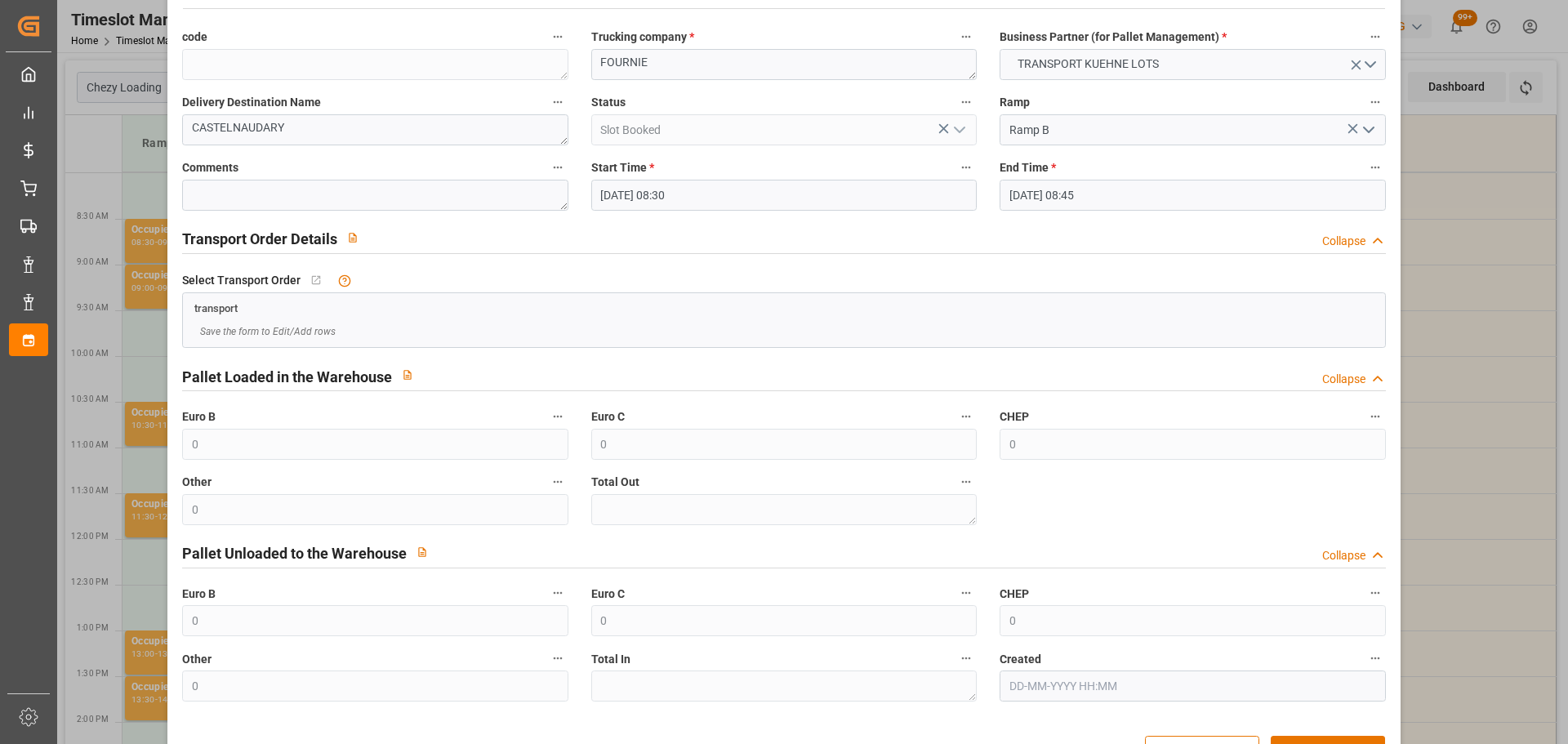
scroll to position [125, 0]
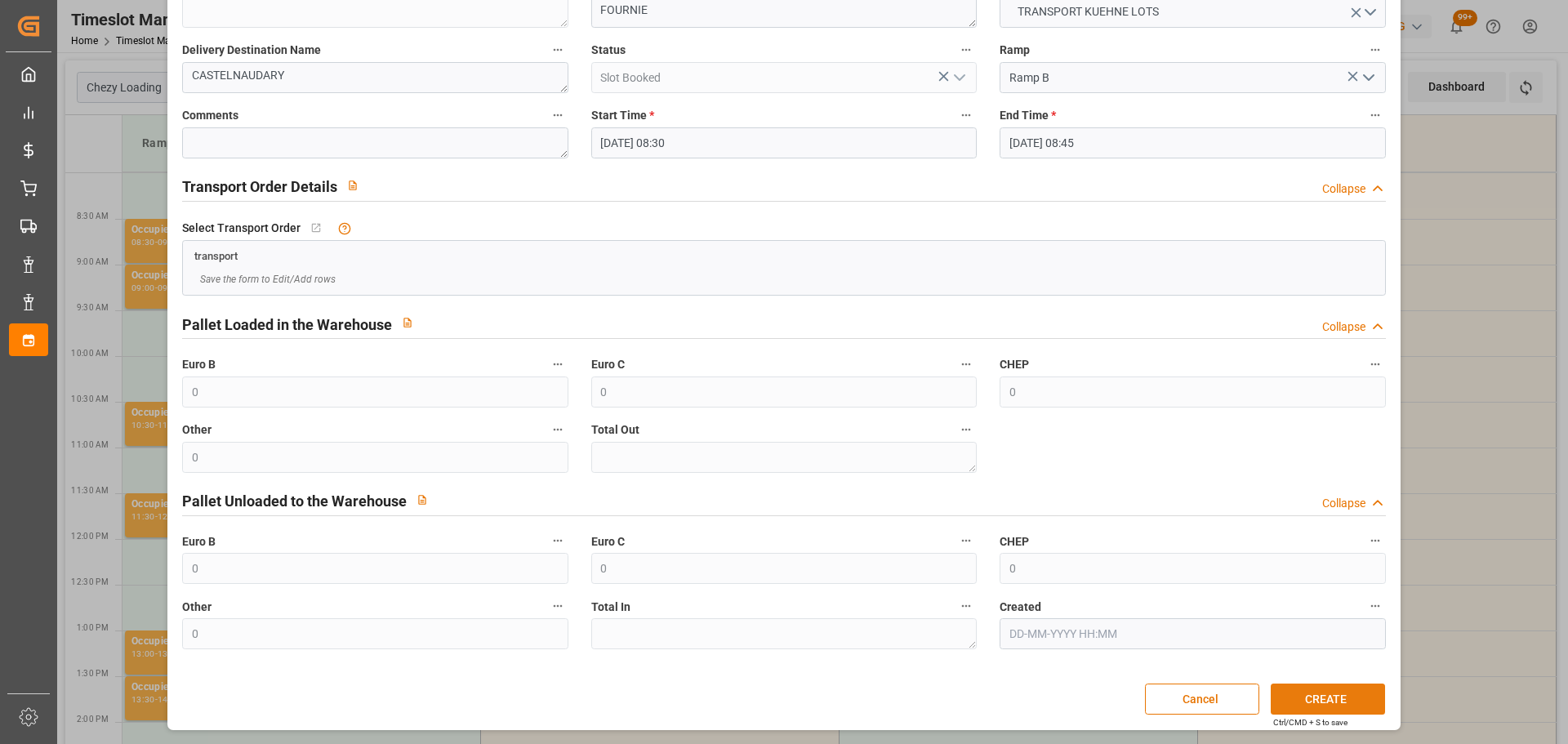
click at [1324, 698] on button "CREATE" at bounding box center [1328, 699] width 114 height 31
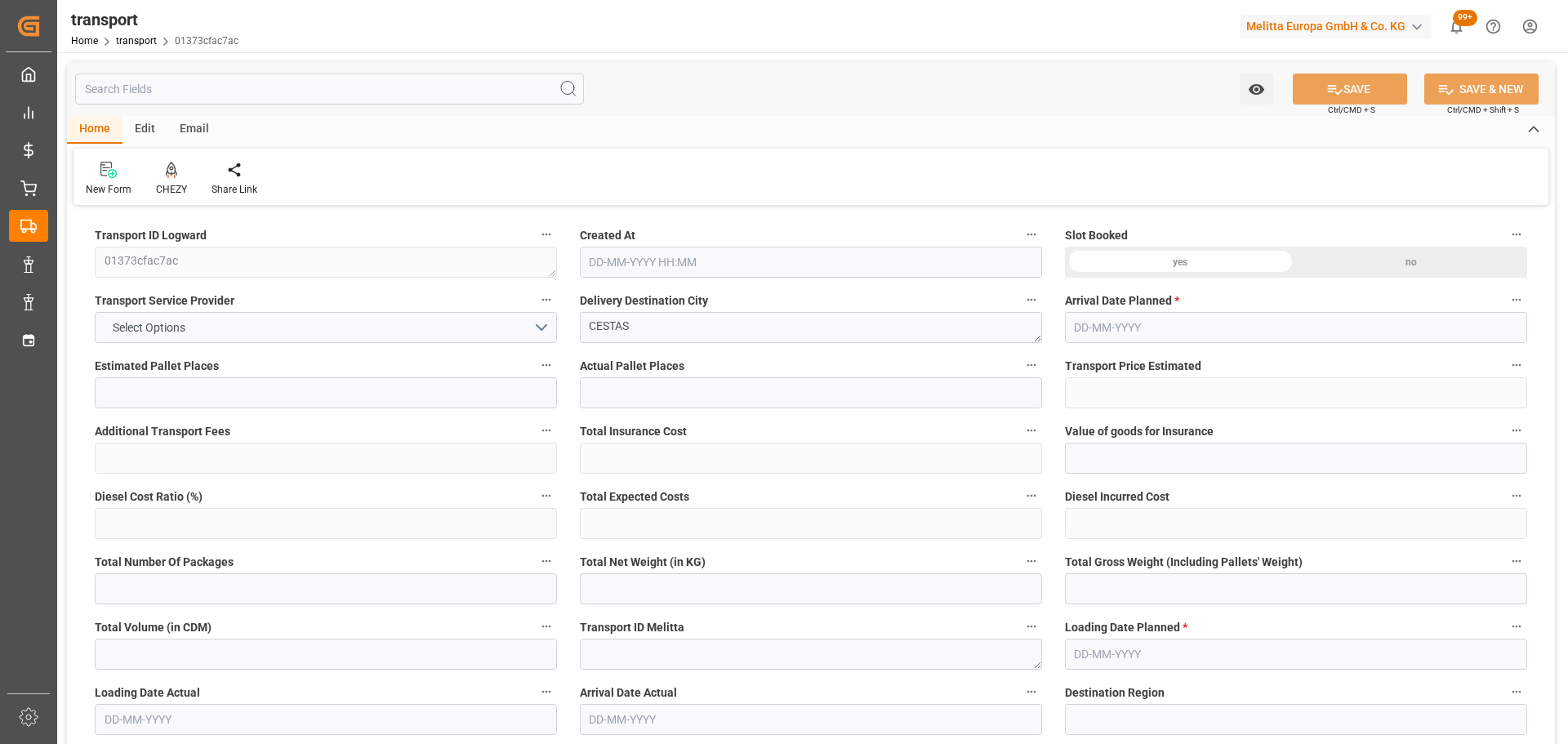
type input "5"
type input "336.21"
type input "0"
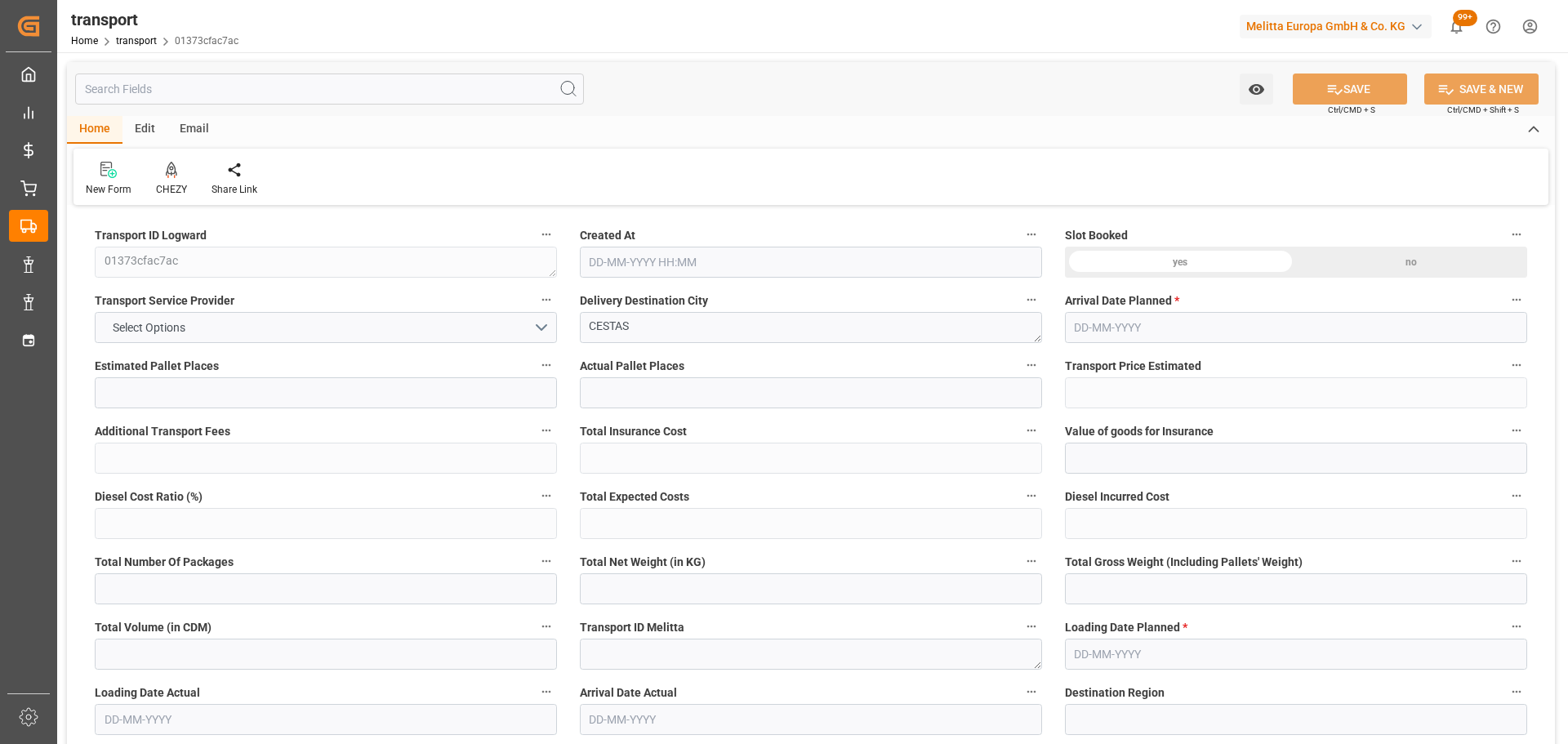
type input "336.21"
type input "0"
type input "288.305"
type input "740.186"
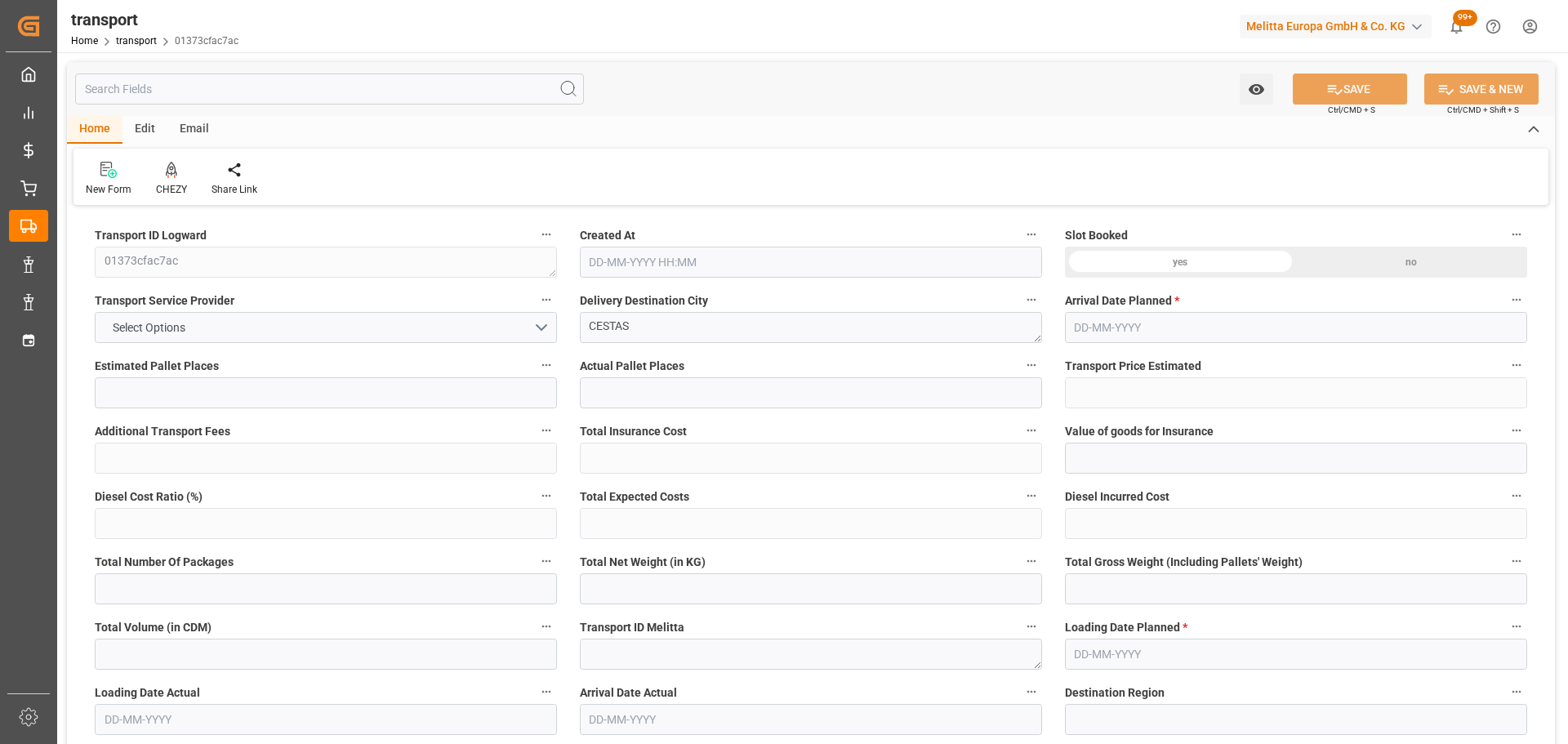
type input "2771.935"
type input "33"
type input "1"
type input "94"
type input "16"
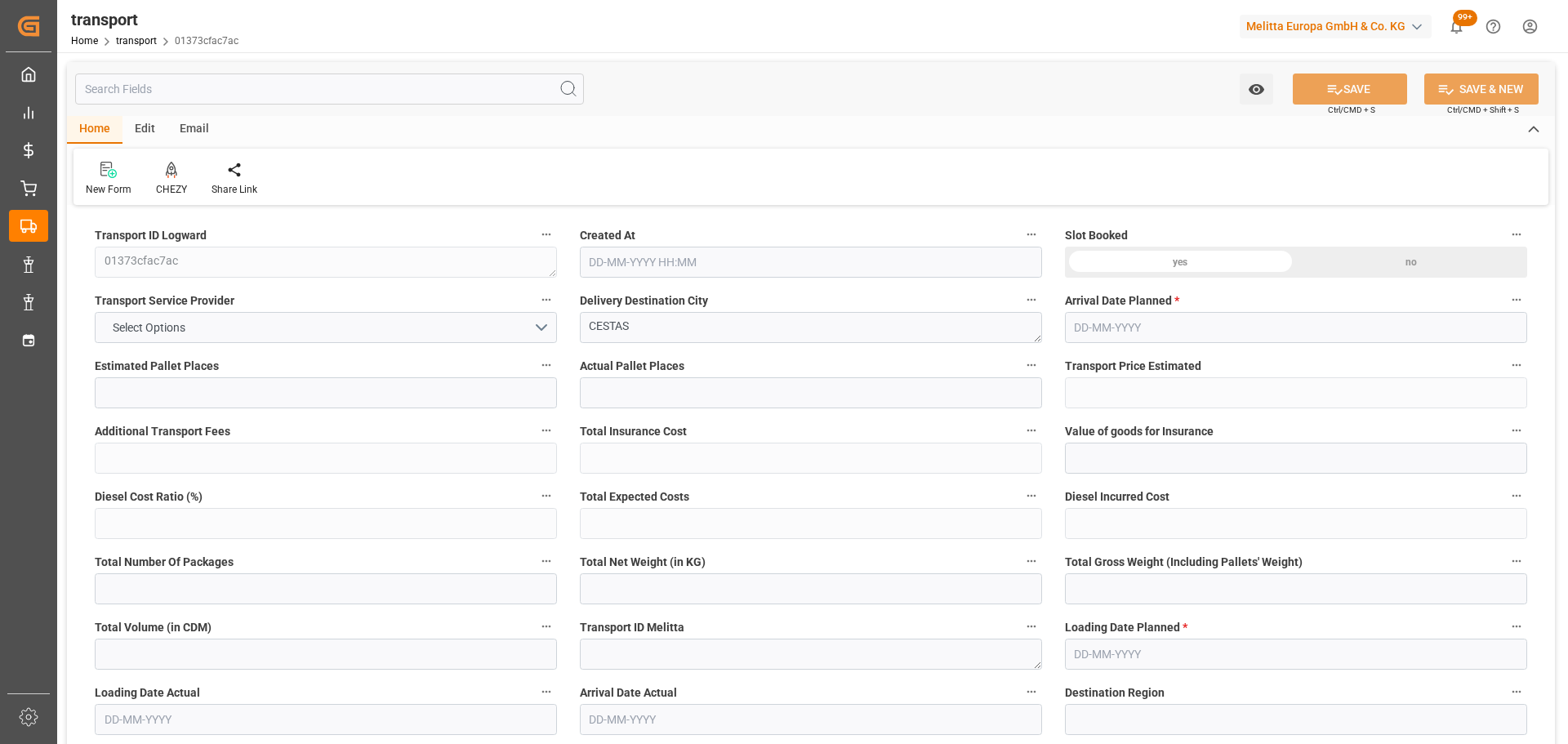
type input "101"
type input "361.278"
type input "0"
type input "4710.8598"
type input "0"
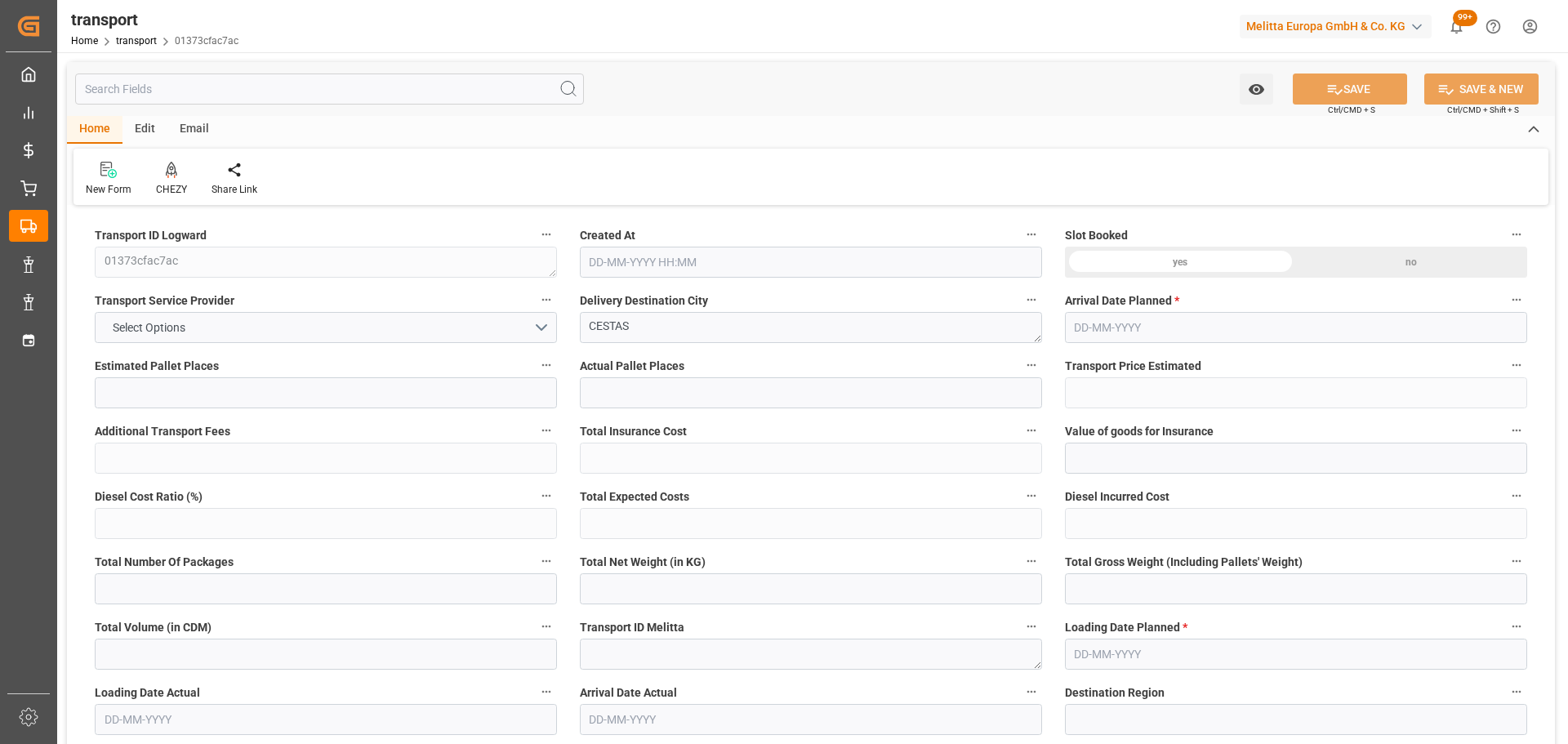
type input "0"
type input "21"
type input "35"
type input "12-09-2025 11:35"
type input "[DATE]"
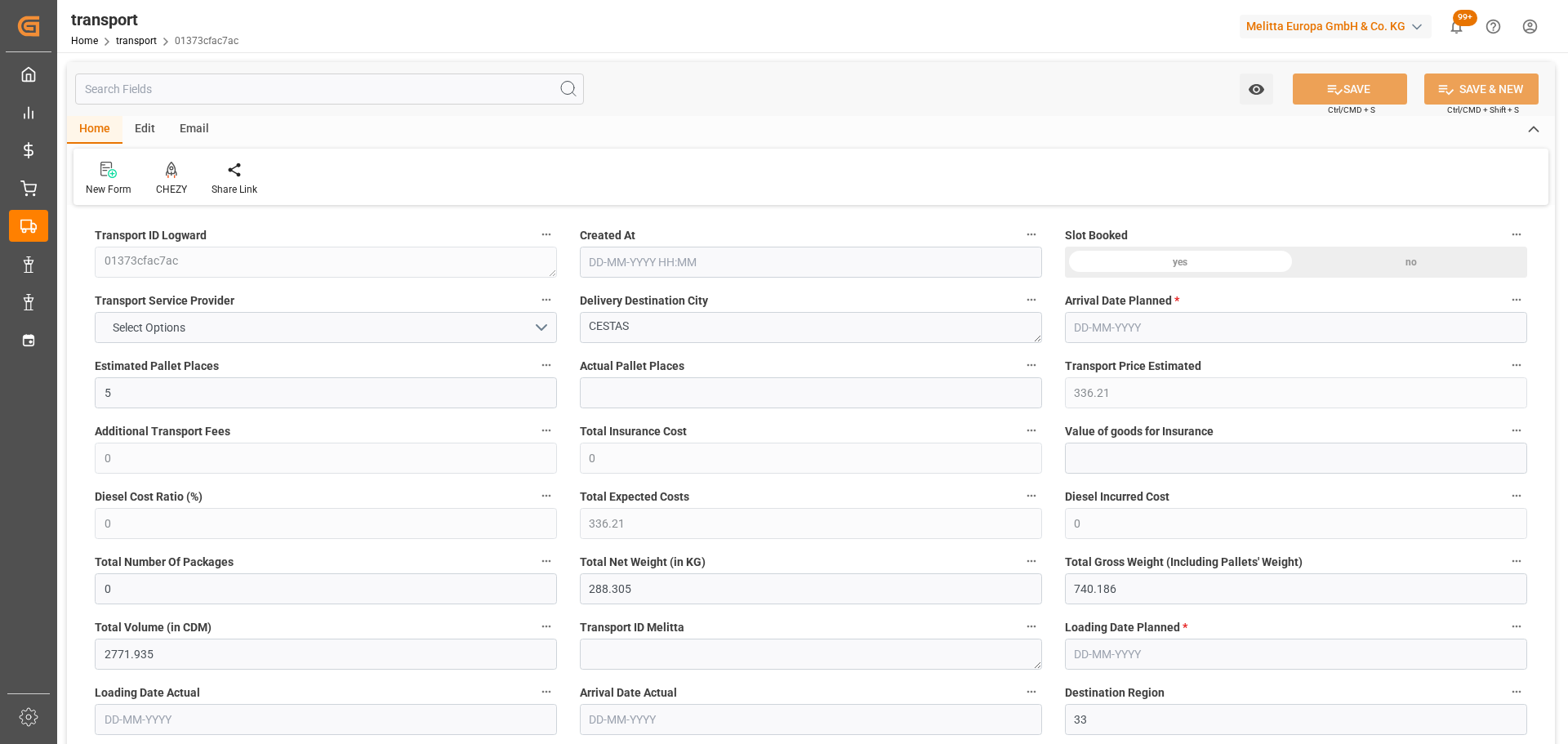
type input "[DATE]"
click at [170, 164] on icon at bounding box center [172, 169] width 11 height 16
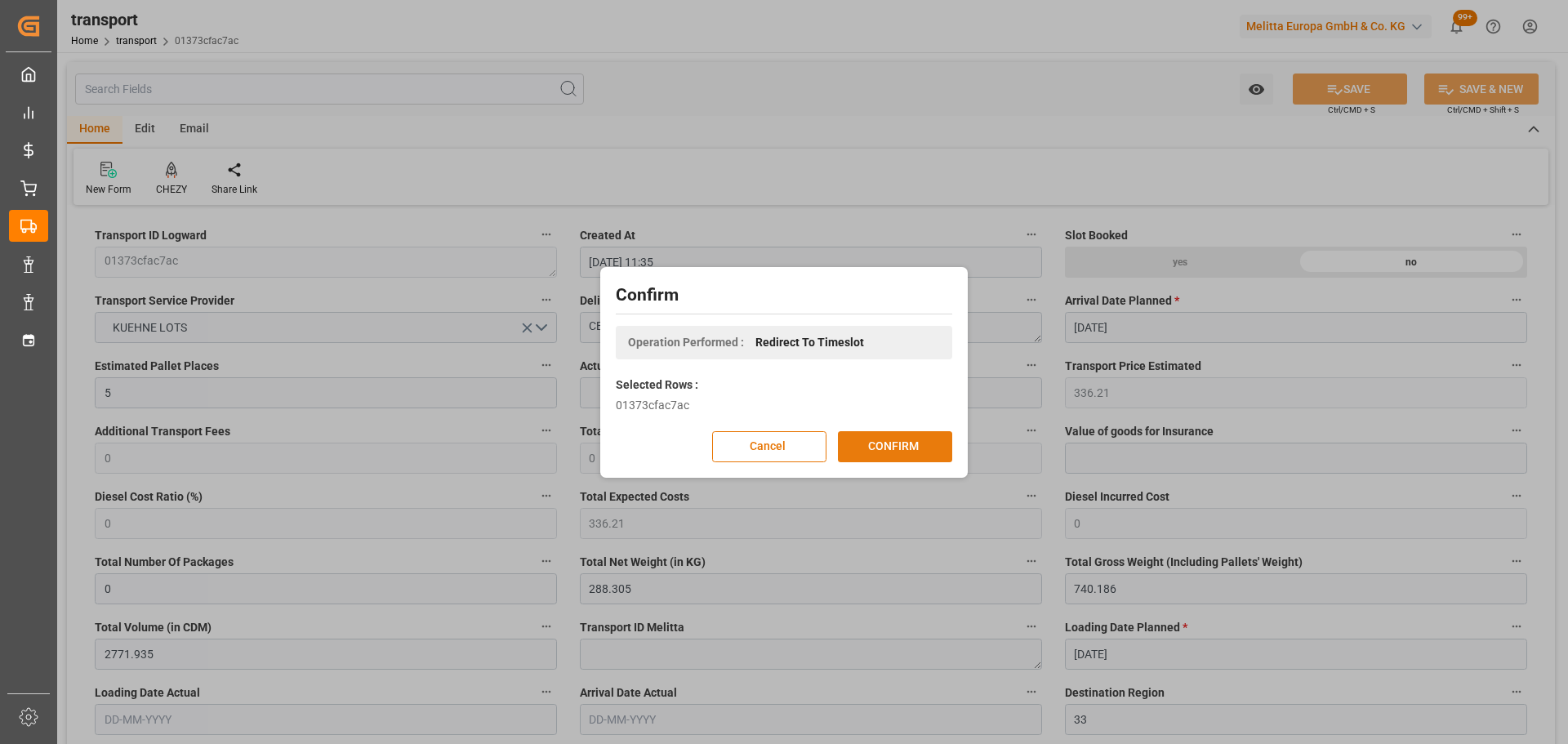
click at [856, 446] on button "CONFIRM" at bounding box center [895, 446] width 114 height 31
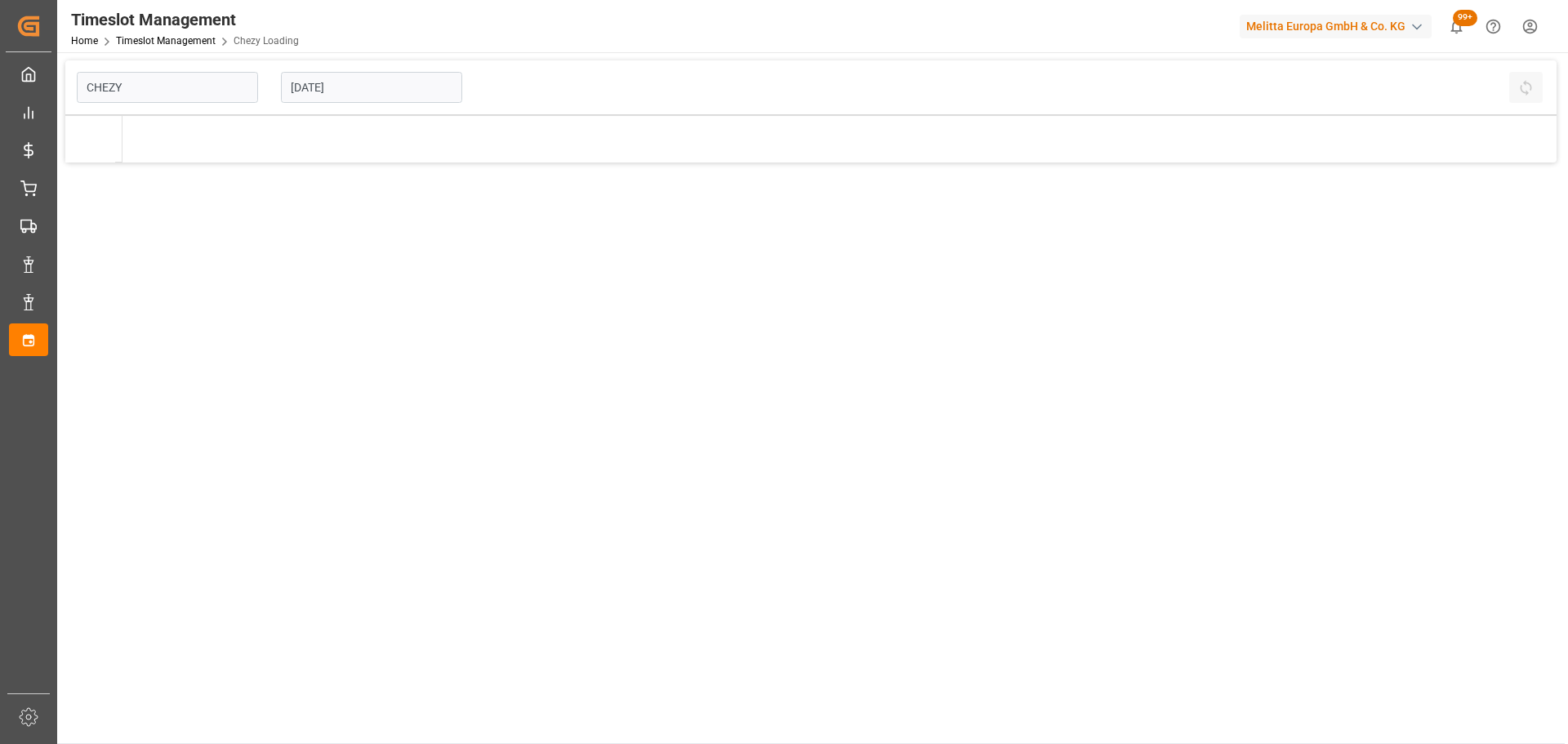
type input "Chezy Loading"
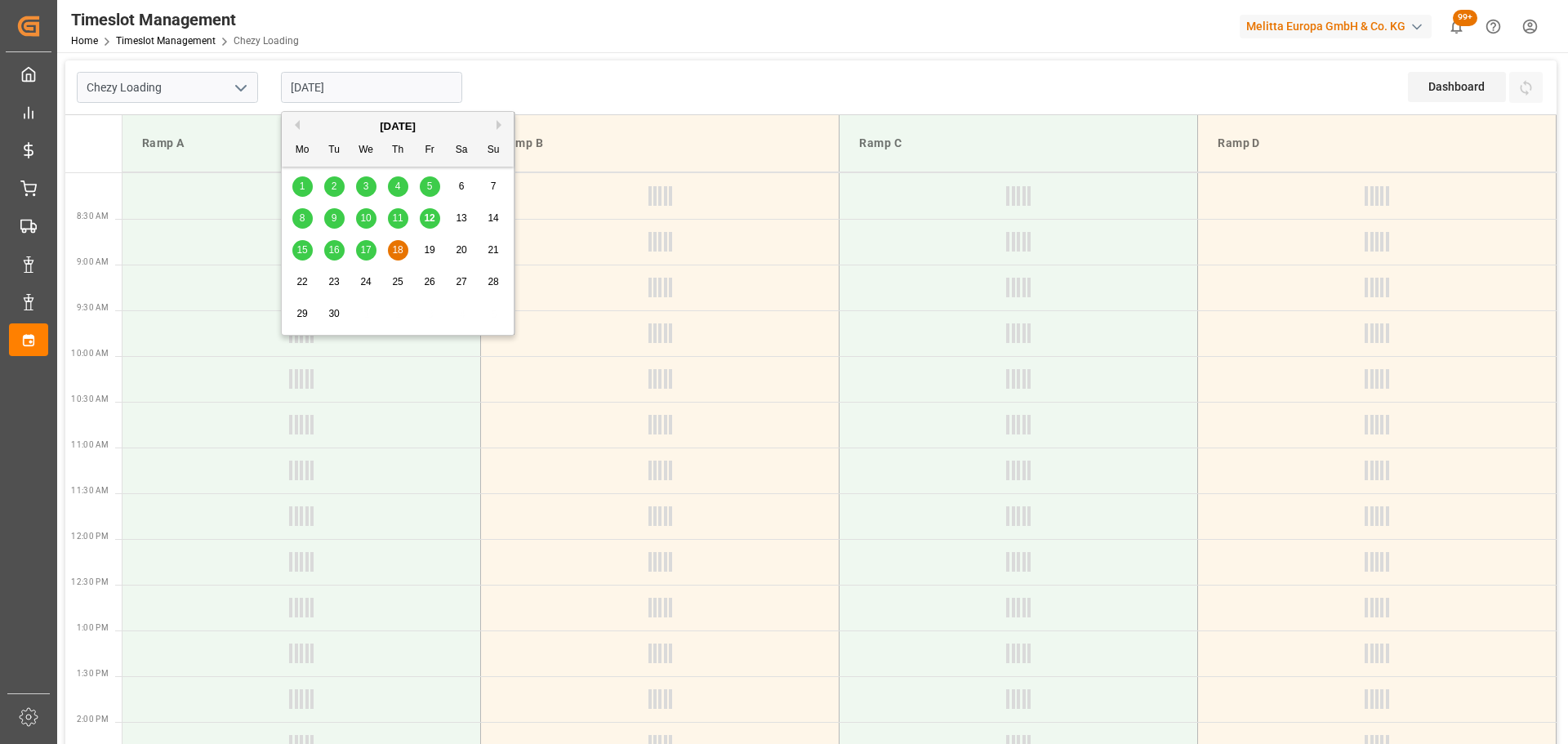
click at [341, 78] on input "[DATE]" at bounding box center [371, 87] width 181 height 31
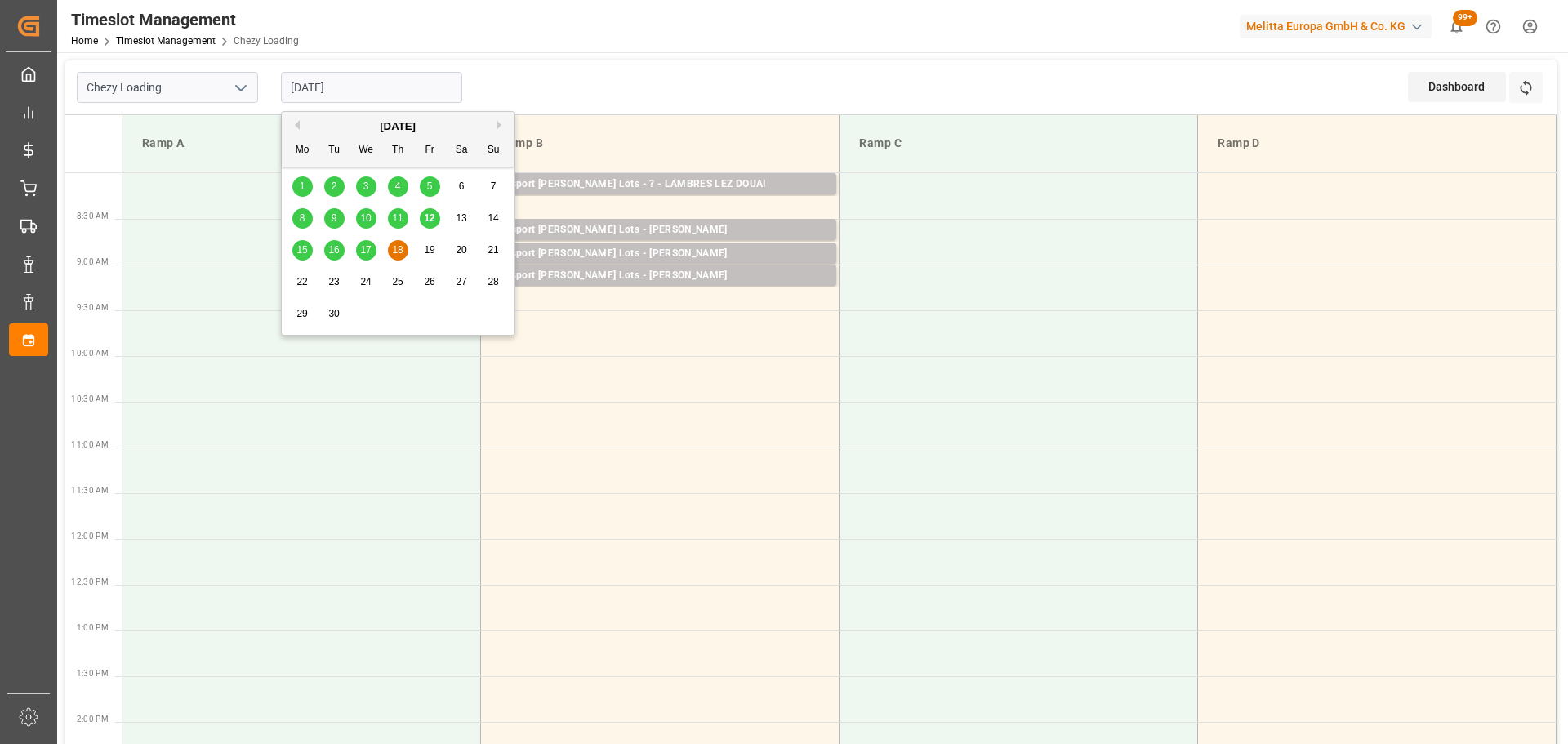
click at [368, 247] on span "17" at bounding box center [365, 250] width 10 height 11
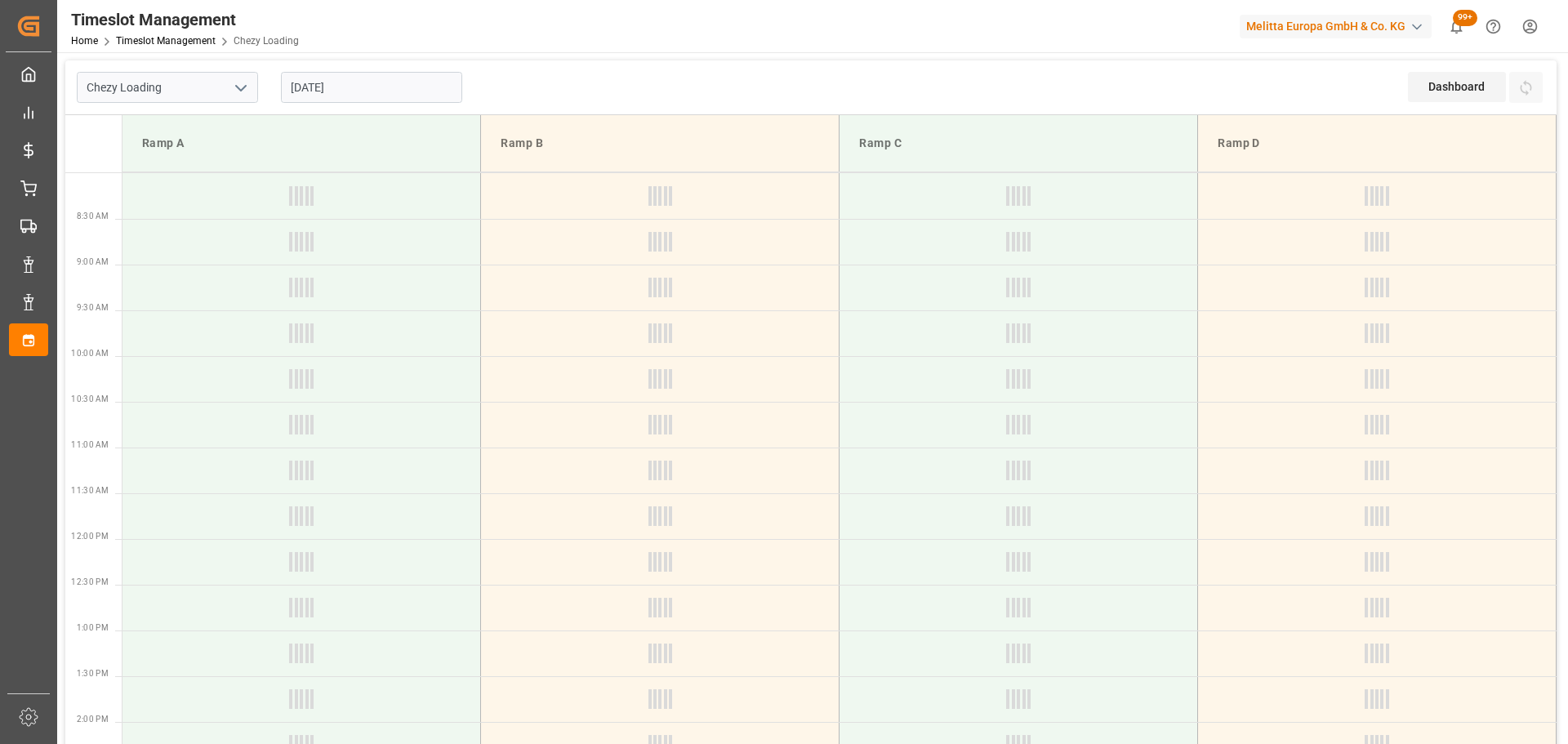
type input "[DATE]"
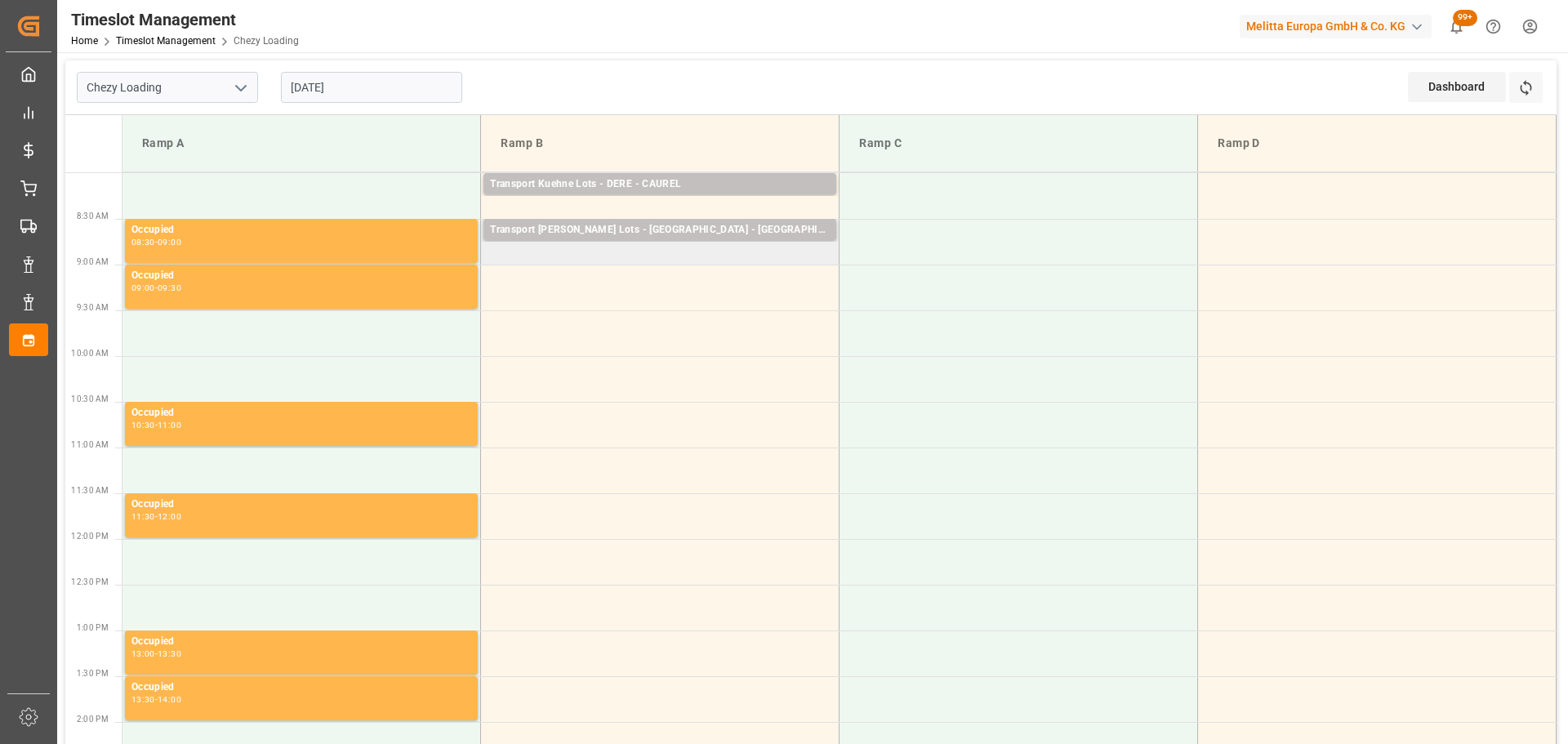
click at [496, 256] on td "Transport Kuehne Lots - FOURNIE - CASTELNAUDARY Pallets: 8,TU: 270,City: CASTEL…" at bounding box center [660, 241] width 358 height 46
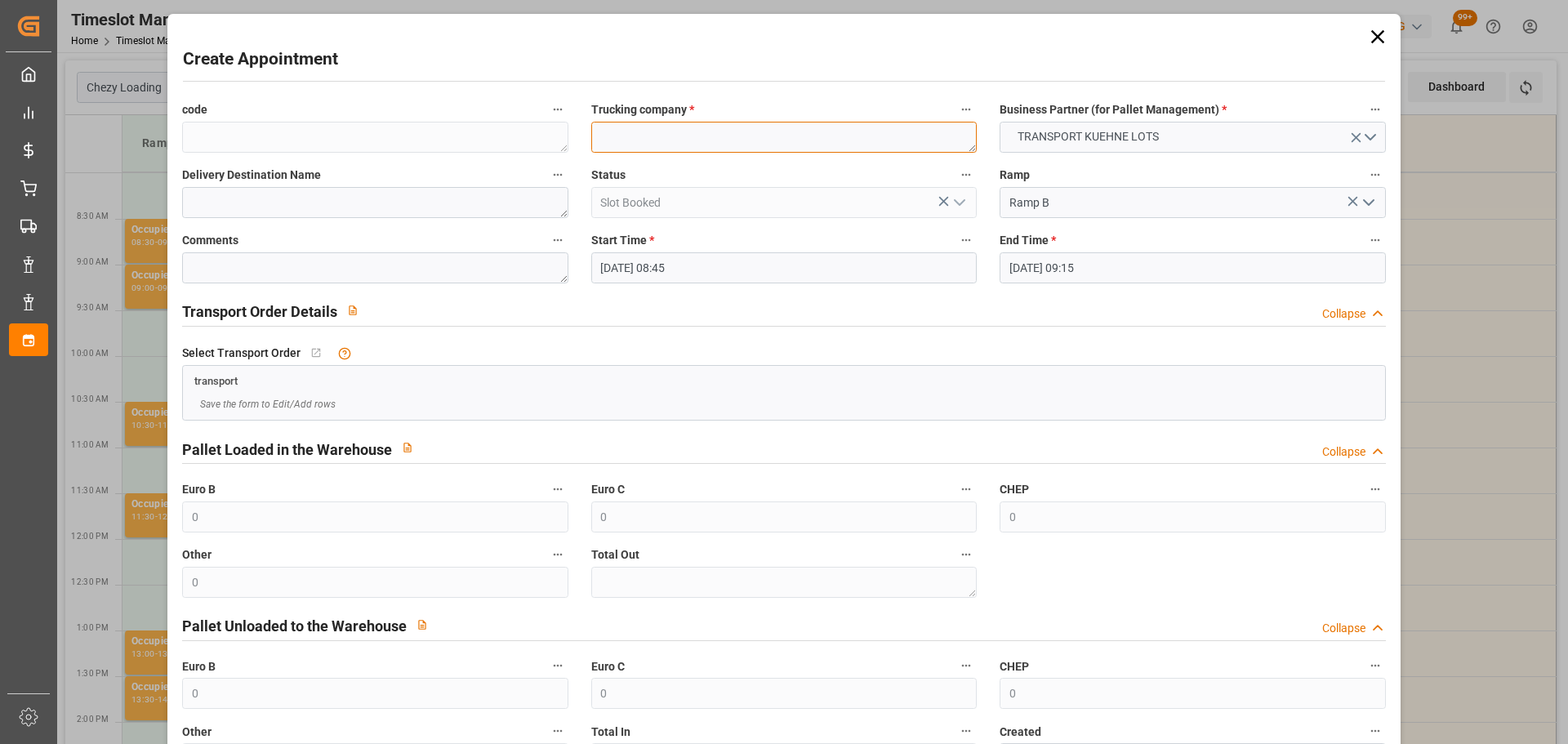
click at [640, 130] on textarea at bounding box center [784, 137] width 386 height 31
type textarea "FOURNIE"
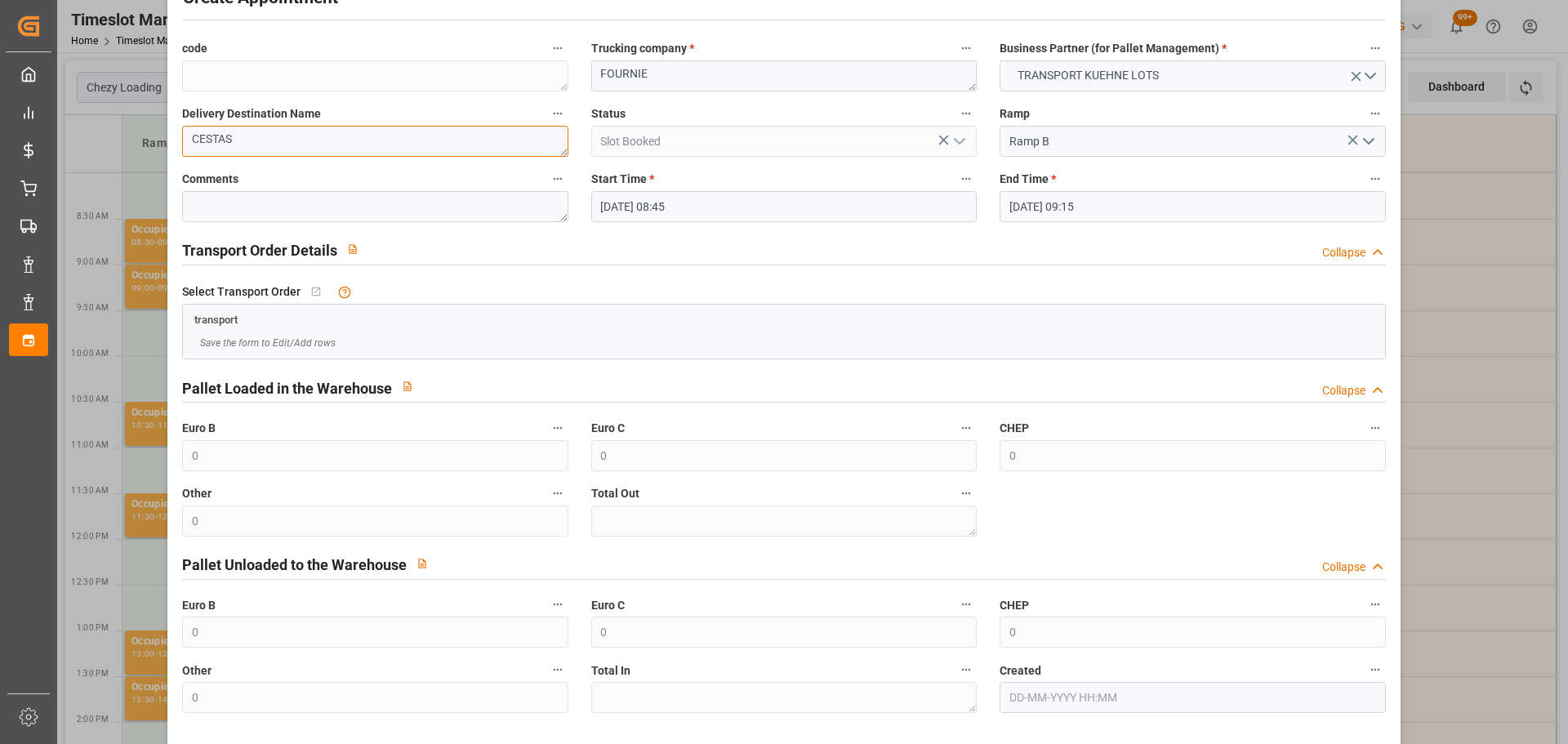
scroll to position [125, 0]
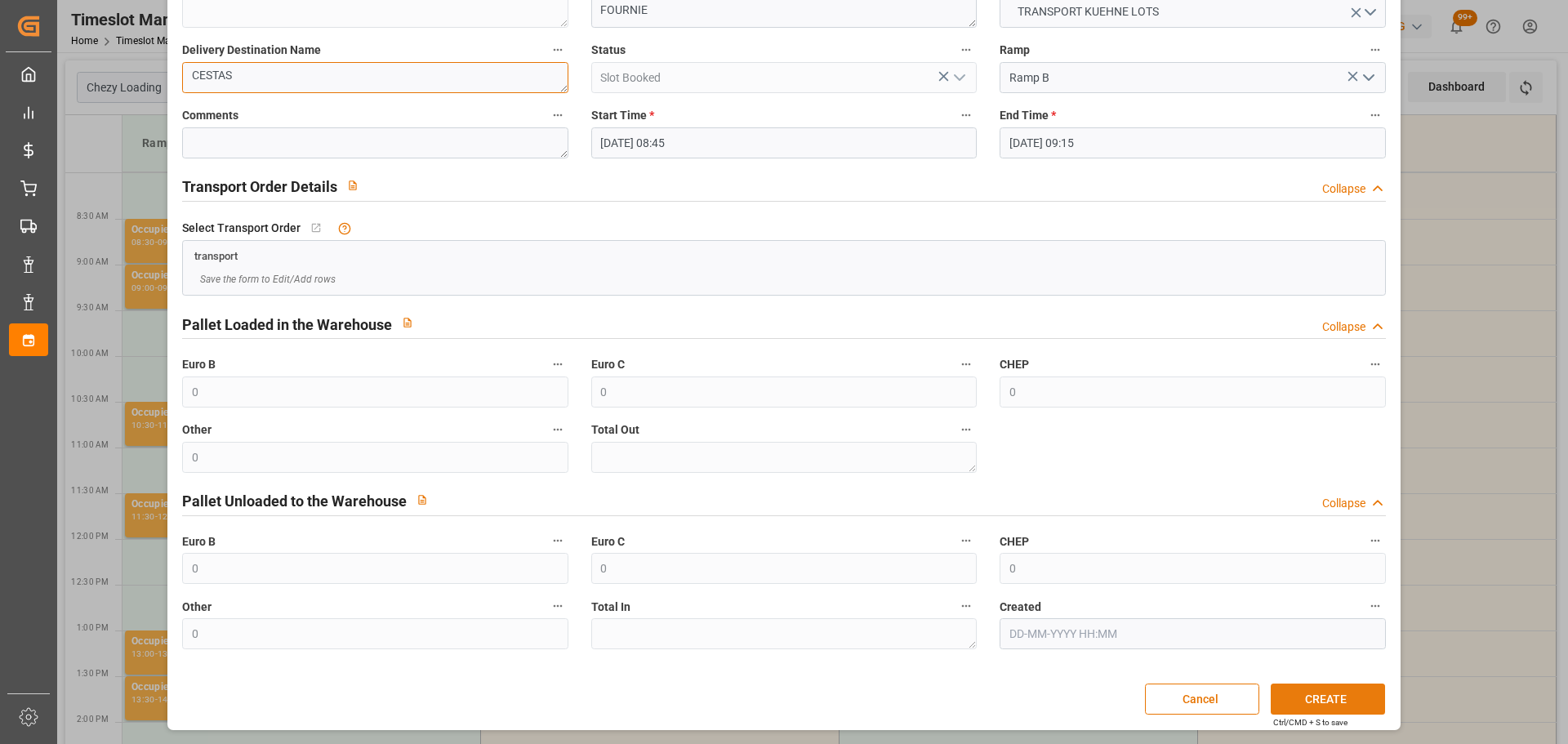
type textarea "CESTAS"
click at [1340, 701] on button "CREATE" at bounding box center [1328, 699] width 114 height 31
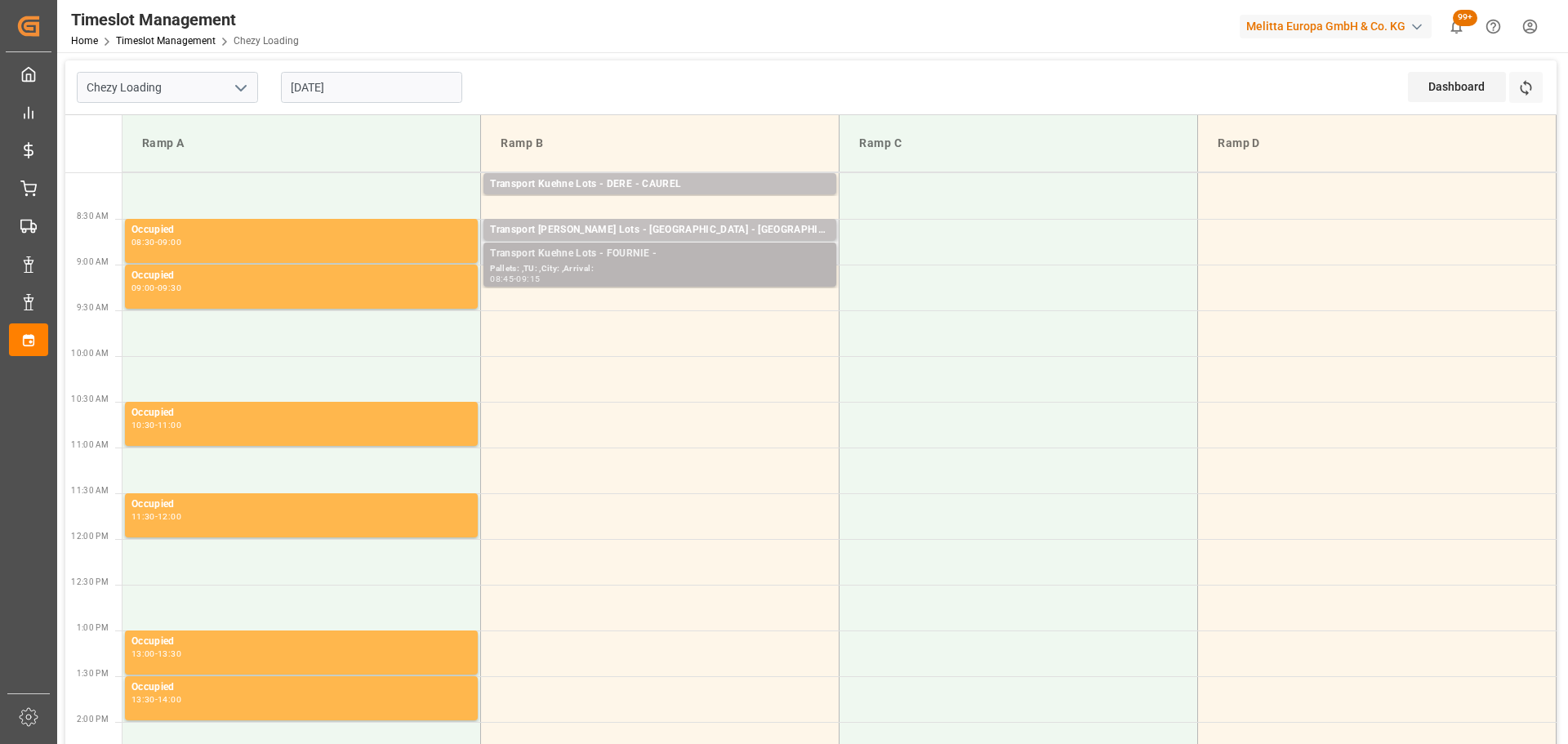
click at [631, 259] on div "Transport Kuehne Lots - FOURNIE -" at bounding box center [660, 254] width 339 height 16
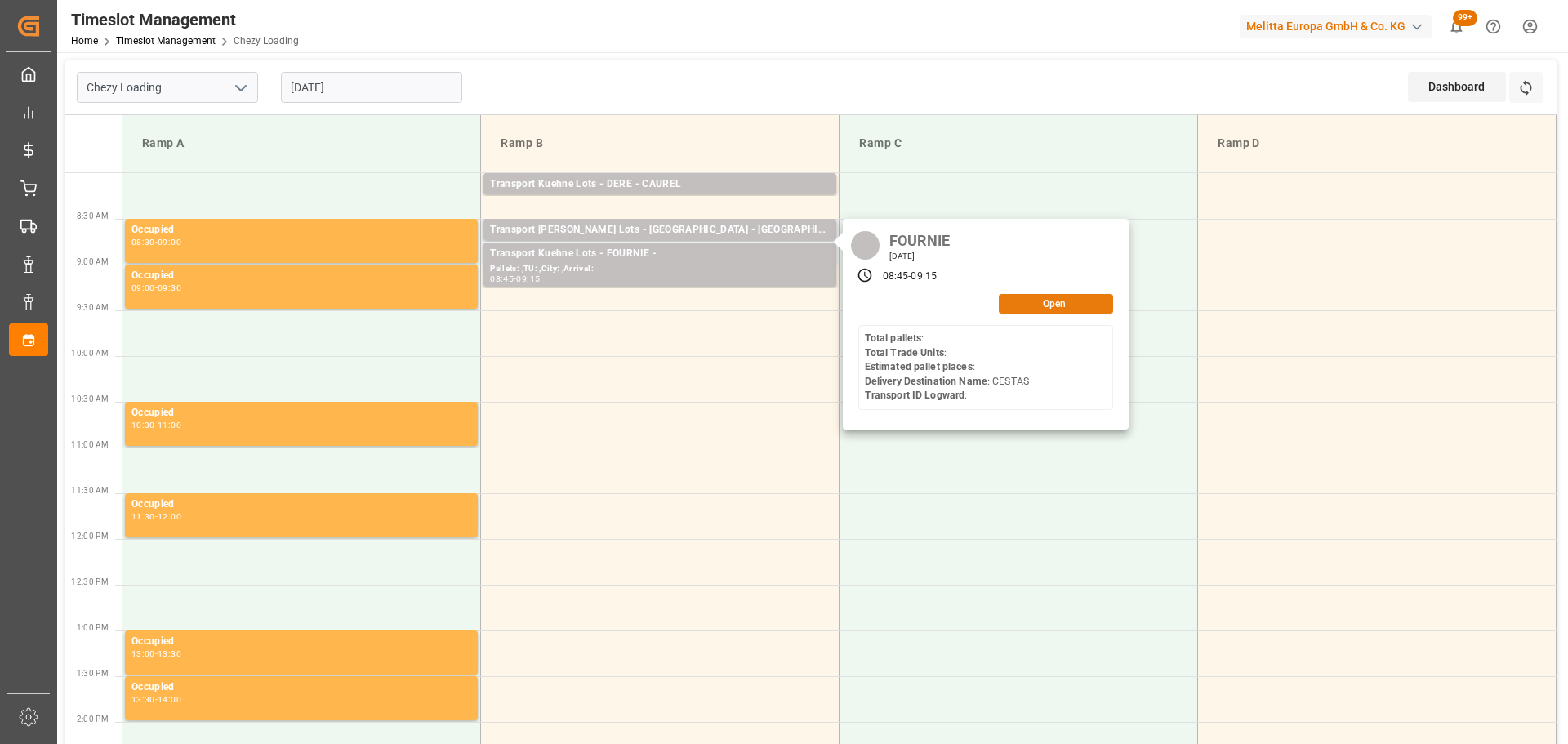
click at [1021, 301] on button "Open" at bounding box center [1055, 304] width 114 height 20
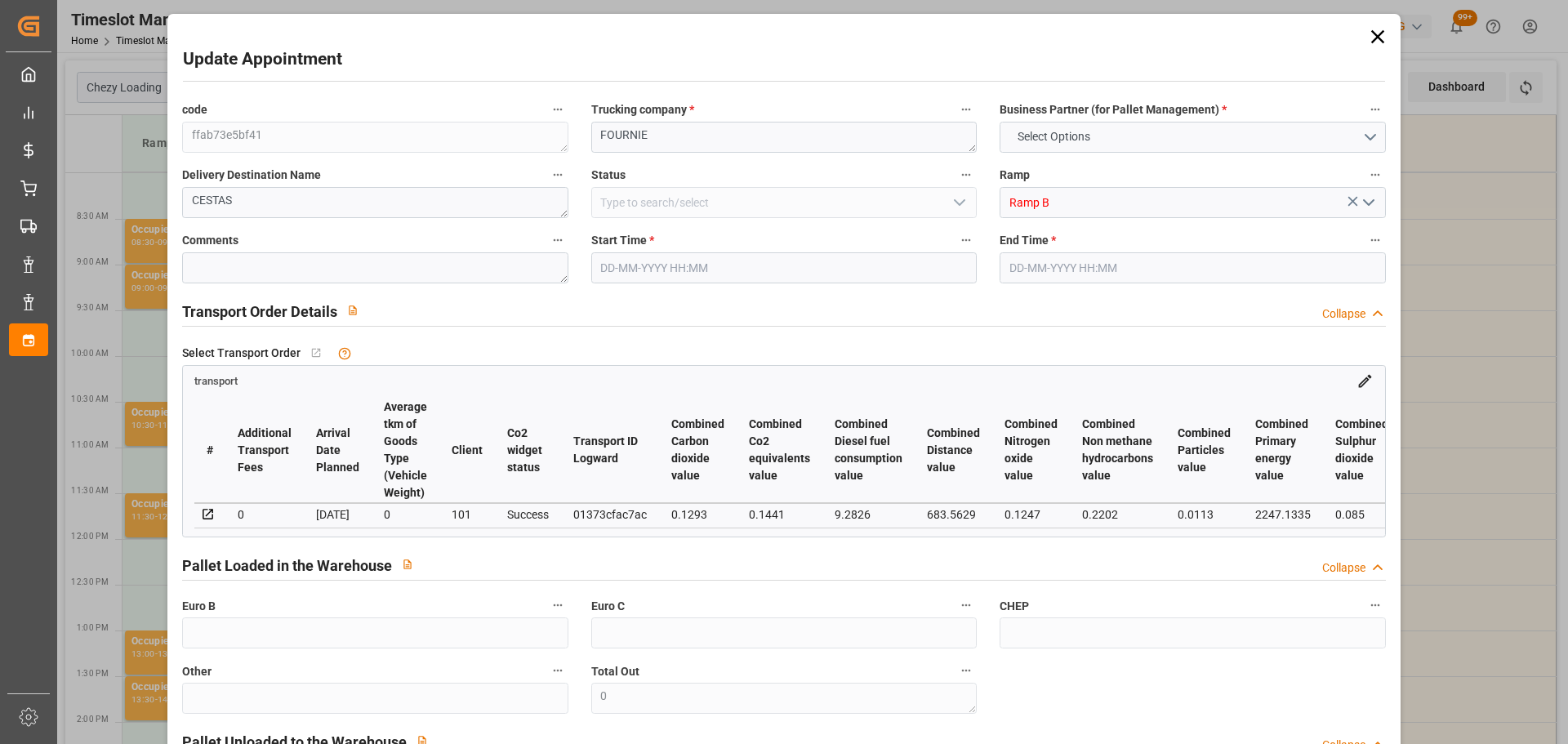
type input "5"
type input "336.21"
type input "0"
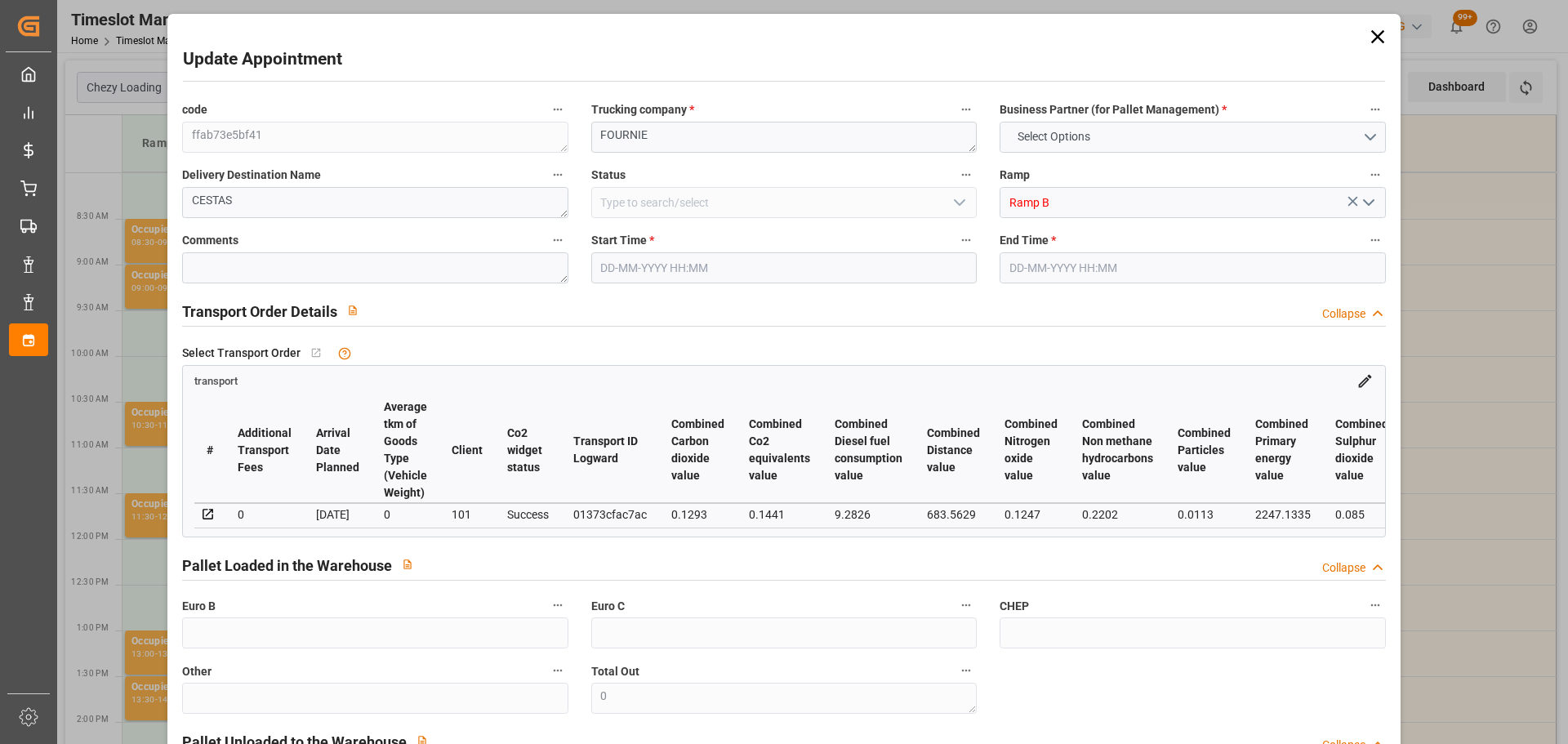
type input "336.21"
type input "0"
type input "288.305"
type input "740.186"
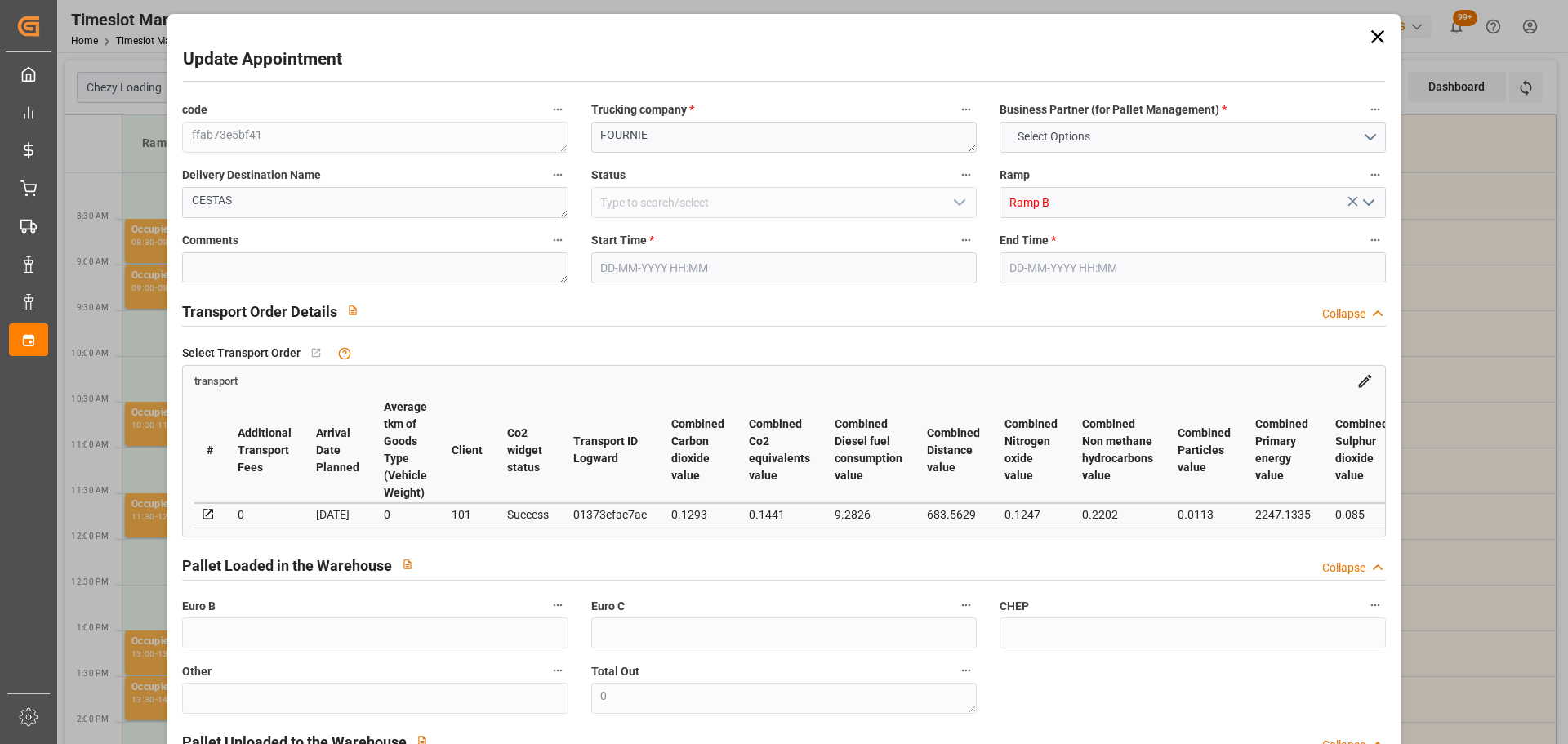
type input "2771.935"
type input "33"
type input "1"
type input "94"
type input "16"
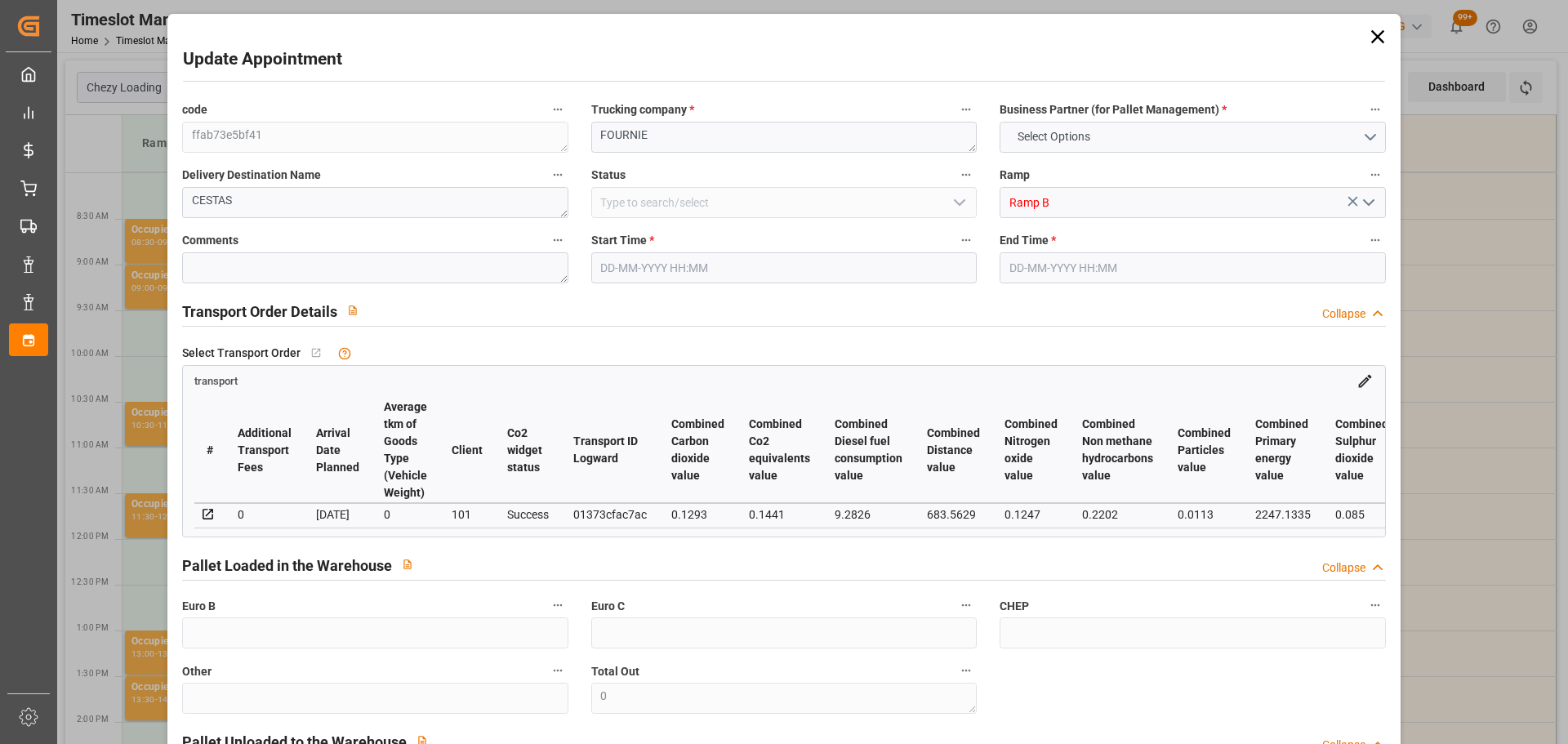
type input "101"
type input "361.278"
type input "0"
type input "4710.8598"
type input "0"
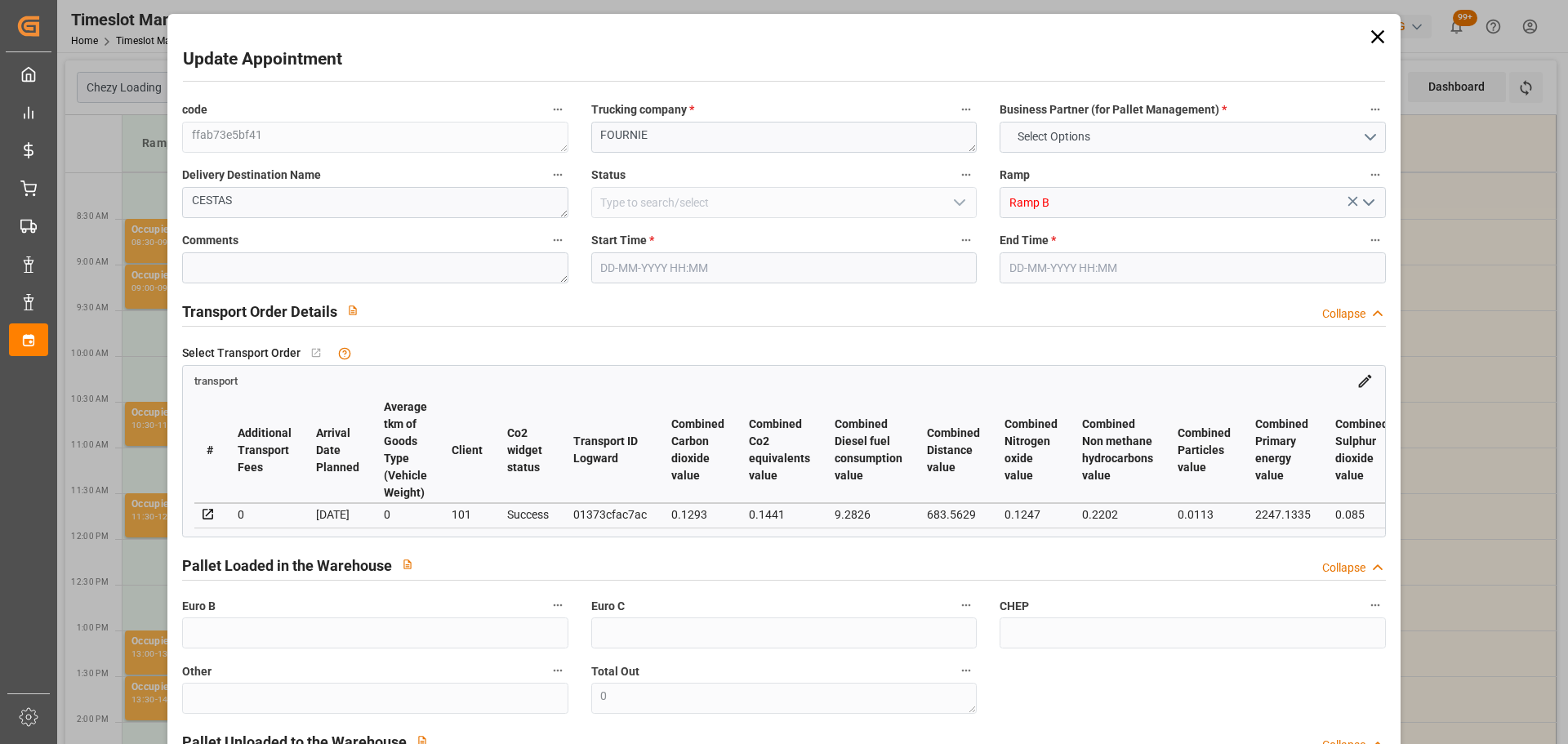
type input "0"
type input "21"
type input "35"
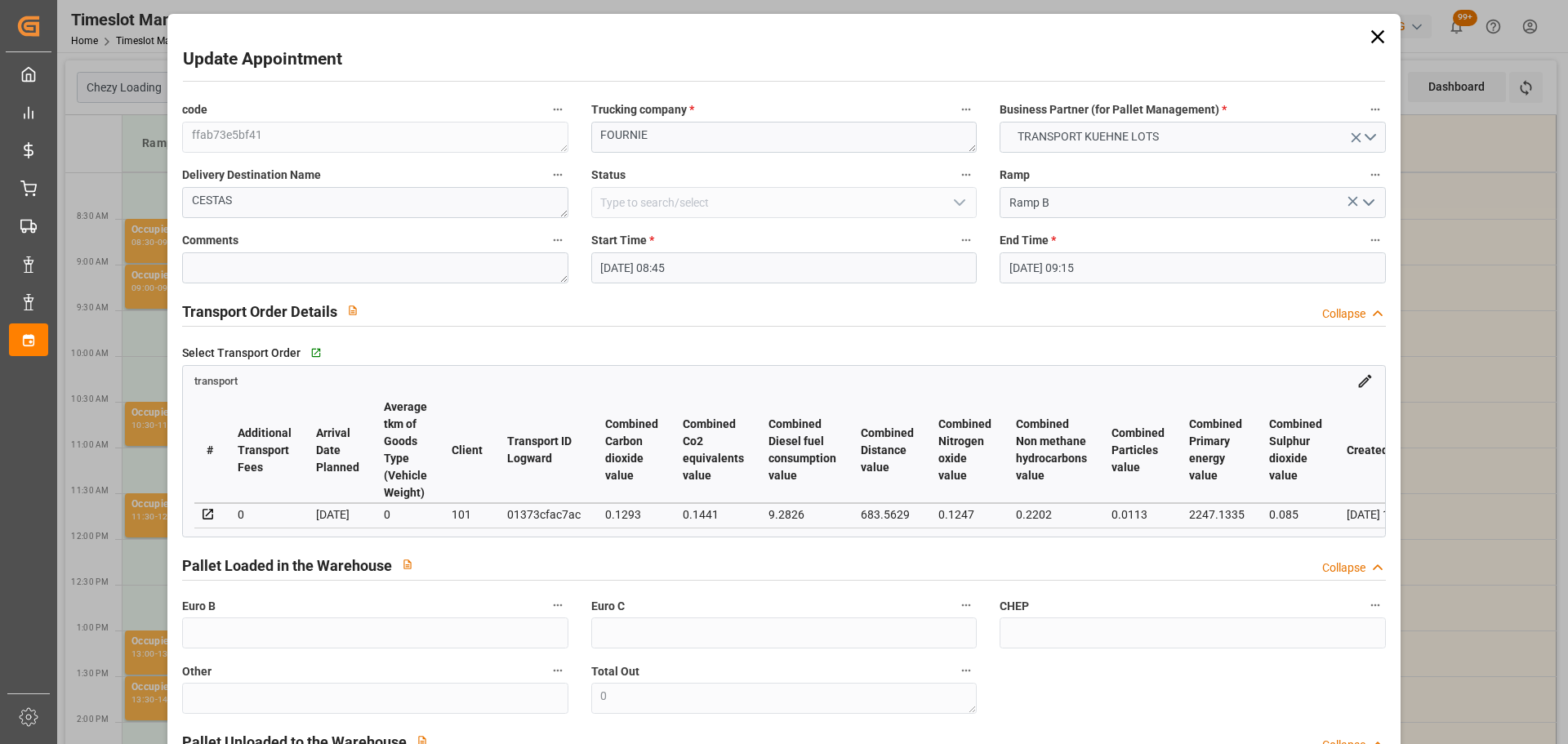
type input "17-09-2025 08:45"
type input "17-09-2025 09:15"
type input "12-09-2025 12:38"
type input "12-09-2025 11:35"
type input "22-09-2025"
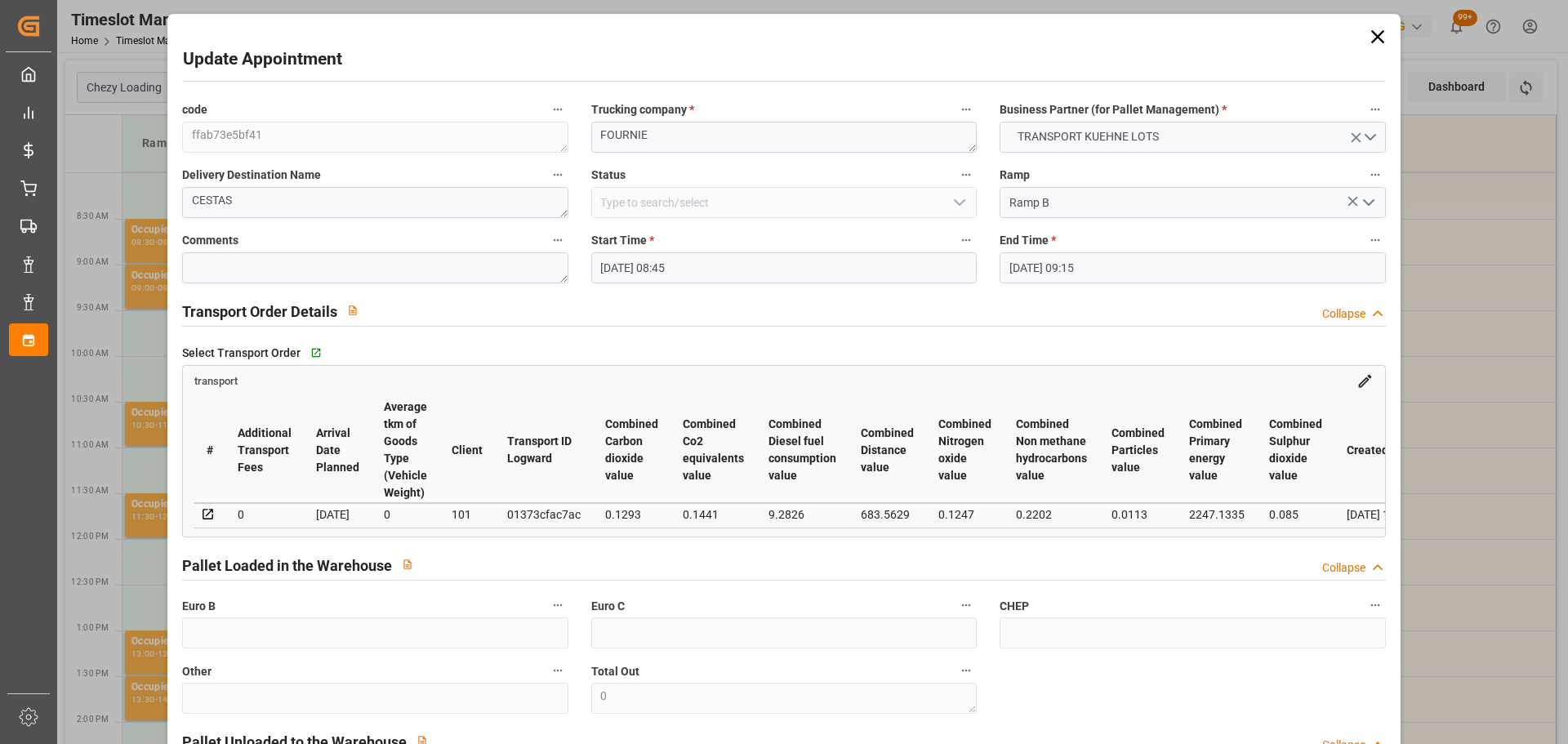
type input "[DATE]"
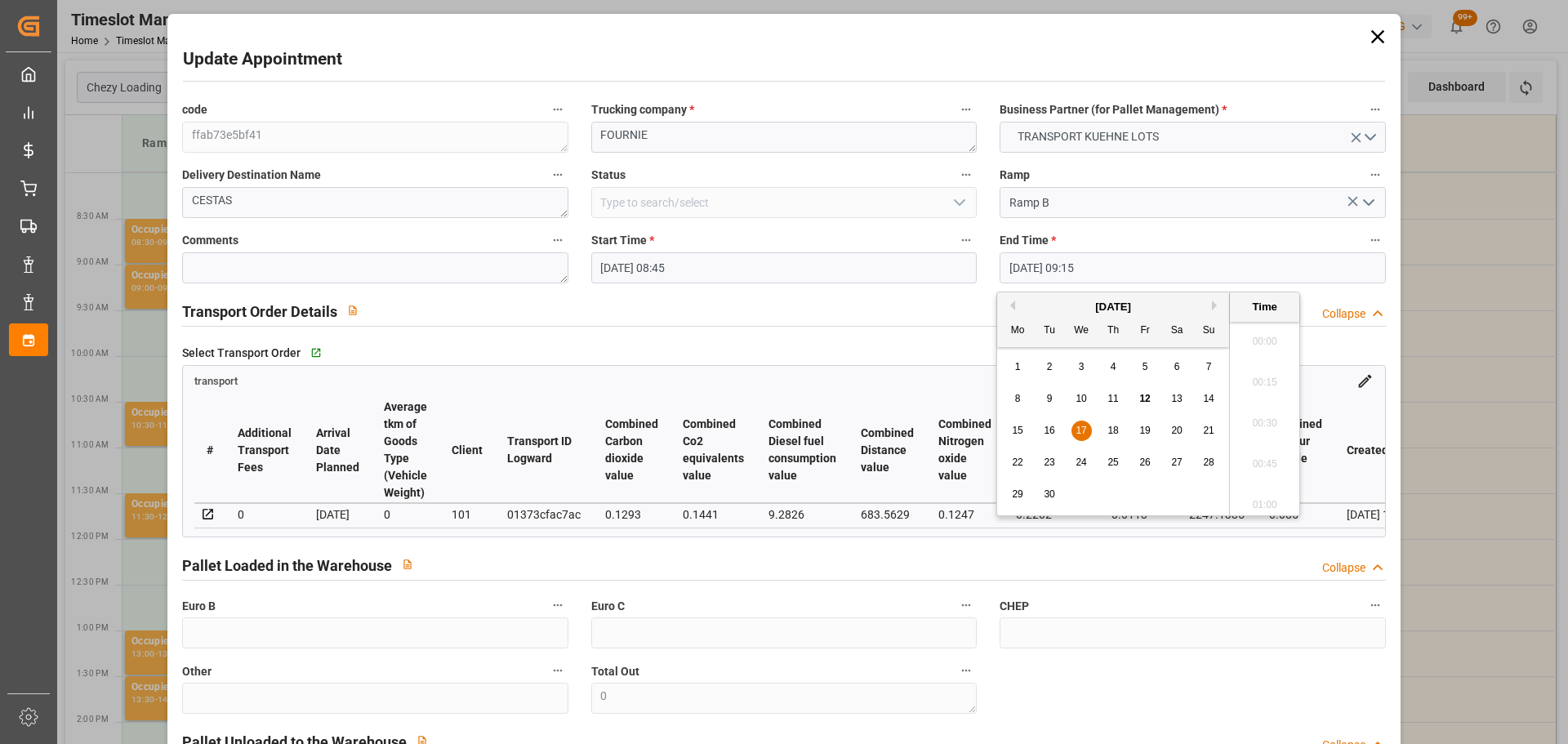
click at [1035, 253] on input "17-09-2025 09:15" at bounding box center [1192, 268] width 386 height 31
click at [1079, 430] on span "17" at bounding box center [1081, 430] width 10 height 11
click at [1244, 374] on li "09:00" at bounding box center [1264, 376] width 70 height 41
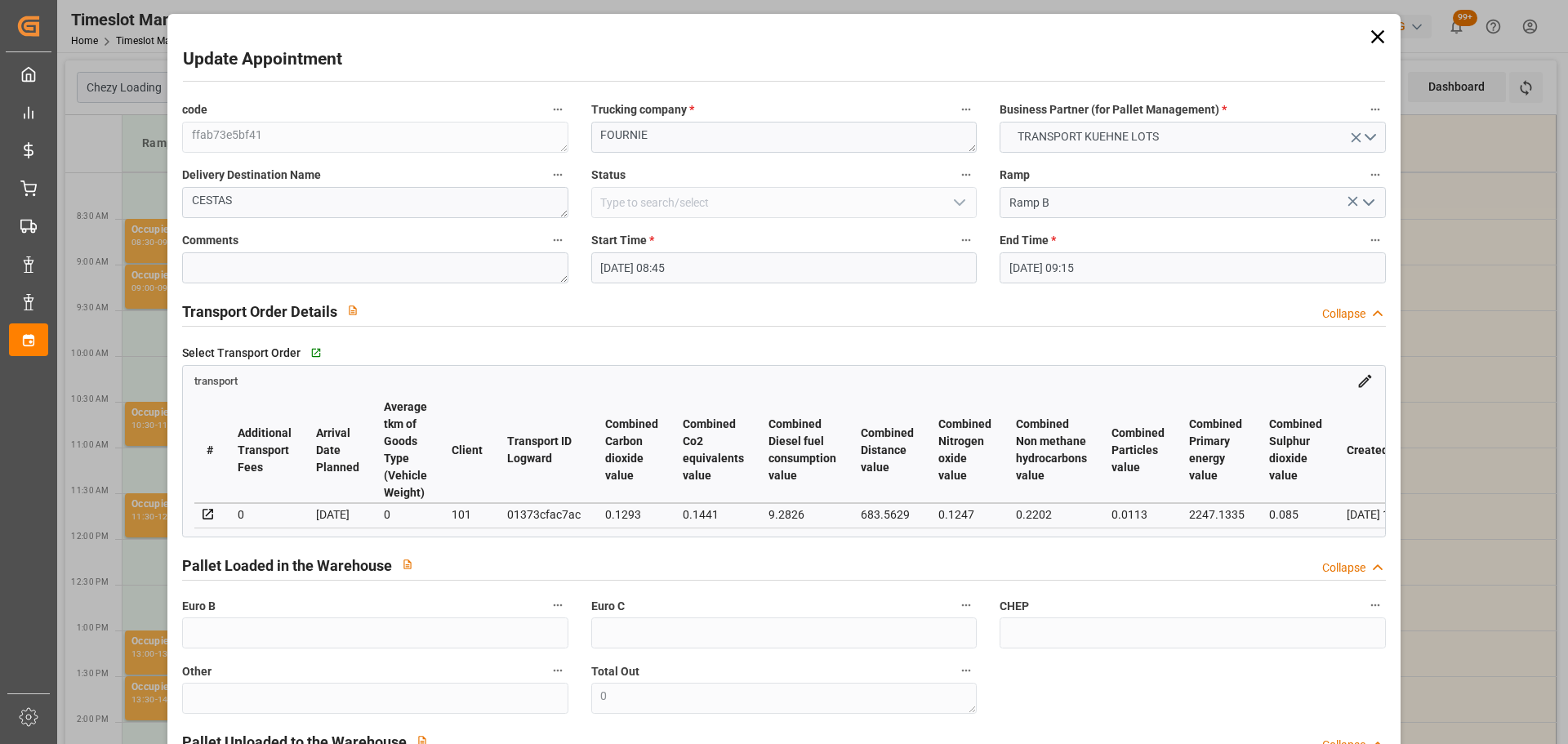
type input "17-09-2025 09:00"
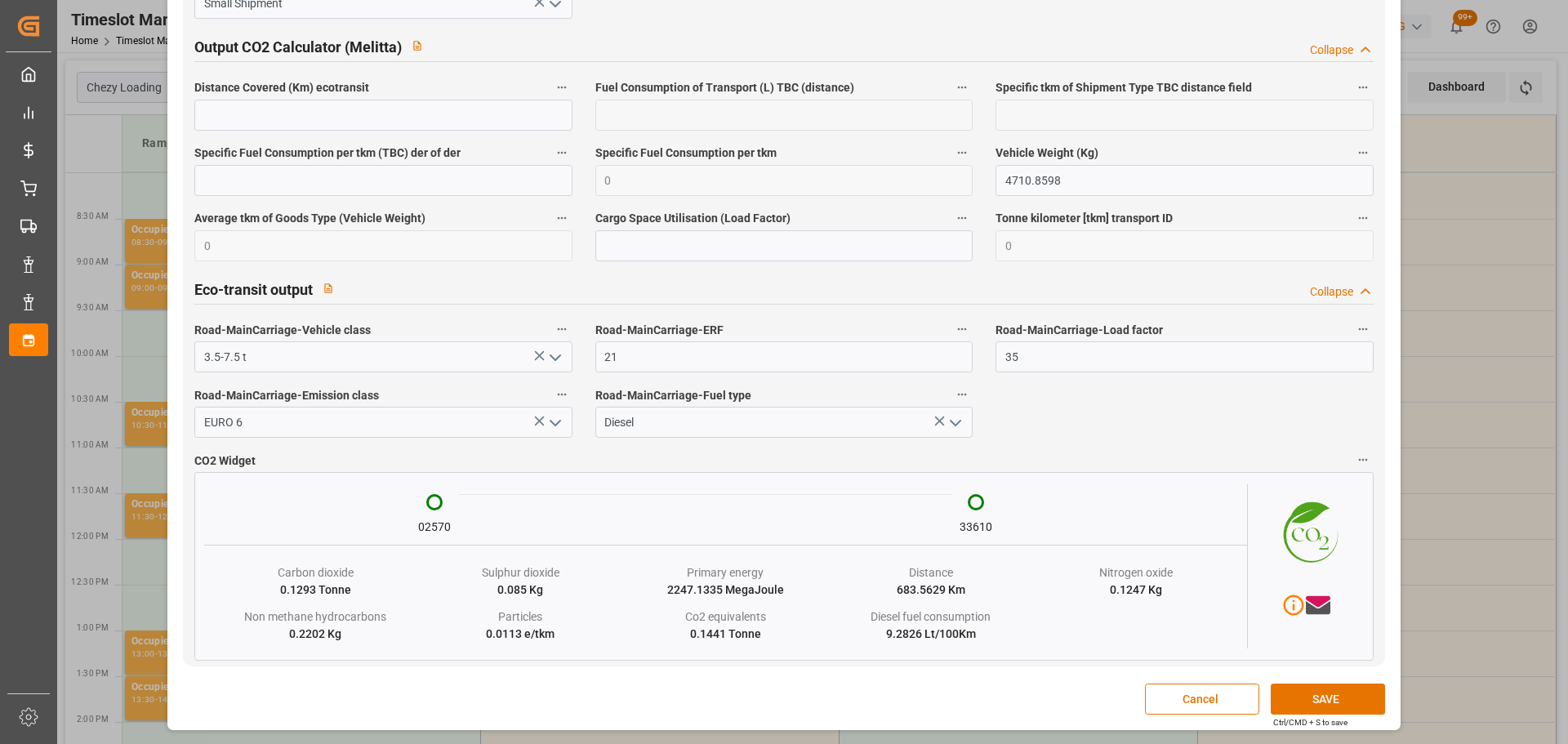
scroll to position [2700, 0]
click at [1300, 699] on button "SAVE" at bounding box center [1328, 699] width 114 height 31
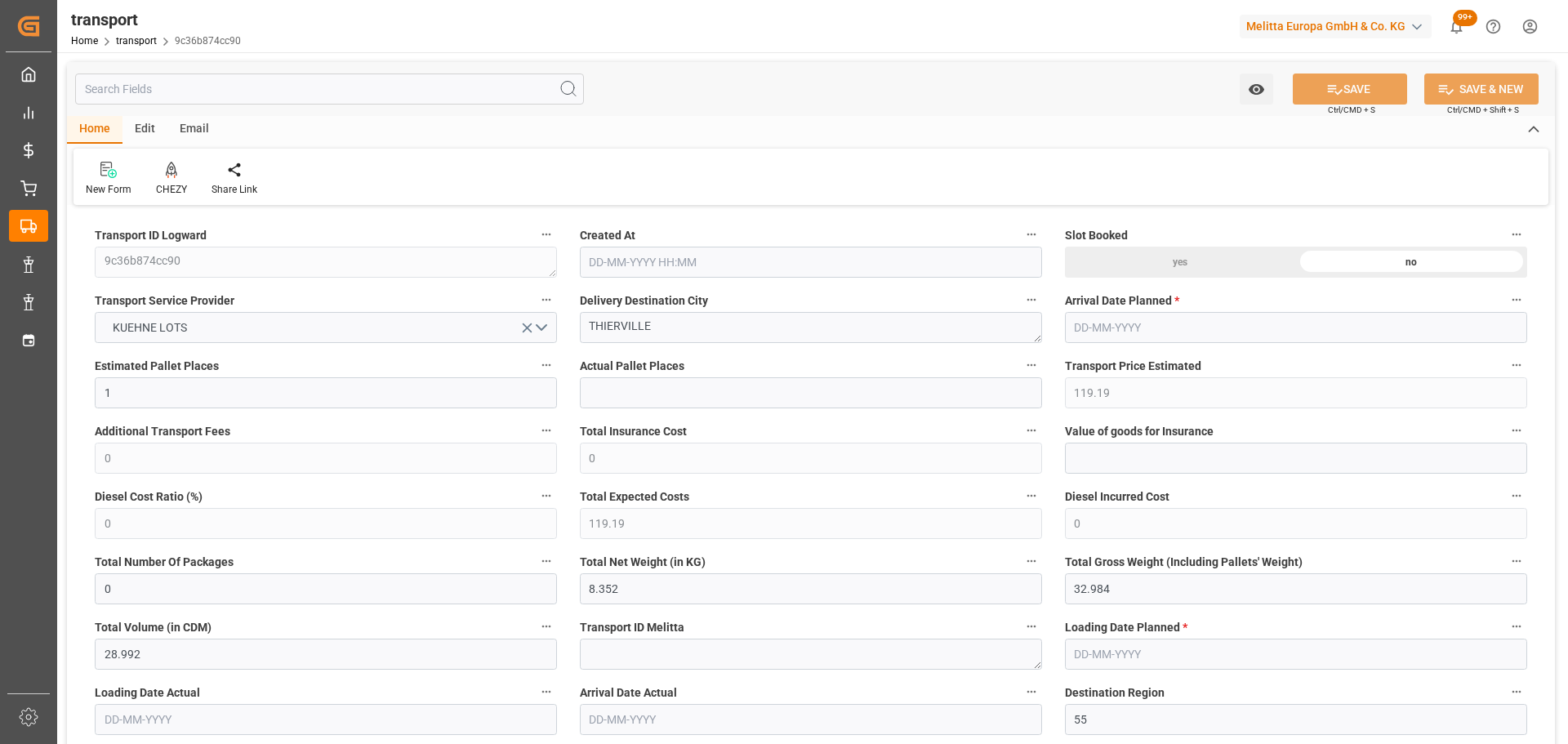
type input "12-09-2025 11:34"
type input "[DATE]"
click at [177, 174] on div at bounding box center [171, 170] width 31 height 17
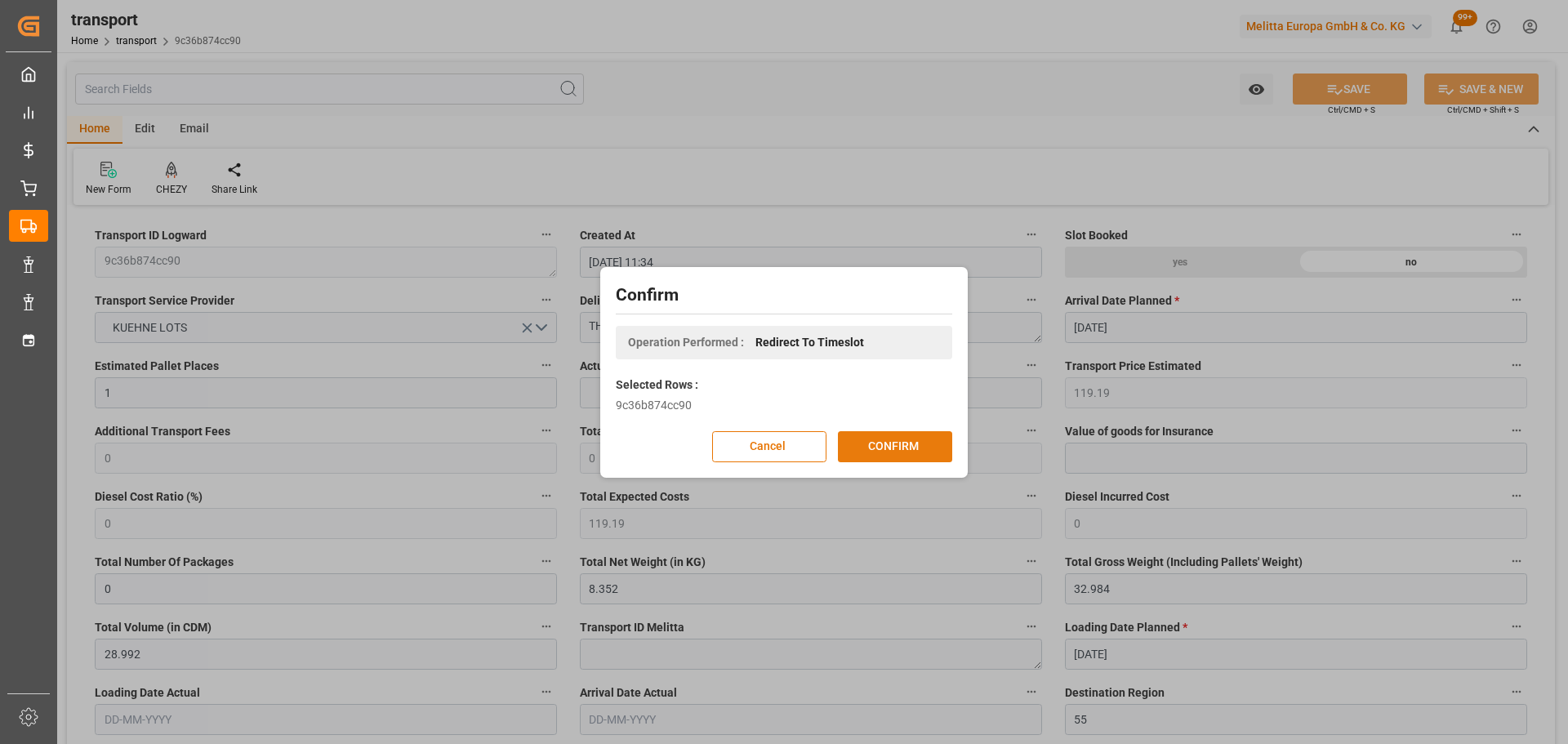
click at [900, 439] on button "CONFIRM" at bounding box center [895, 446] width 114 height 31
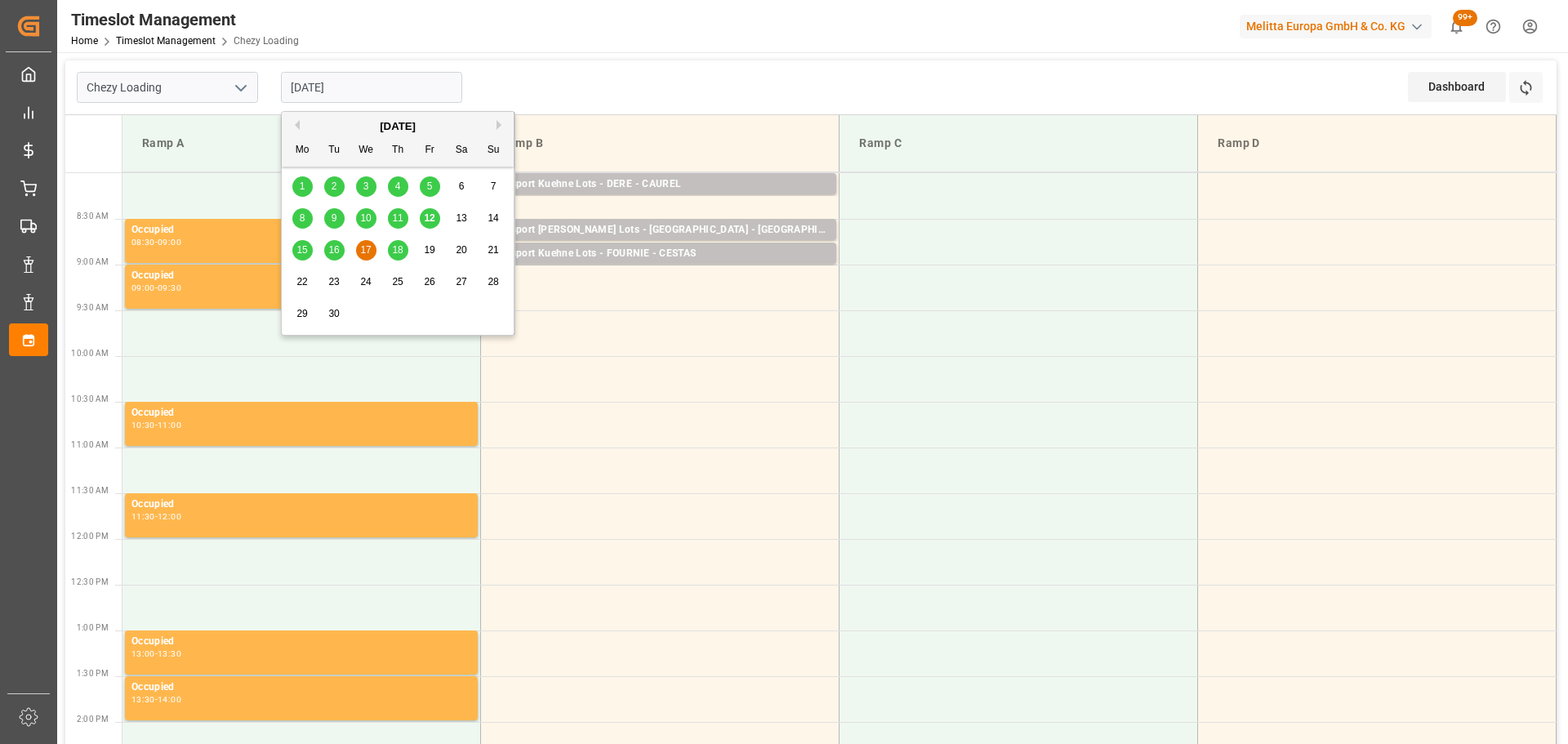
click at [371, 89] on input "[DATE]" at bounding box center [371, 87] width 181 height 31
click at [300, 248] on span "15" at bounding box center [301, 250] width 10 height 11
type input "[DATE]"
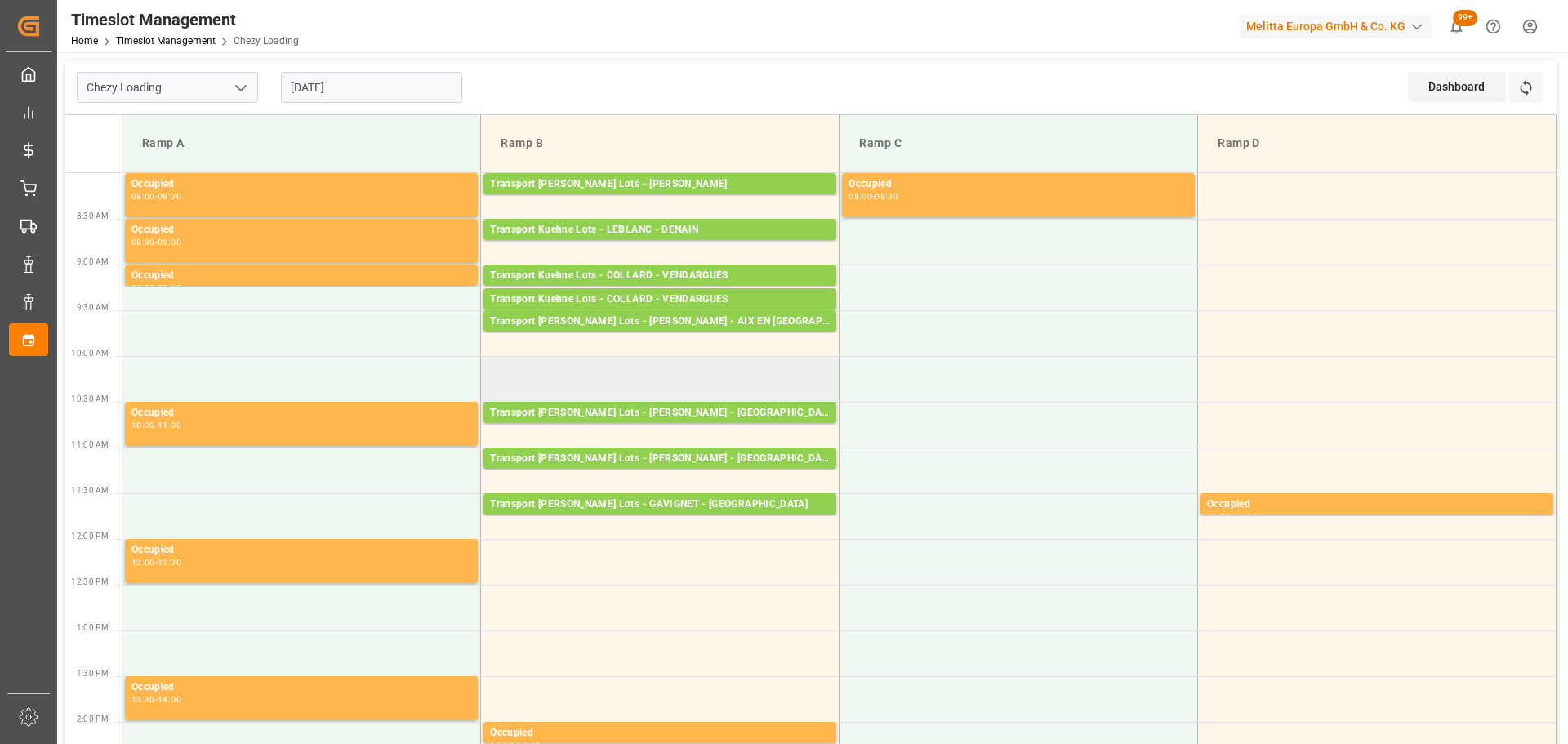
click at [493, 366] on td at bounding box center [660, 379] width 358 height 46
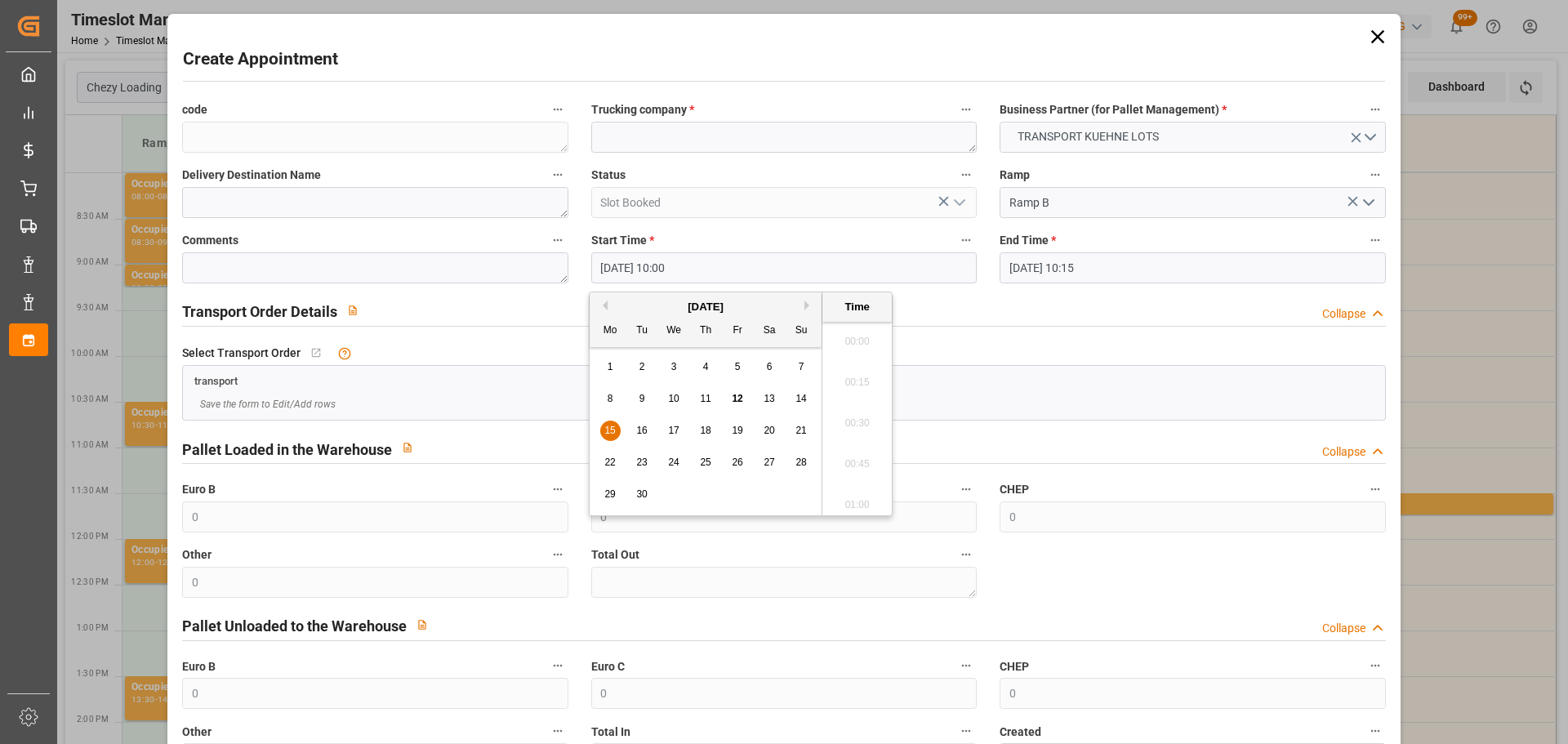
click at [626, 269] on input "[DATE] 10:00" at bounding box center [784, 268] width 386 height 31
click at [611, 433] on span "15" at bounding box center [609, 430] width 10 height 11
click at [854, 451] on li "11:45" at bounding box center [857, 458] width 70 height 41
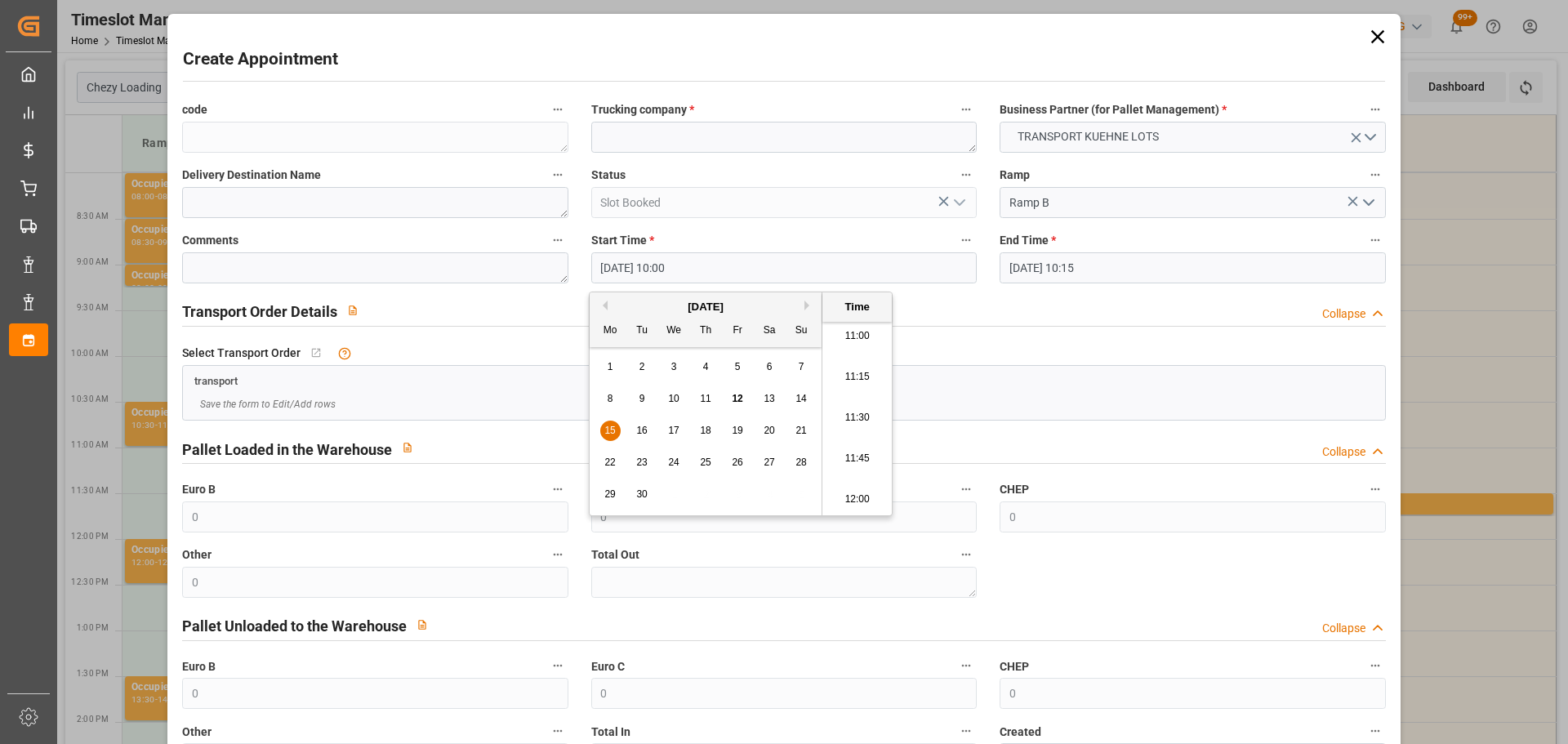
type input "[DATE] 11:45"
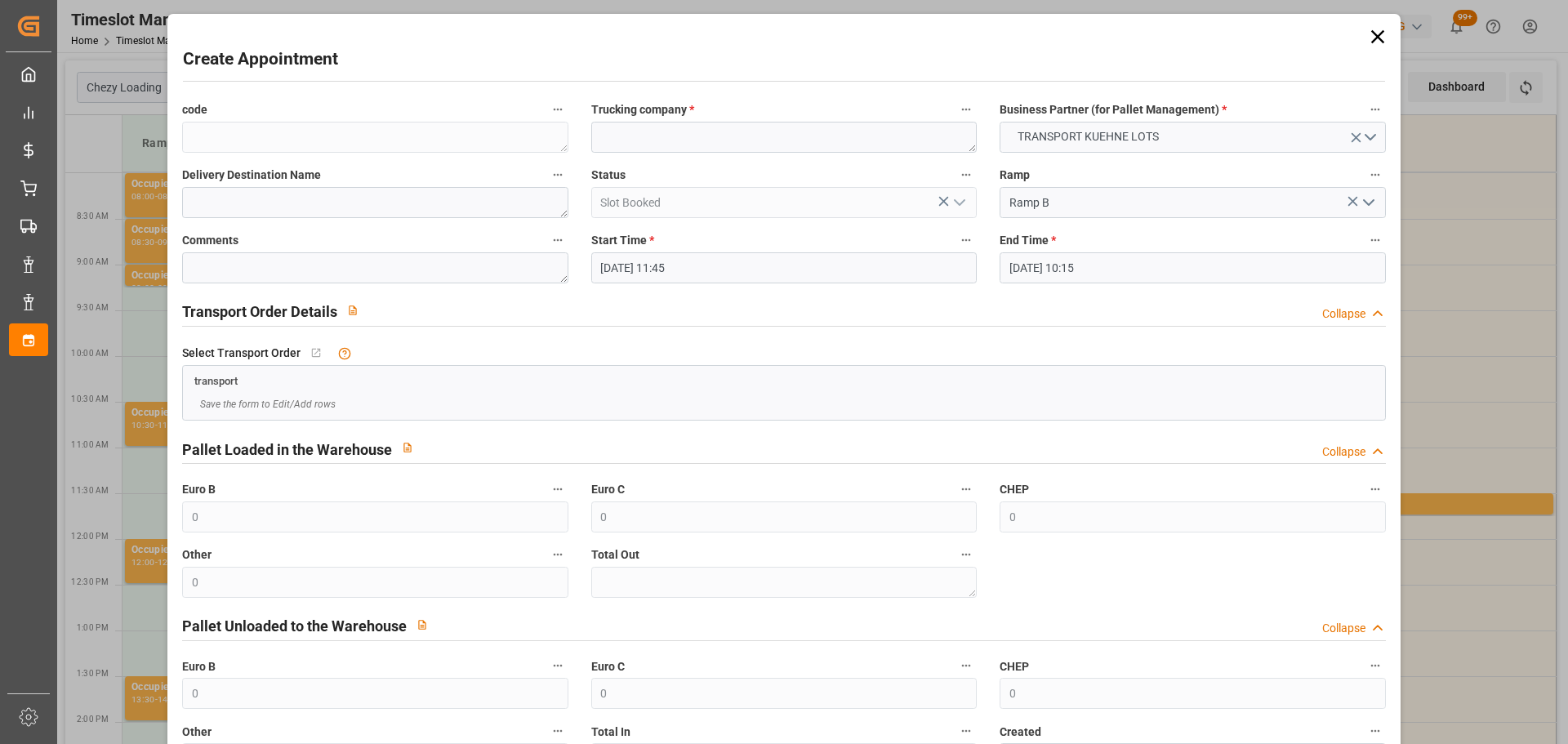
click at [1036, 269] on input "[DATE] 10:15" at bounding box center [1192, 268] width 386 height 31
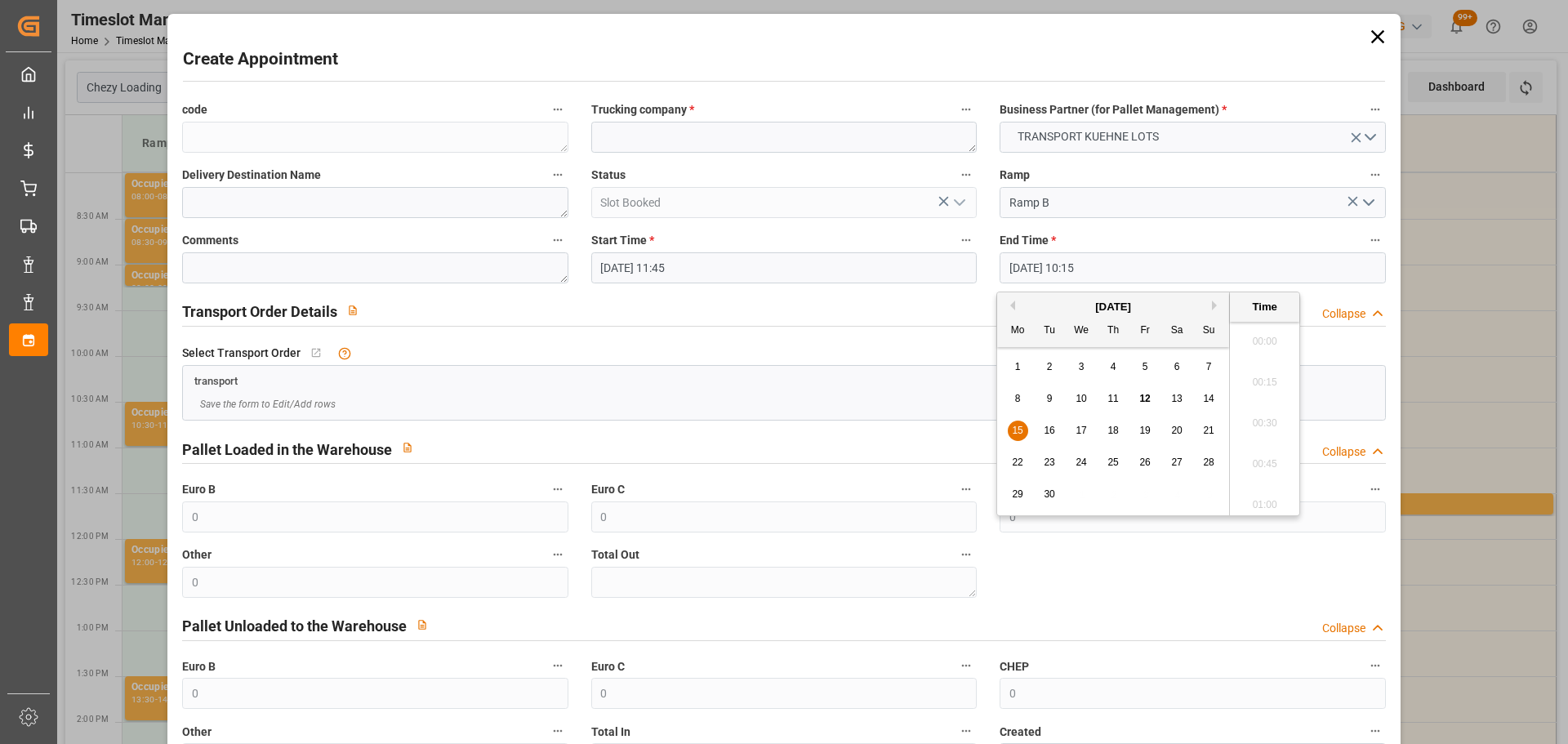
scroll to position [1598, 0]
click at [1024, 428] on div "15" at bounding box center [1018, 431] width 21 height 20
click at [1266, 369] on li "12:00" at bounding box center [1264, 376] width 70 height 41
type input "[DATE] 12:00"
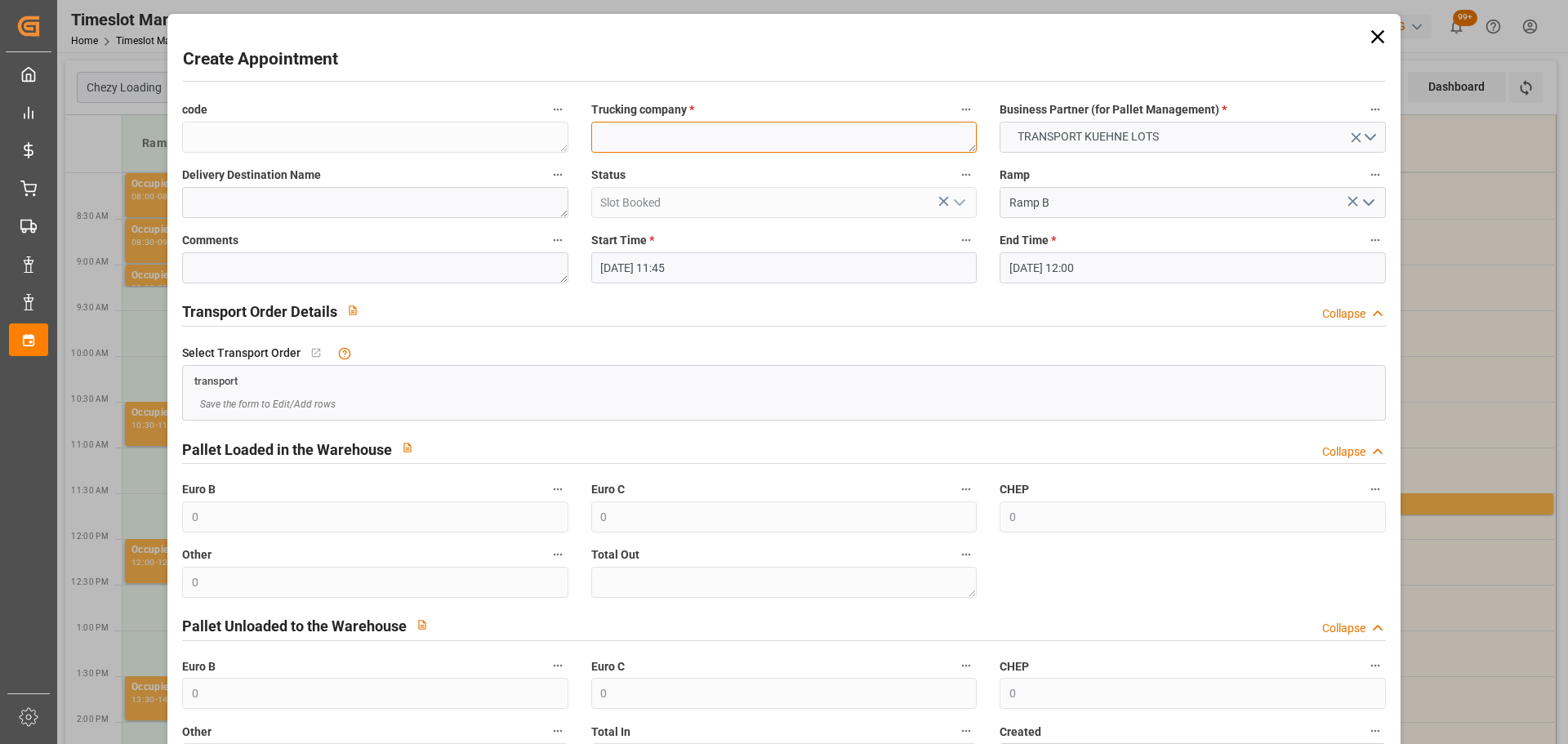
click at [686, 146] on textarea at bounding box center [784, 137] width 386 height 31
type textarea "[PERSON_NAME]"
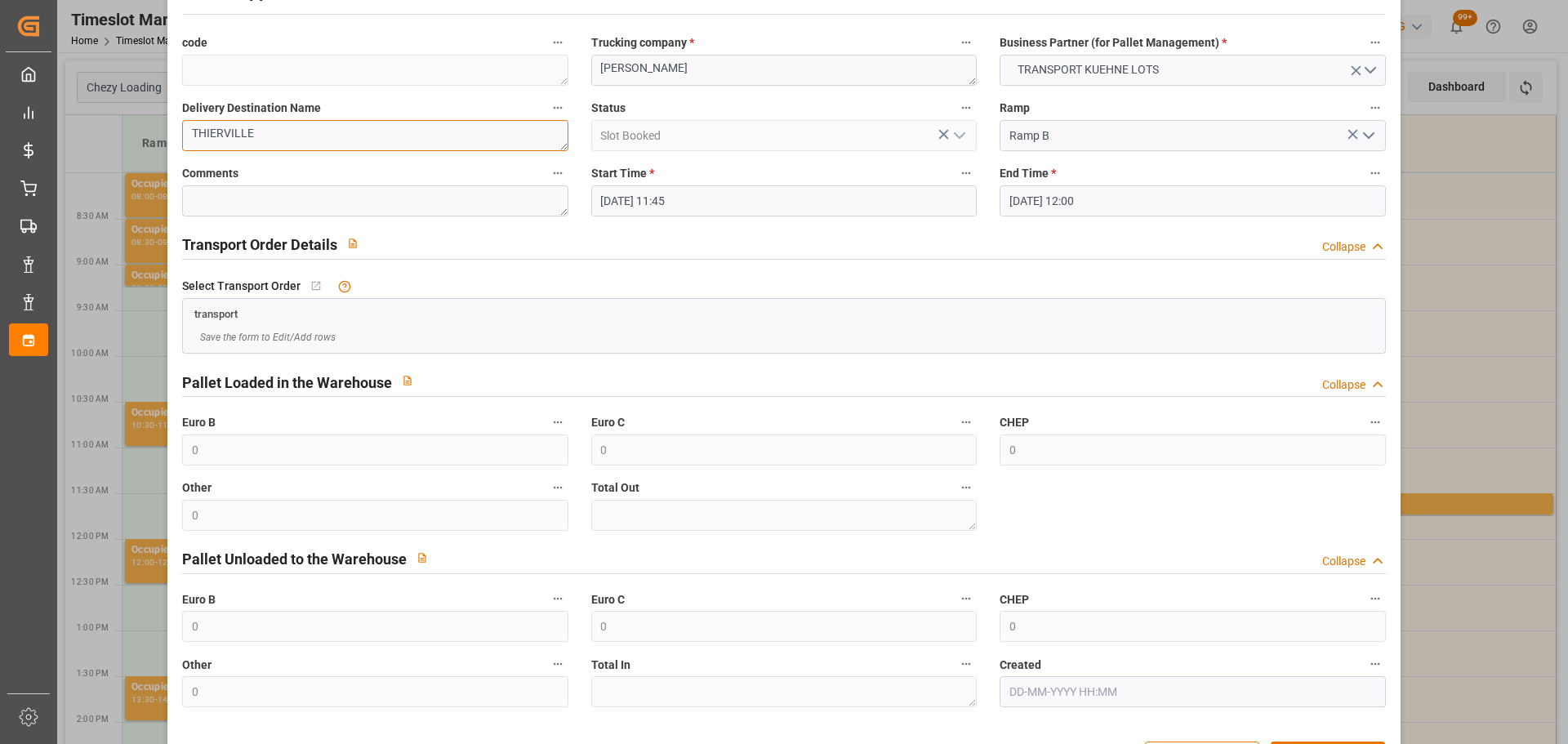
scroll to position [125, 0]
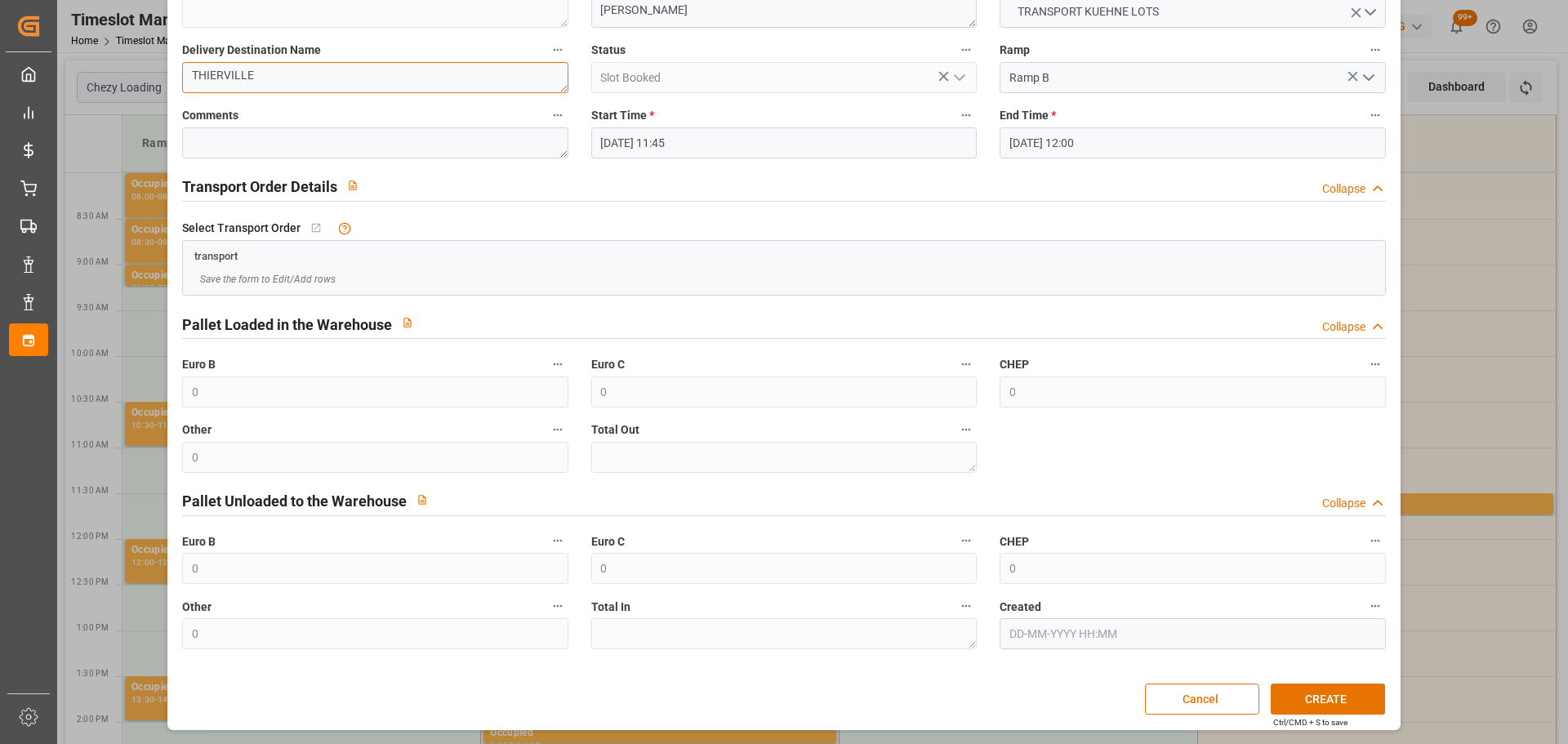
type textarea "THIERVILLE"
click at [1321, 682] on div "Create Appointment code Trucking company * [PERSON_NAME] Business Partner (for …" at bounding box center [784, 310] width 1224 height 834
click at [1317, 692] on button "CREATE" at bounding box center [1328, 699] width 114 height 31
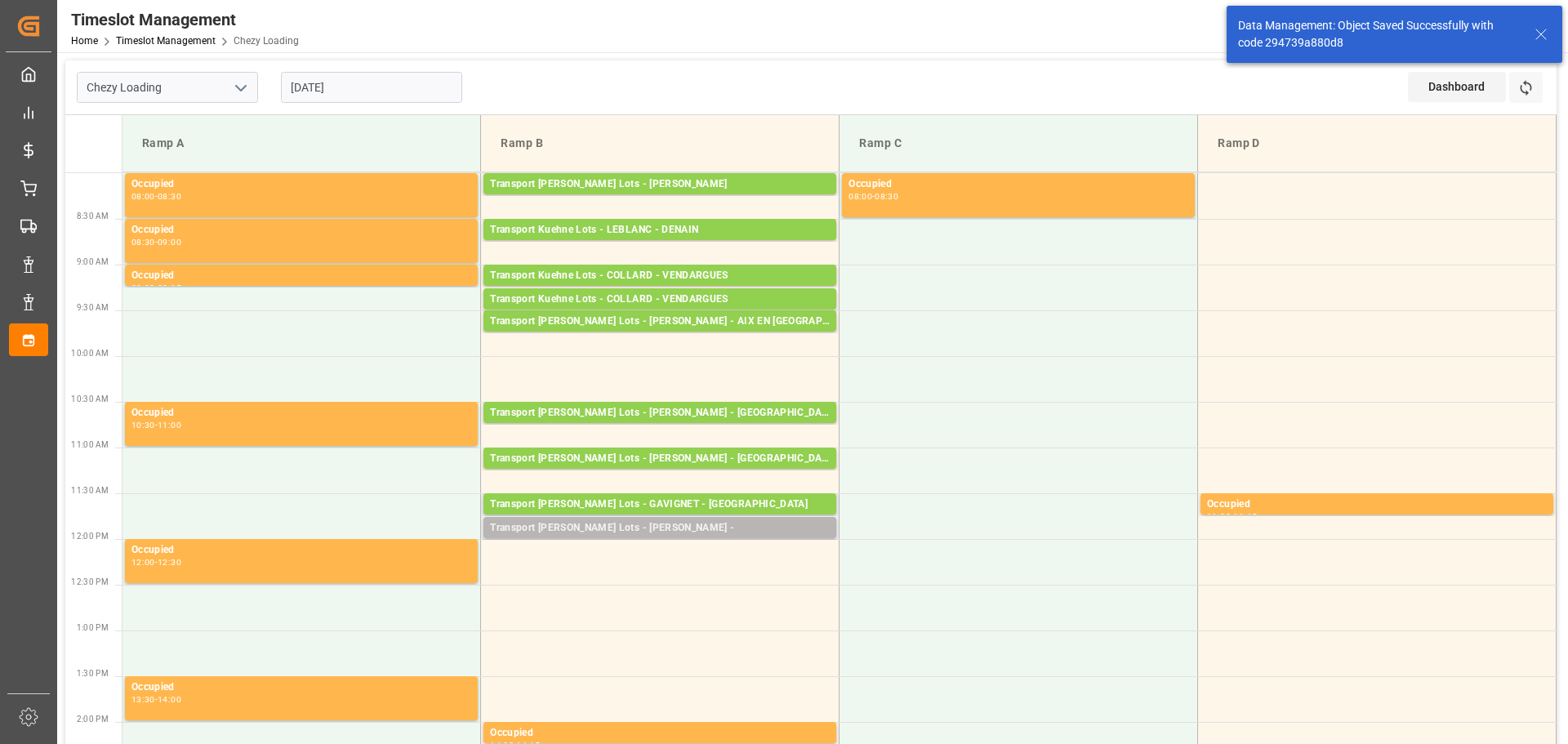
click at [631, 526] on div "Transport [PERSON_NAME] Lots - [PERSON_NAME] -" at bounding box center [660, 528] width 339 height 16
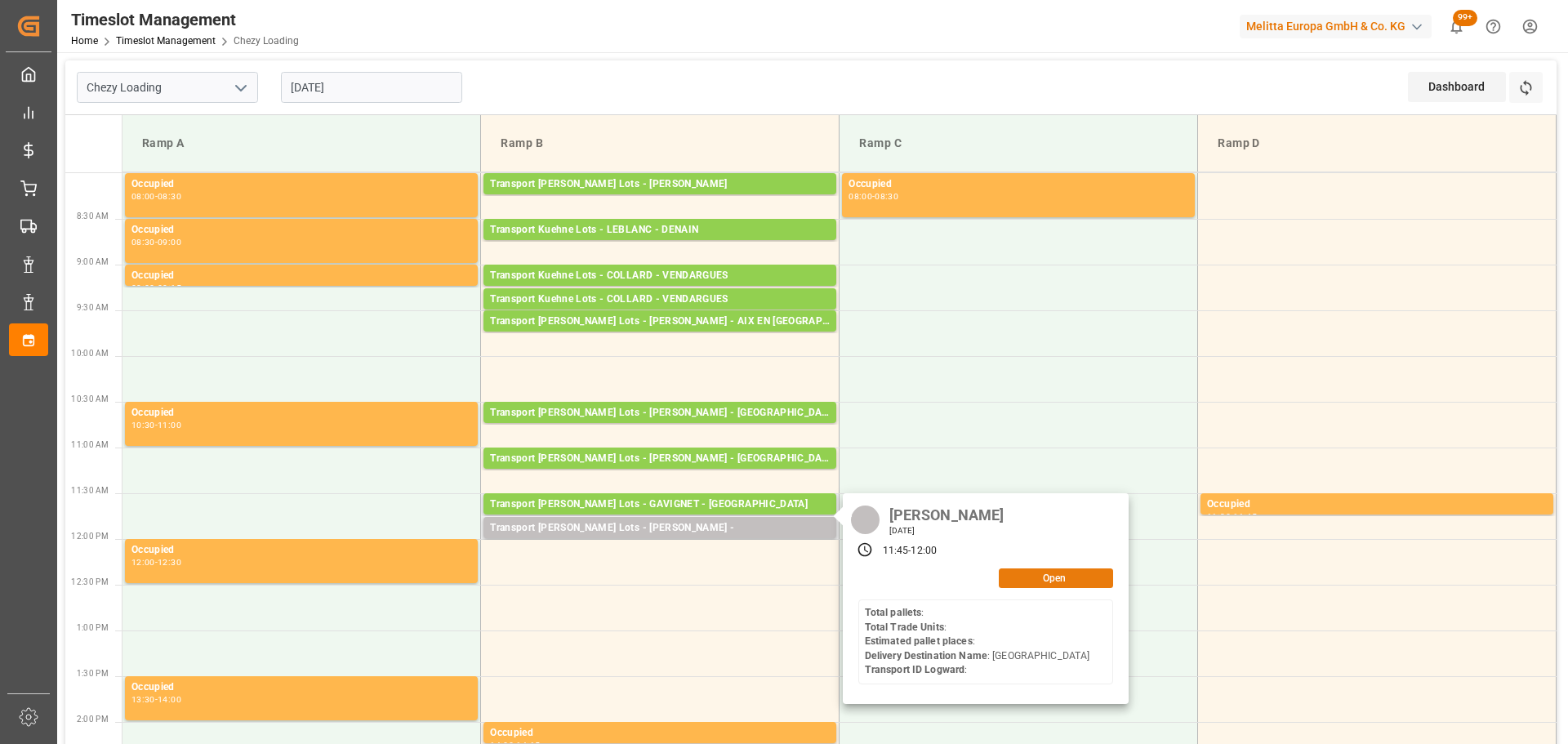
click at [1058, 579] on button "Open" at bounding box center [1055, 578] width 114 height 20
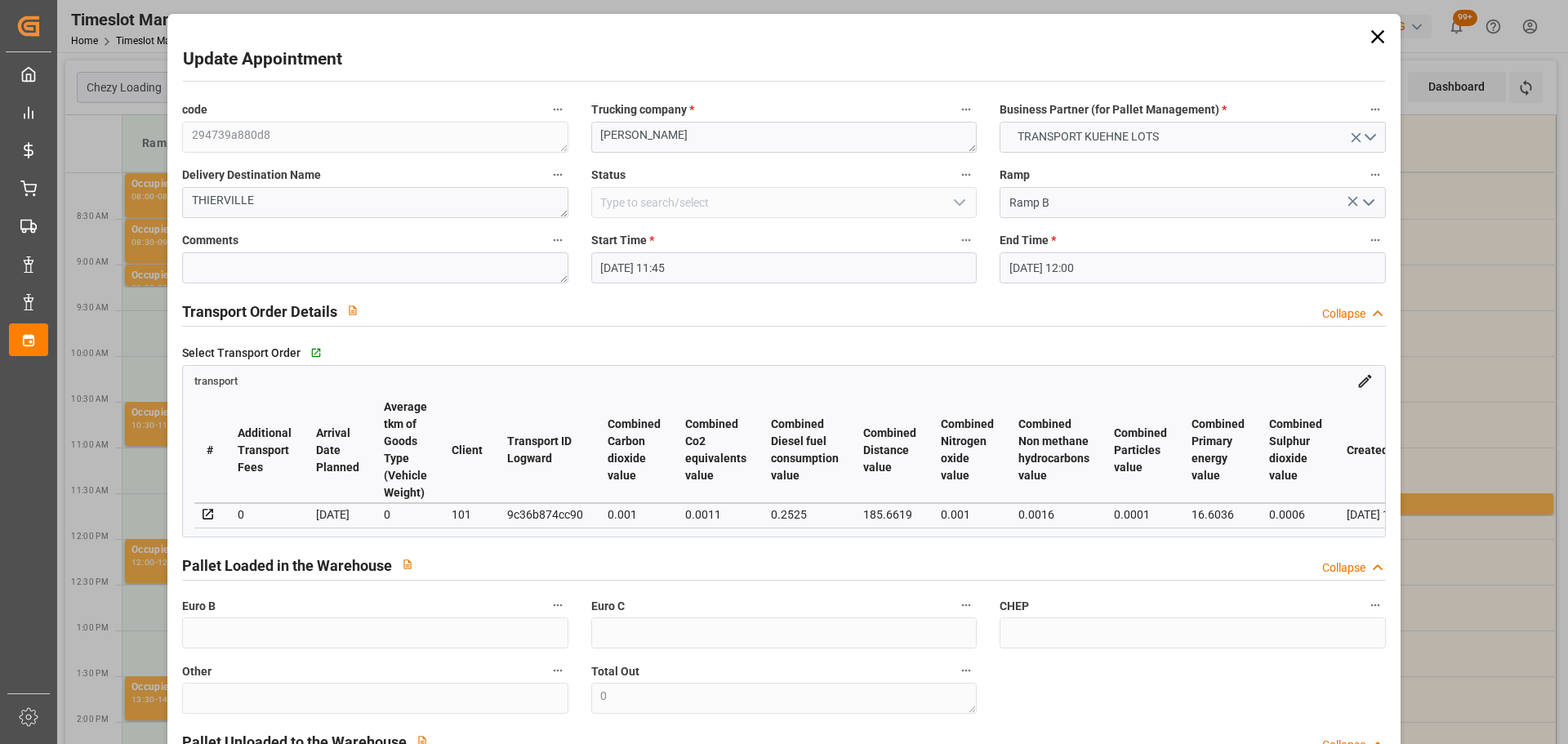
click at [647, 262] on input "[DATE] 11:45" at bounding box center [784, 268] width 386 height 31
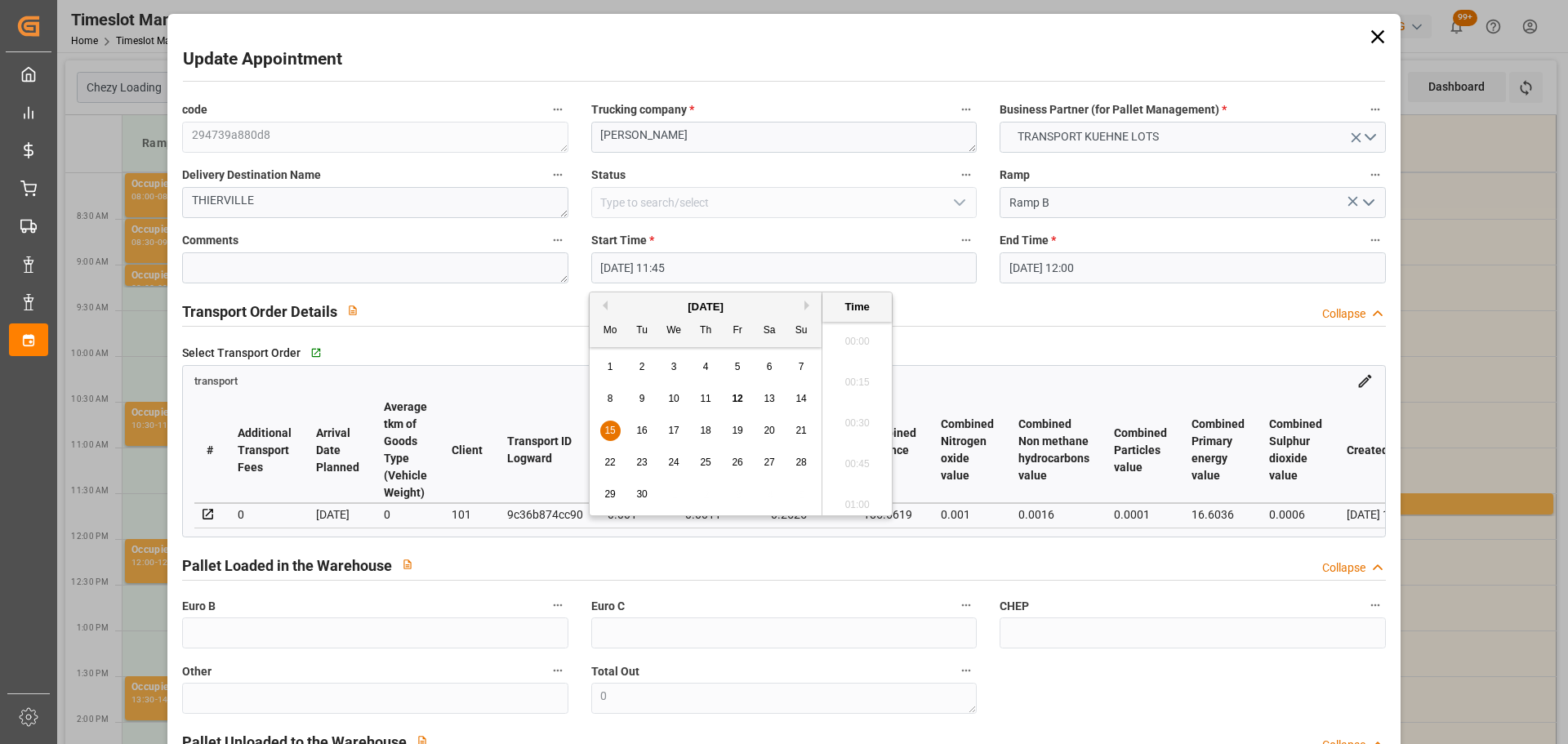
scroll to position [1843, 0]
click at [613, 429] on span "15" at bounding box center [609, 430] width 10 height 11
click at [867, 455] on li "12:00" at bounding box center [857, 458] width 70 height 41
type input "[DATE] 12:00"
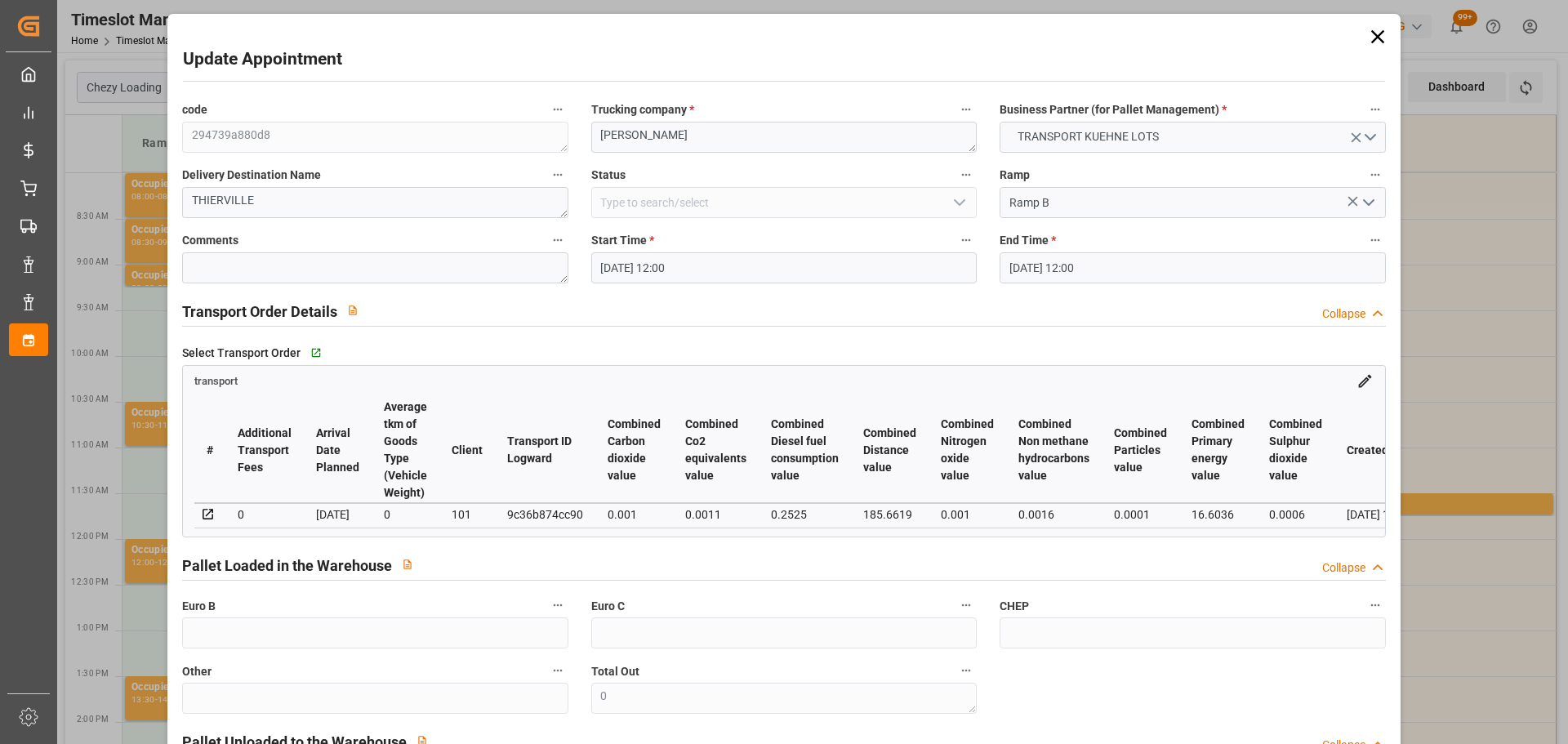
click at [1052, 264] on input "[DATE] 12:00" at bounding box center [1192, 268] width 386 height 31
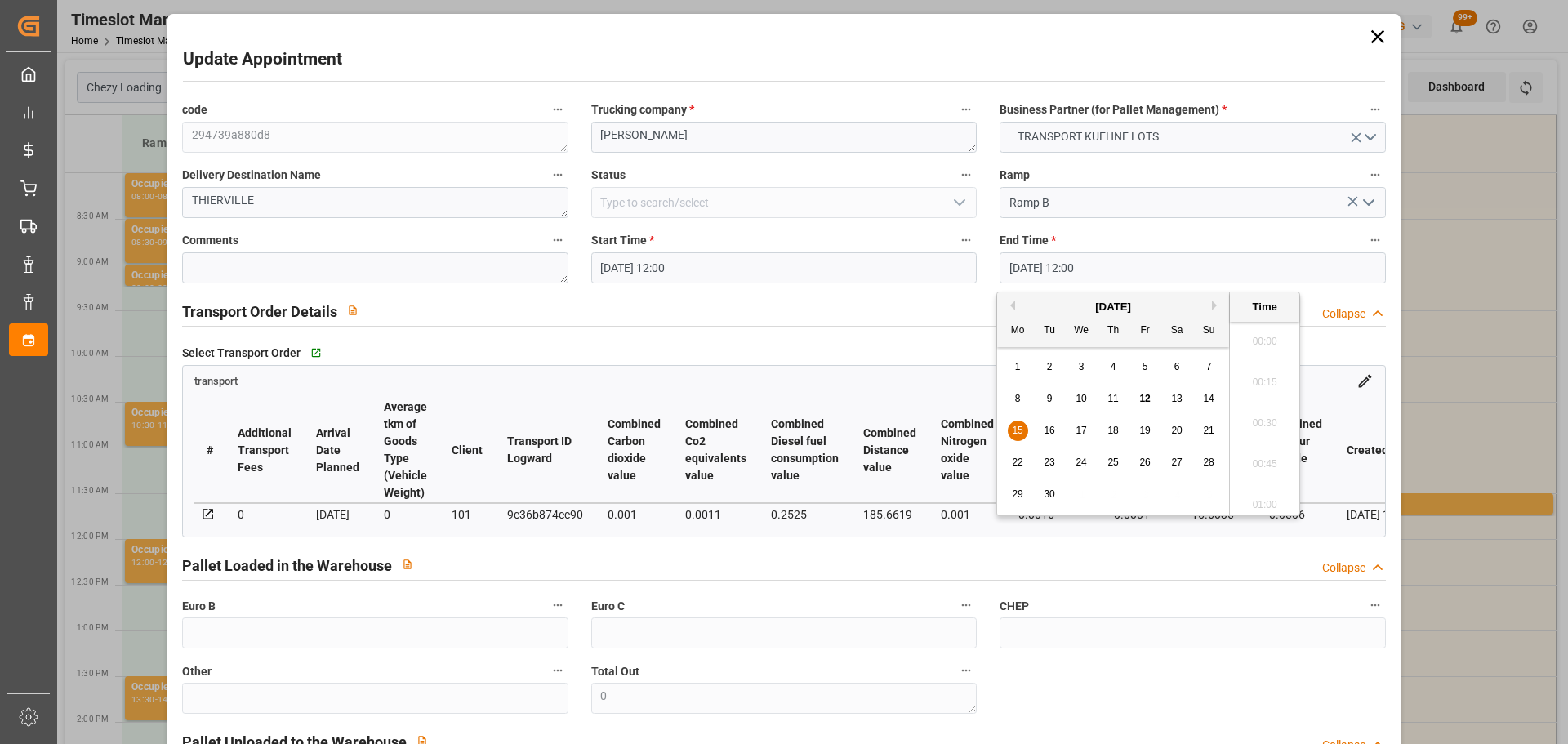
scroll to position [1884, 0]
click at [1016, 426] on span "15" at bounding box center [1016, 430] width 10 height 11
click at [1282, 458] on li "12:15" at bounding box center [1264, 458] width 70 height 41
type input "[DATE] 12:15"
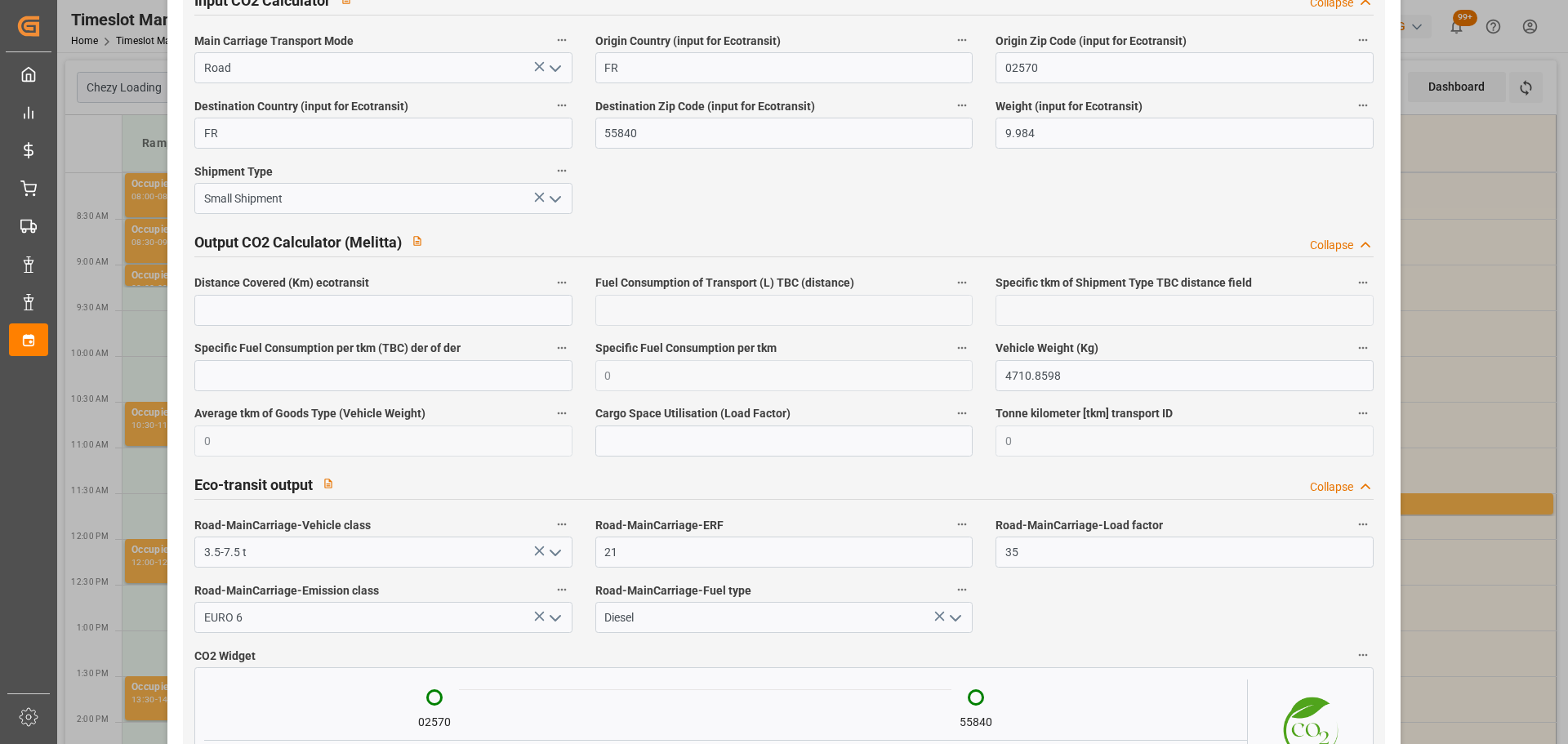
scroll to position [2700, 0]
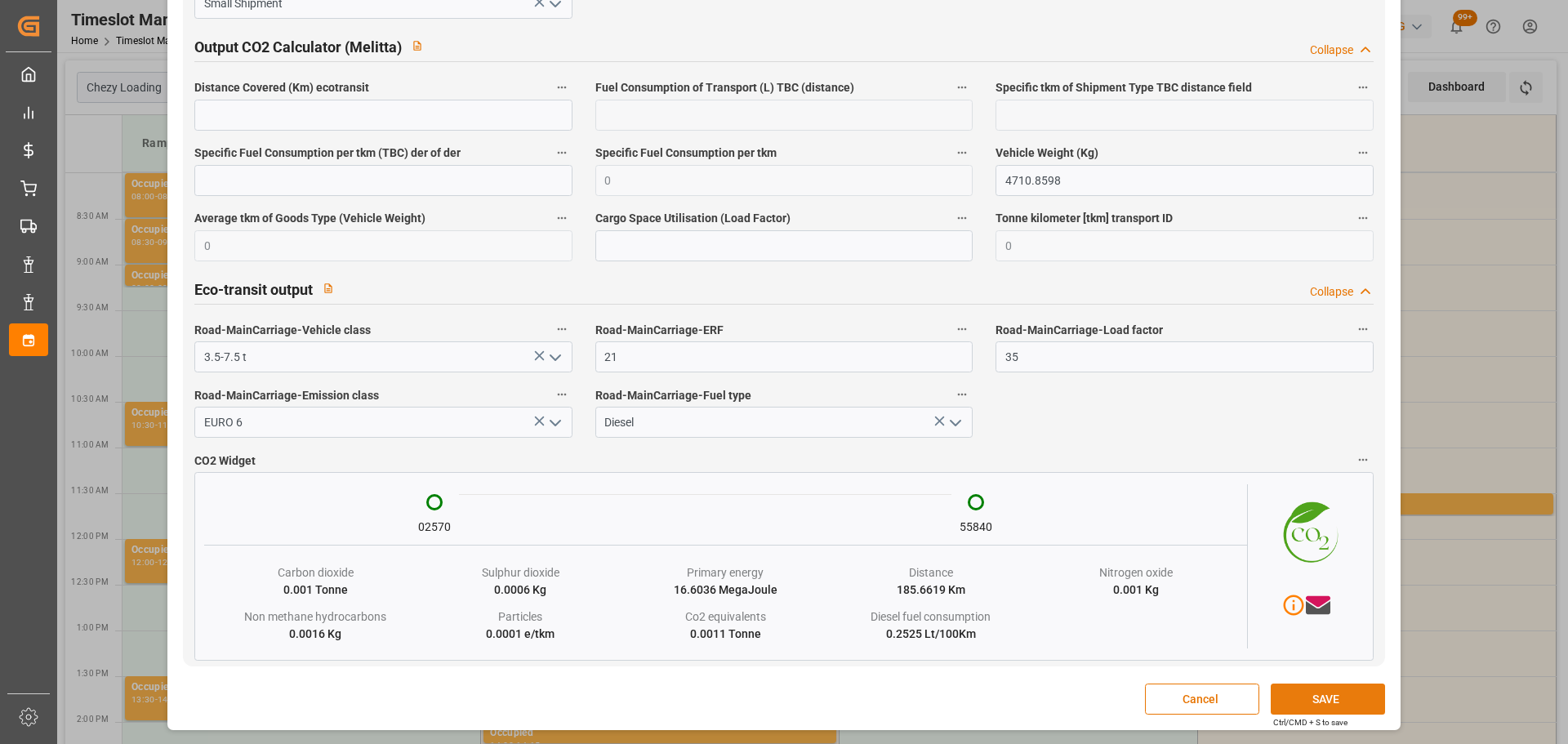
click at [1300, 689] on button "SAVE" at bounding box center [1328, 699] width 114 height 31
